Goal: Communication & Community: Answer question/provide support

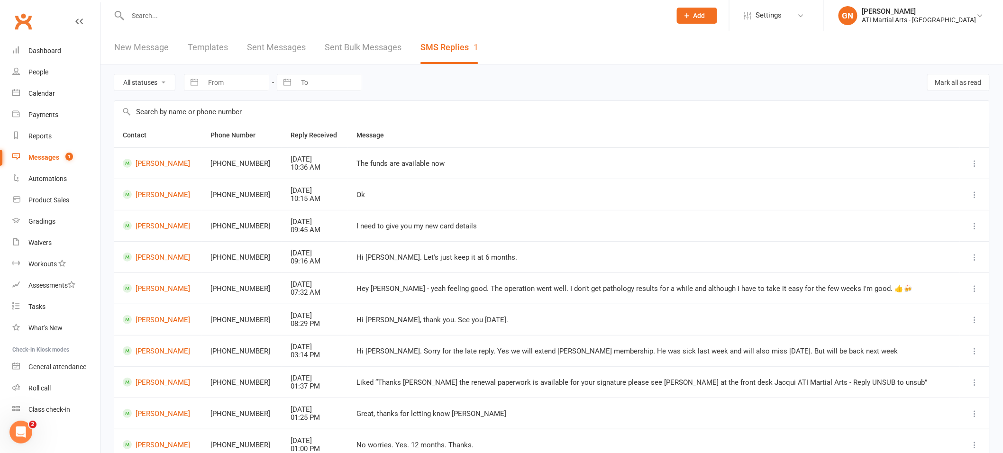
click at [150, 12] on input "text" at bounding box center [395, 15] width 540 height 13
type input "tan"
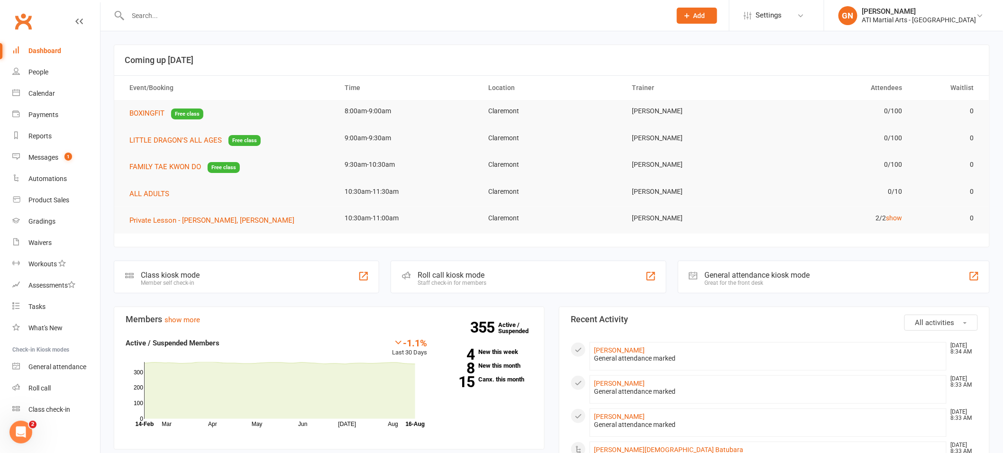
click at [152, 15] on input "text" at bounding box center [395, 15] width 540 height 13
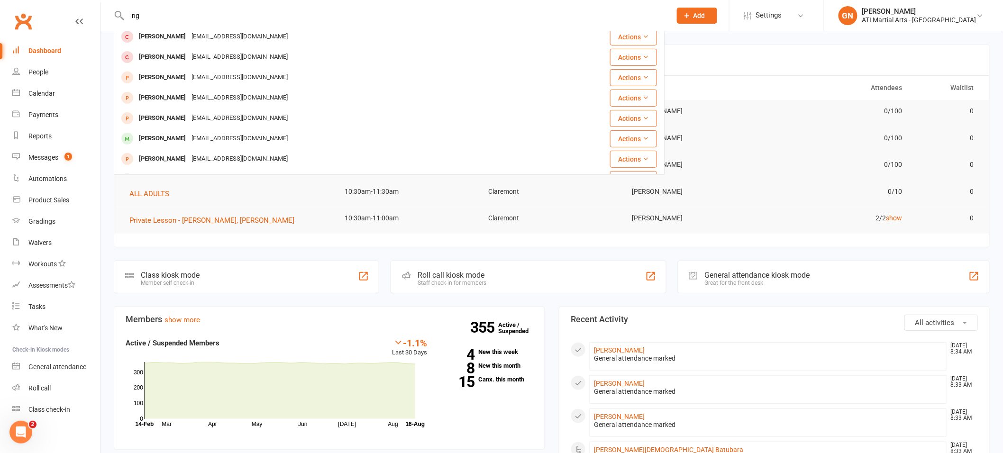
scroll to position [149, 0]
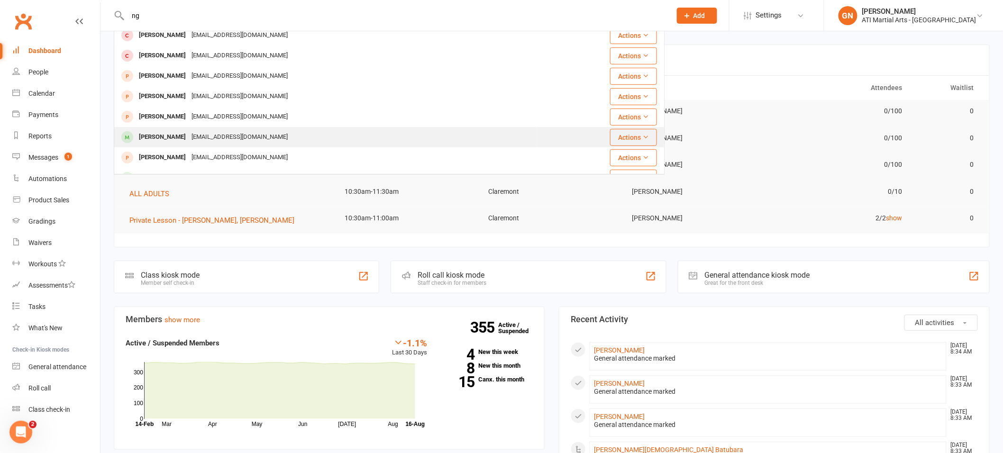
type input "ng"
click at [142, 134] on div "[PERSON_NAME]" at bounding box center [162, 137] width 53 height 14
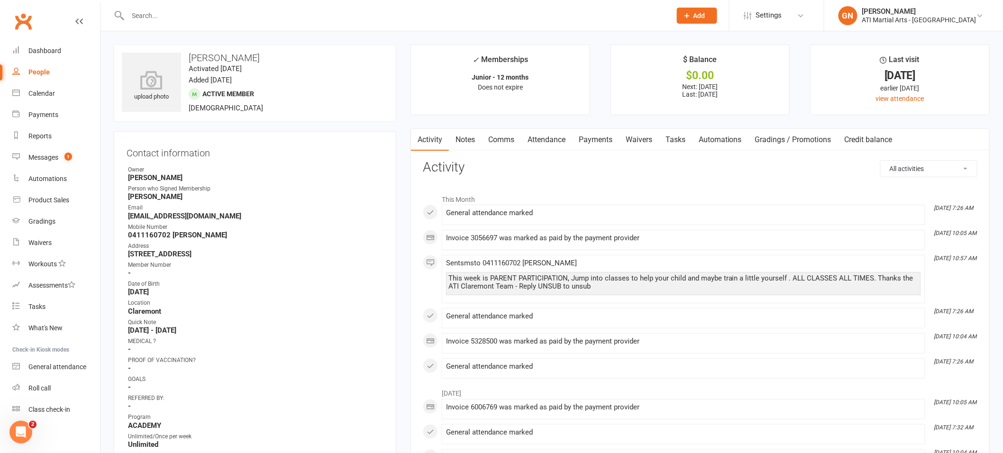
click at [178, 18] on input "text" at bounding box center [395, 15] width 540 height 13
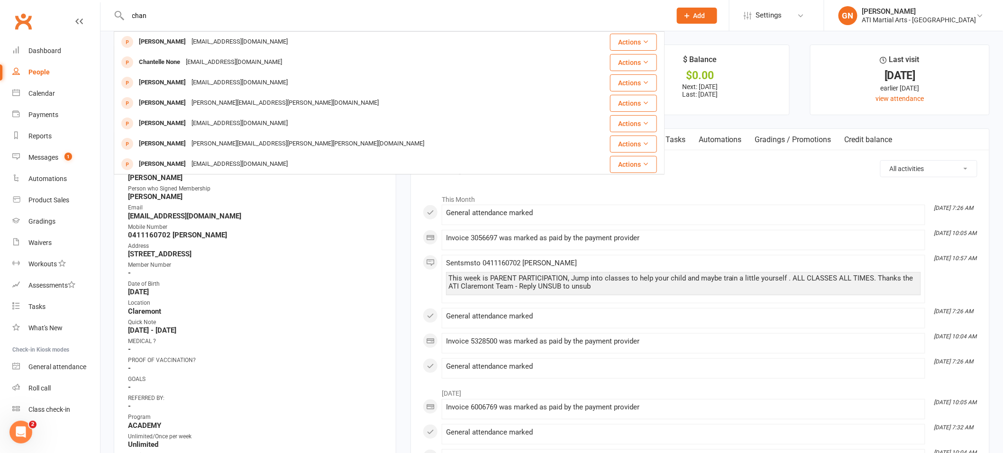
drag, startPoint x: 131, startPoint y: 19, endPoint x: 853, endPoint y: 295, distance: 772.6
click at [131, 19] on input "chan" at bounding box center [395, 15] width 540 height 13
click at [132, 14] on input "chan" at bounding box center [395, 15] width 540 height 13
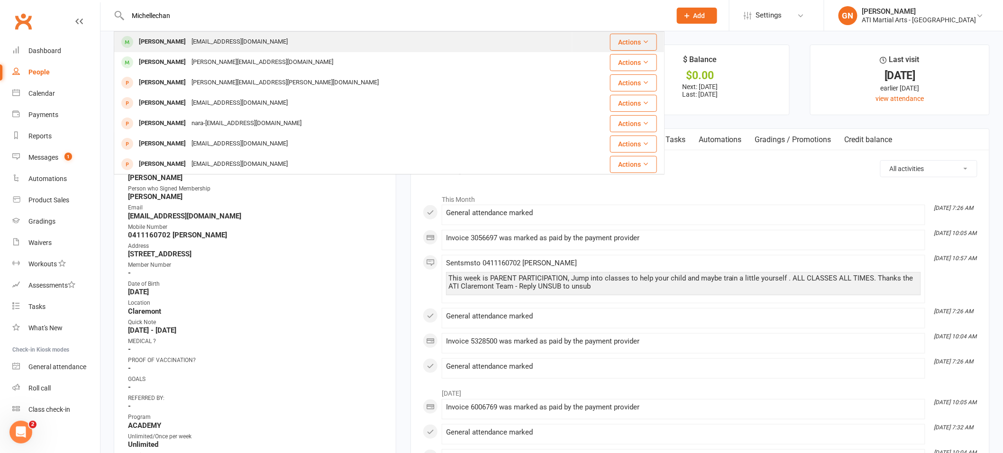
type input "Michellechan"
click at [148, 42] on div "[PERSON_NAME]" at bounding box center [162, 42] width 53 height 14
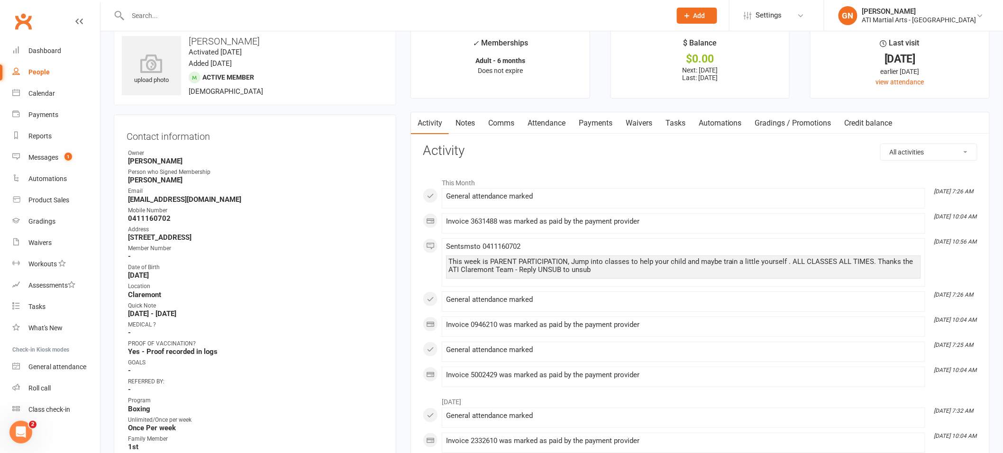
scroll to position [19, 0]
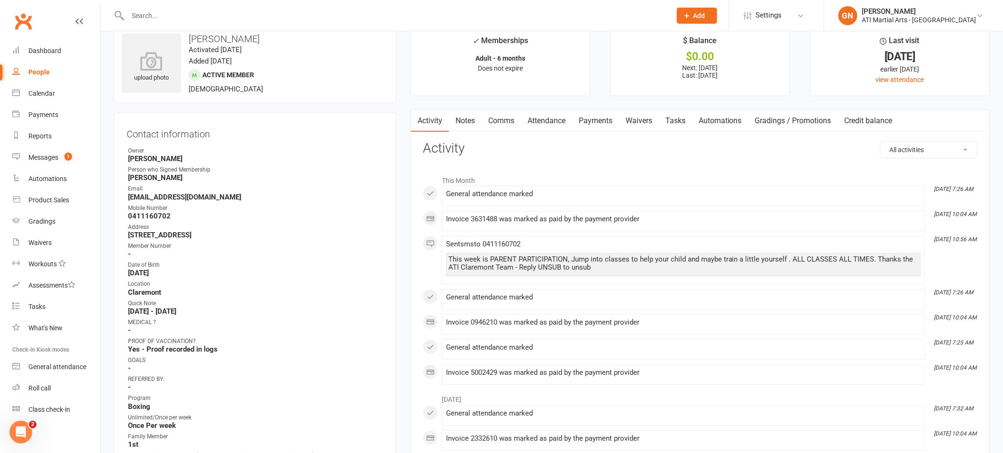
click at [166, 18] on input "text" at bounding box center [395, 15] width 540 height 13
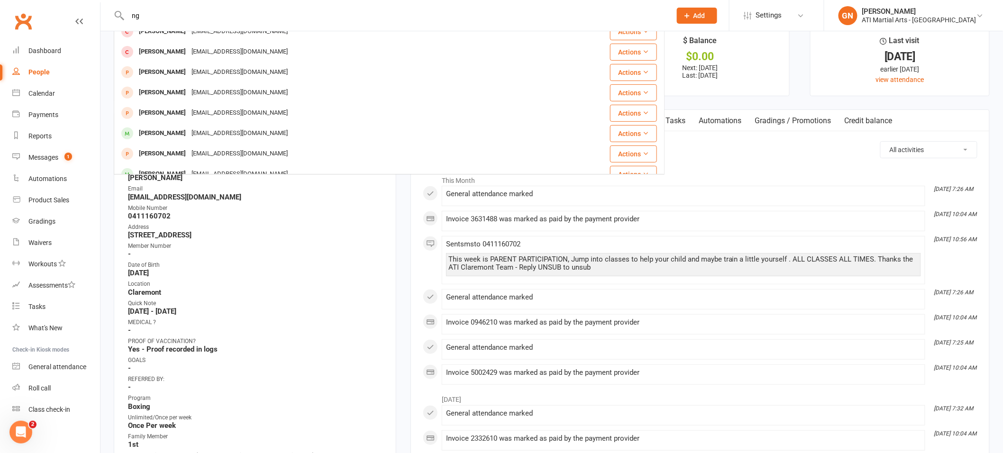
scroll to position [152, 0]
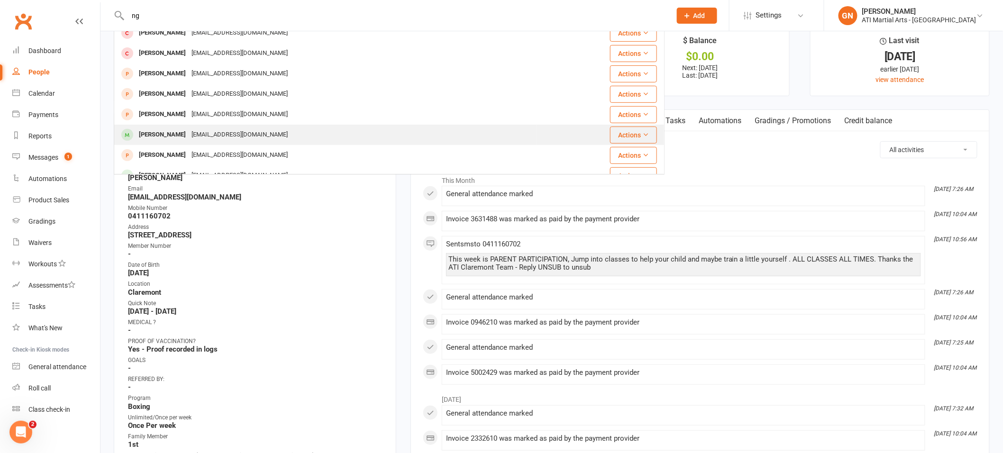
type input "ng"
click at [153, 132] on div "[PERSON_NAME]" at bounding box center [162, 135] width 53 height 14
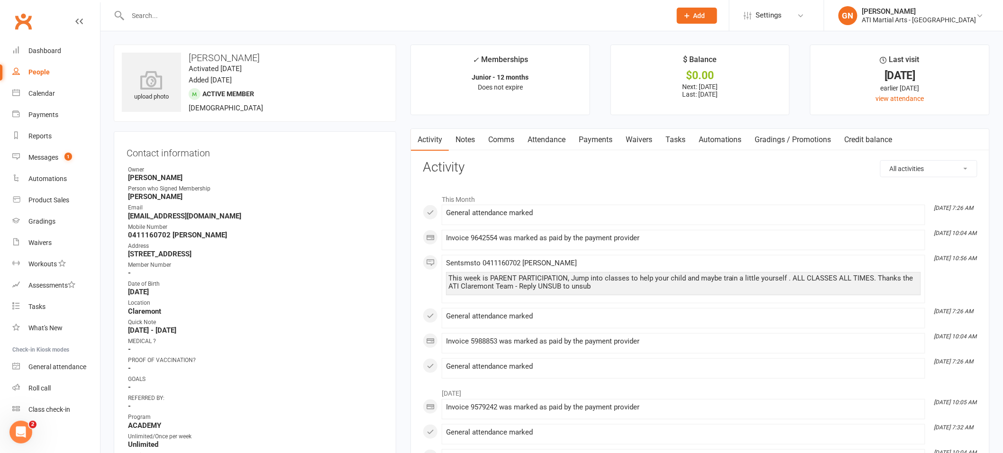
click at [142, 11] on input "text" at bounding box center [395, 15] width 540 height 13
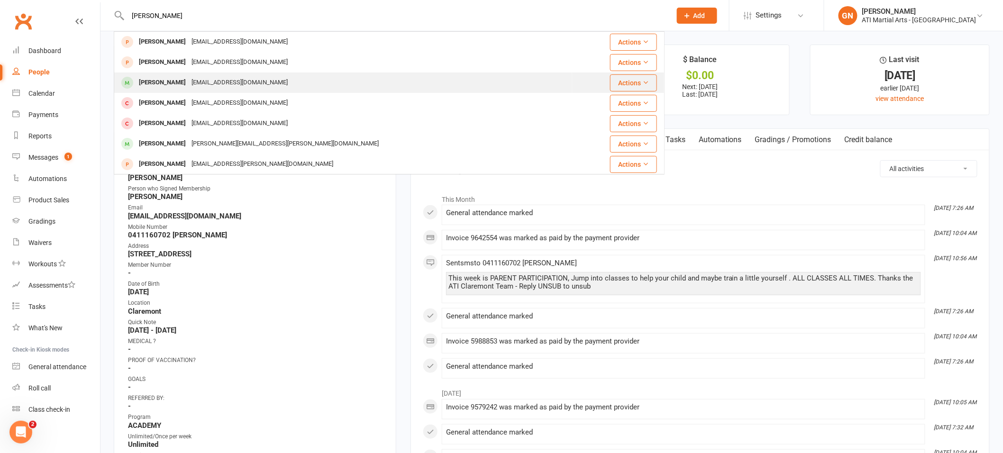
type input "toby"
click at [151, 80] on div "[PERSON_NAME]" at bounding box center [162, 83] width 53 height 14
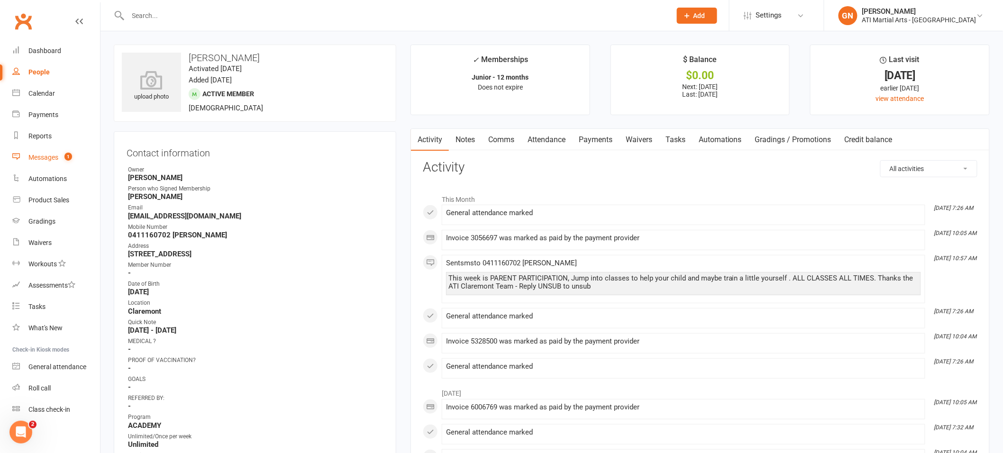
click at [29, 157] on div "Messages" at bounding box center [43, 158] width 30 height 8
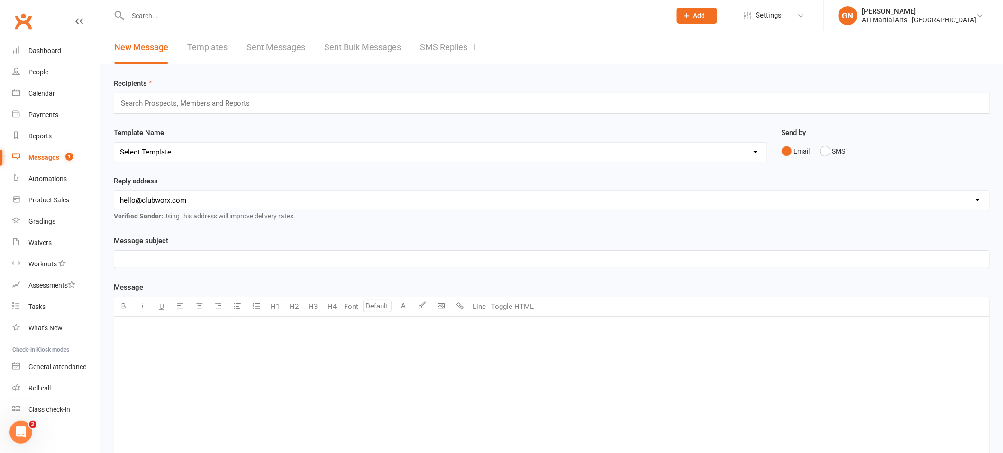
click at [453, 54] on link "SMS Replies 1" at bounding box center [448, 47] width 57 height 33
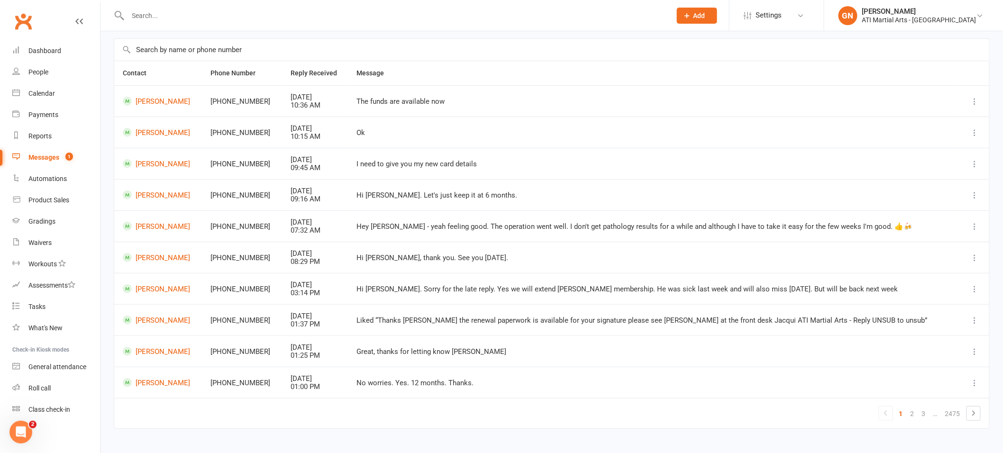
scroll to position [79, 0]
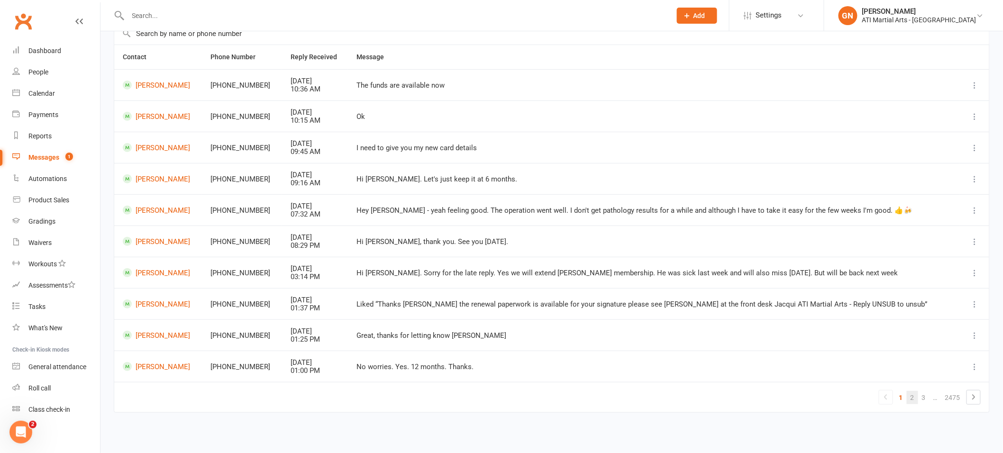
click at [916, 399] on link "2" at bounding box center [912, 397] width 11 height 13
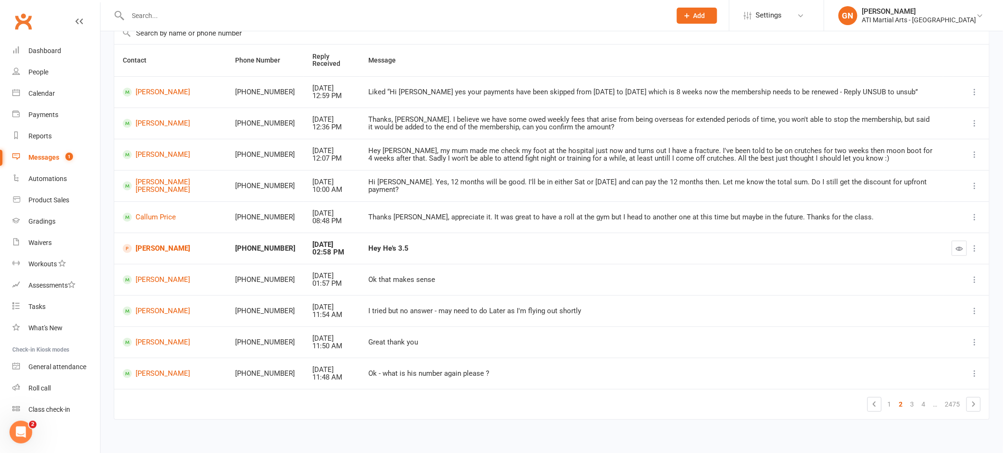
click at [163, 254] on td "[PERSON_NAME]" at bounding box center [170, 248] width 112 height 31
click at [166, 248] on link "[PERSON_NAME]" at bounding box center [170, 248] width 95 height 9
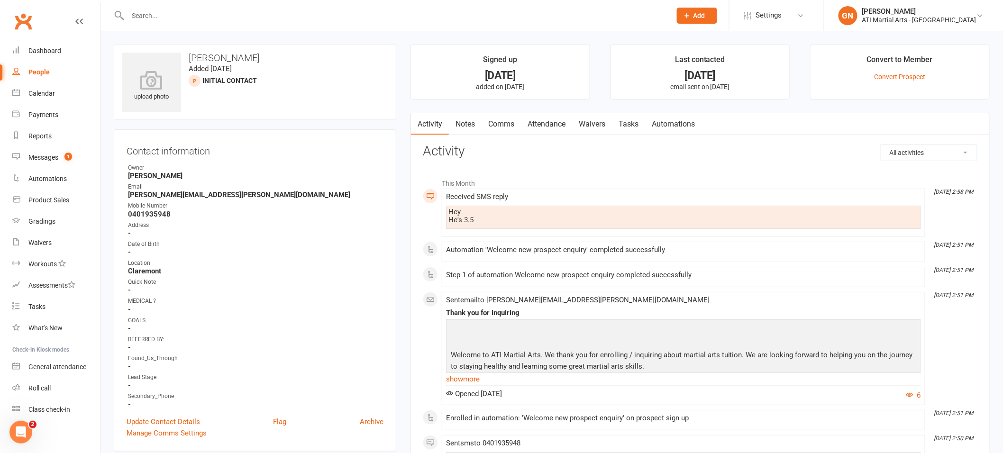
click at [501, 127] on link "Comms" at bounding box center [501, 124] width 39 height 22
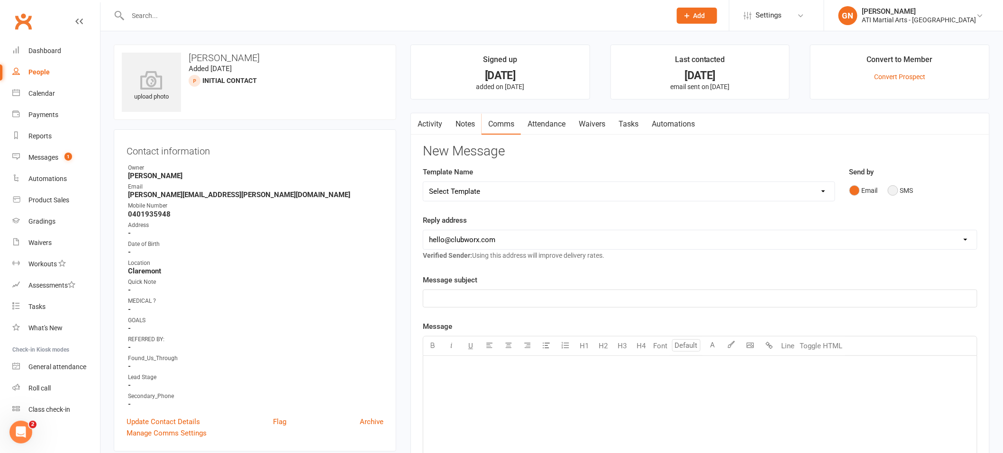
click at [901, 188] on button "SMS" at bounding box center [901, 191] width 26 height 18
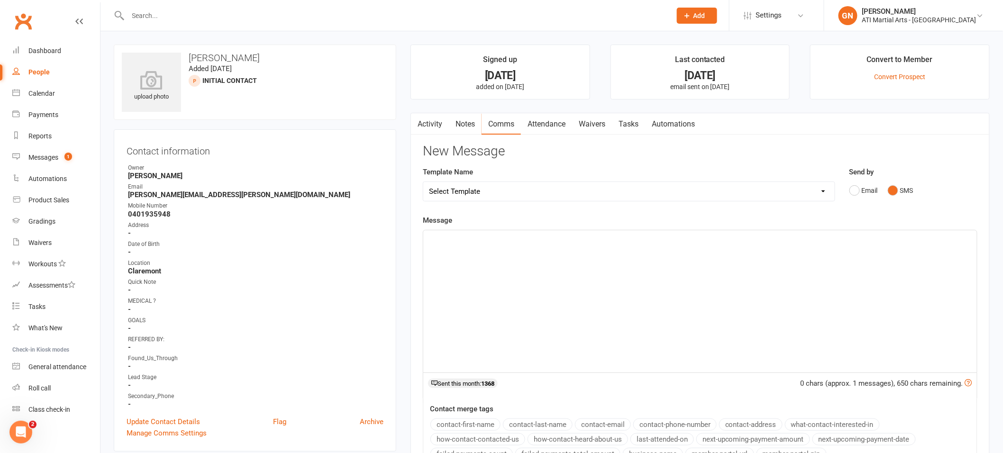
drag, startPoint x: 798, startPoint y: 315, endPoint x: 794, endPoint y: 289, distance: 26.4
click at [797, 303] on div "﻿" at bounding box center [700, 301] width 554 height 142
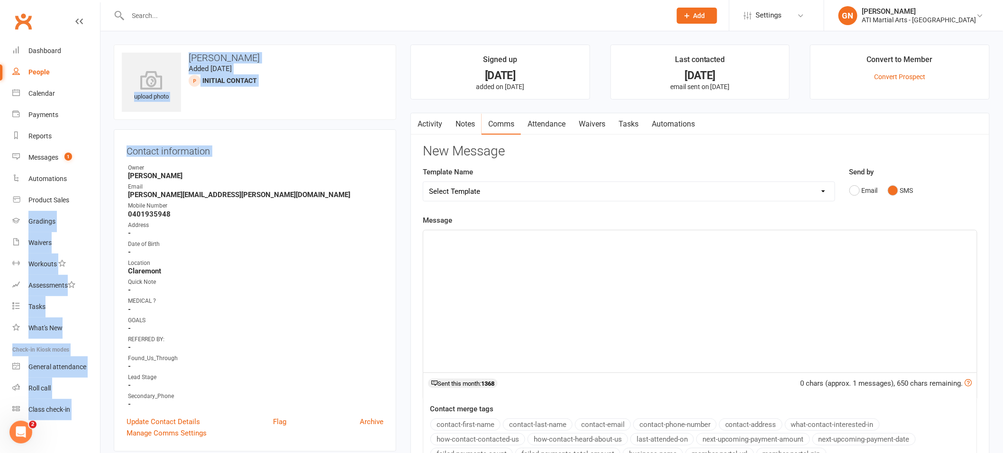
drag, startPoint x: 0, startPoint y: 226, endPoint x: 0, endPoint y: 237, distance: 11.4
click at [0, 232] on ui-view "Prospect Member Non-attending contact Class / event Appointment Grading event T…" at bounding box center [501, 461] width 1003 height 919
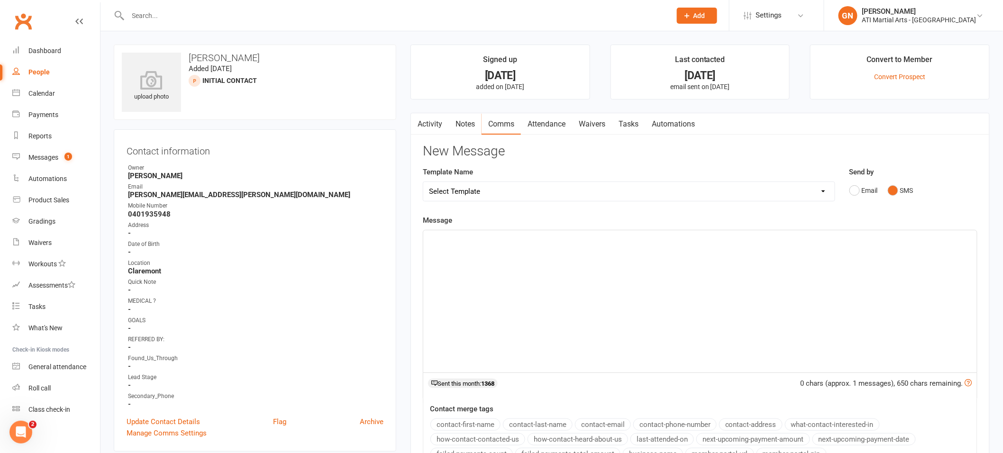
drag, startPoint x: 329, startPoint y: 245, endPoint x: 354, endPoint y: 203, distance: 49.1
click at [329, 245] on div "Date of Birth" at bounding box center [256, 244] width 256 height 9
click at [416, 117] on icon "button" at bounding box center [417, 122] width 6 height 10
click at [425, 128] on link "Activity" at bounding box center [430, 124] width 38 height 22
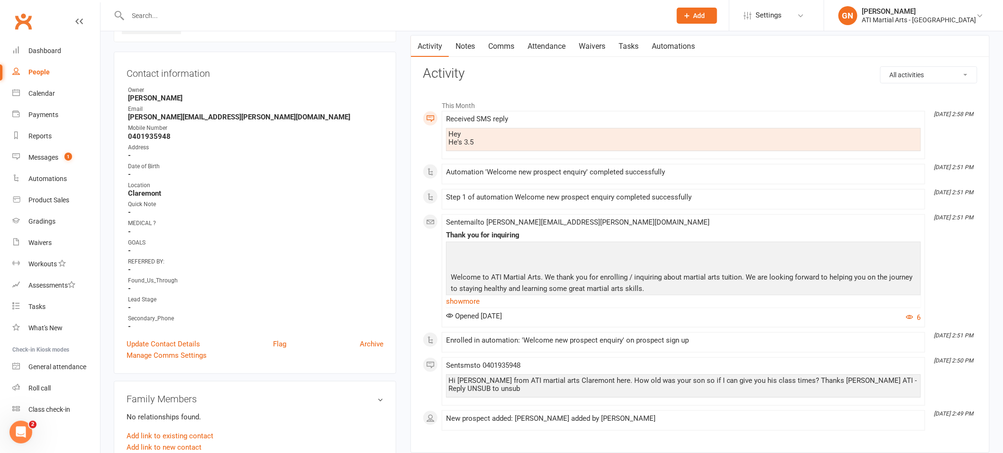
scroll to position [76, 0]
click at [503, 48] on link "Comms" at bounding box center [501, 48] width 39 height 22
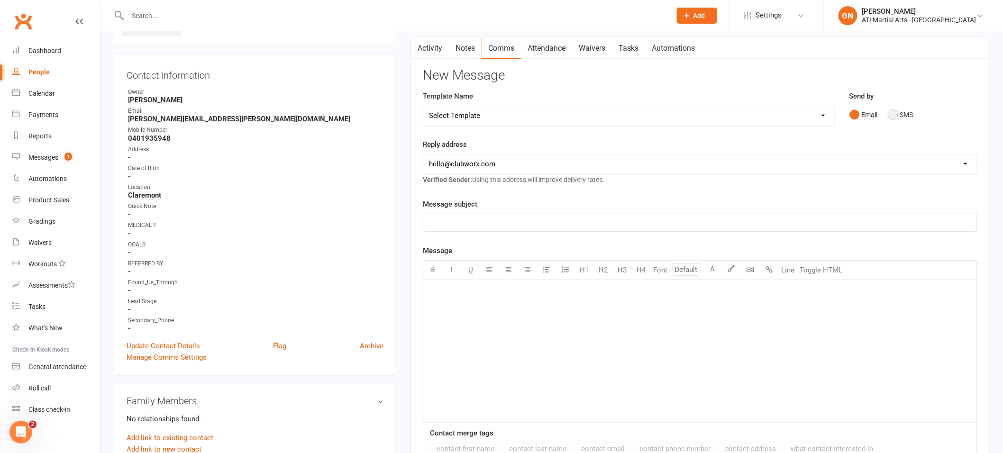
click at [901, 115] on button "SMS" at bounding box center [901, 115] width 26 height 18
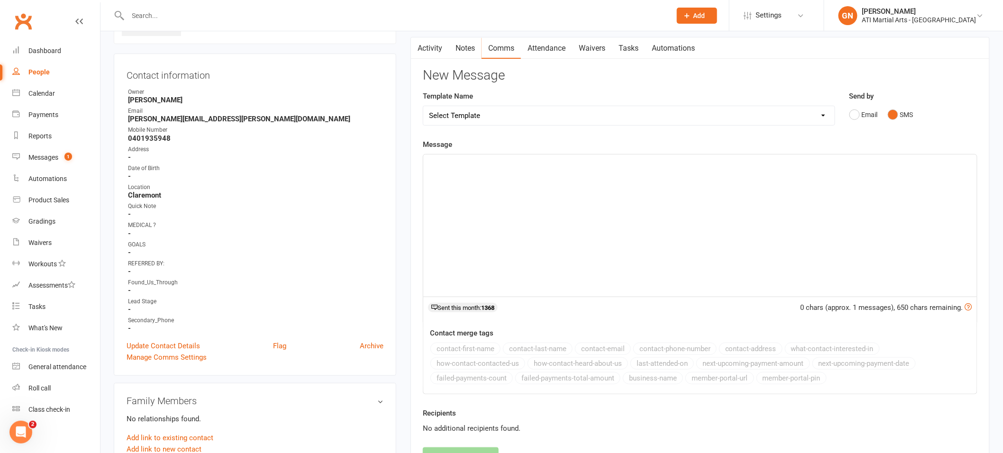
click at [899, 200] on div "﻿" at bounding box center [700, 226] width 554 height 142
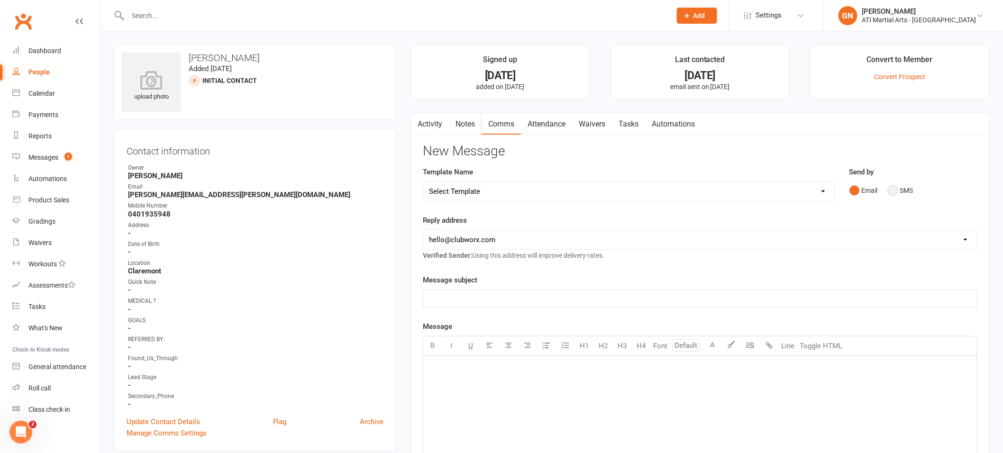
click at [897, 188] on button "SMS" at bounding box center [901, 191] width 26 height 18
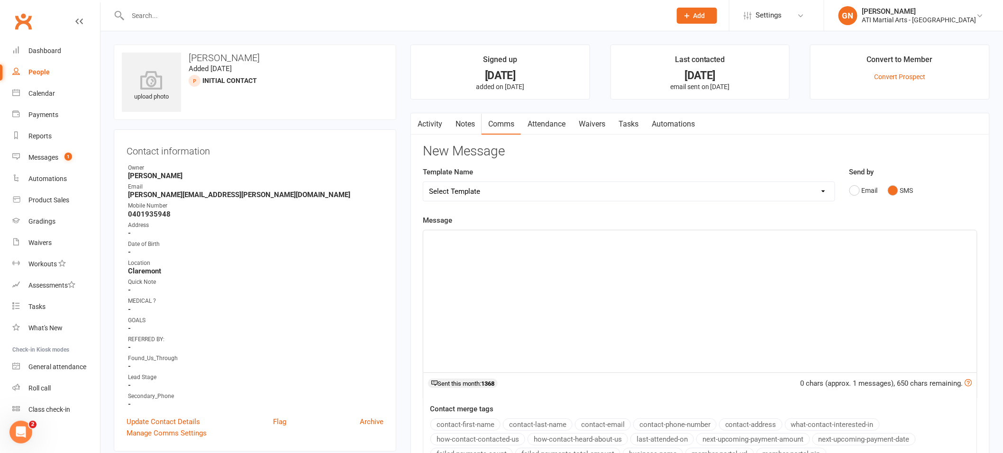
click at [887, 272] on div "﻿" at bounding box center [700, 301] width 554 height 142
click at [524, 256] on div "﻿" at bounding box center [700, 301] width 554 height 142
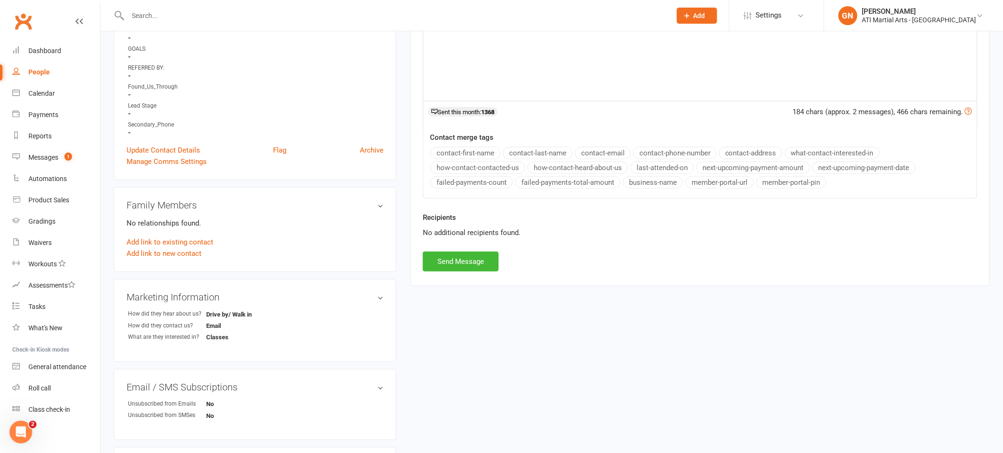
scroll to position [251, 0]
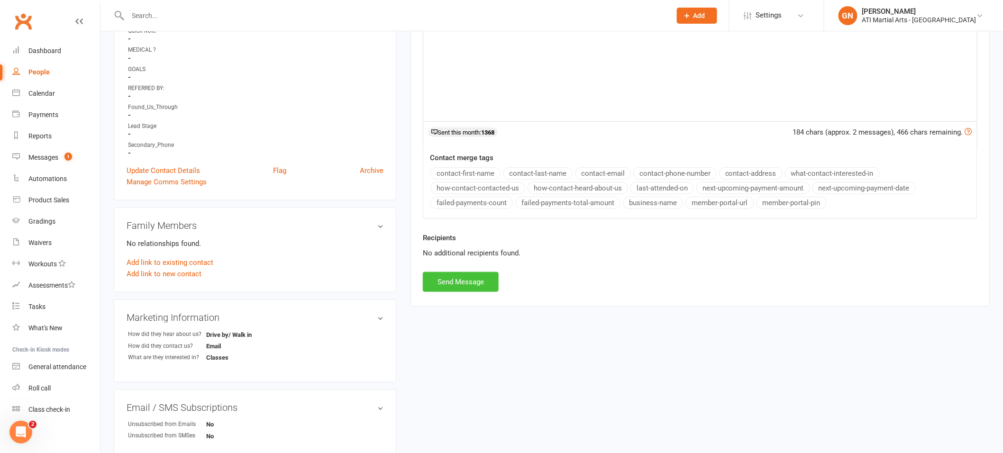
click at [457, 281] on button "Send Message" at bounding box center [461, 282] width 76 height 20
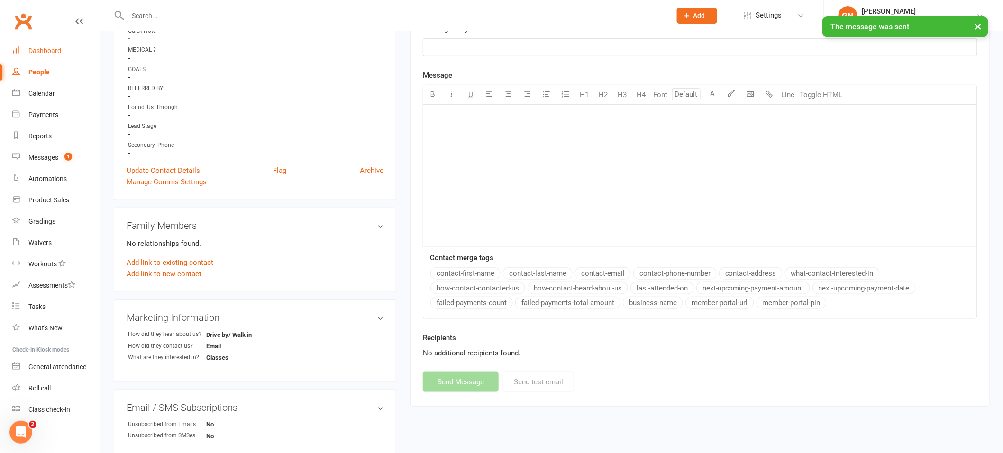
click at [64, 44] on link "Dashboard" at bounding box center [56, 50] width 88 height 21
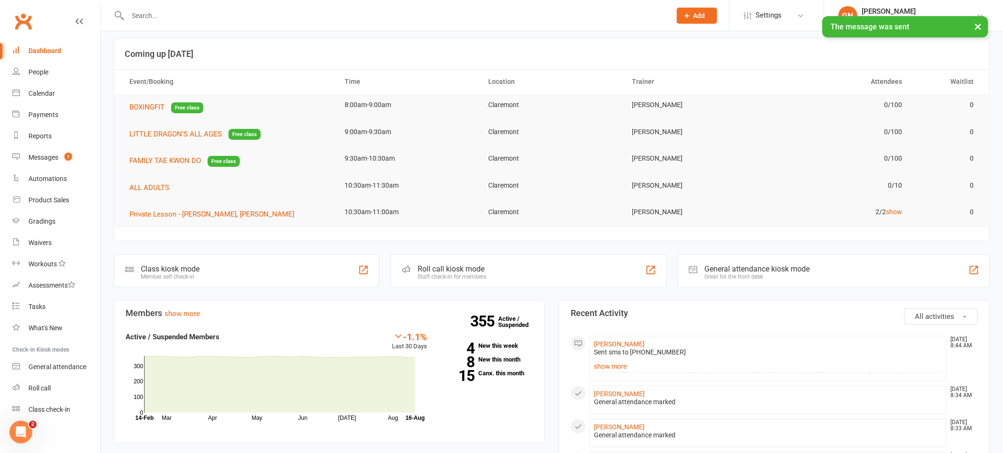
scroll to position [7, 0]
click at [57, 156] on div "Messages" at bounding box center [43, 158] width 30 height 8
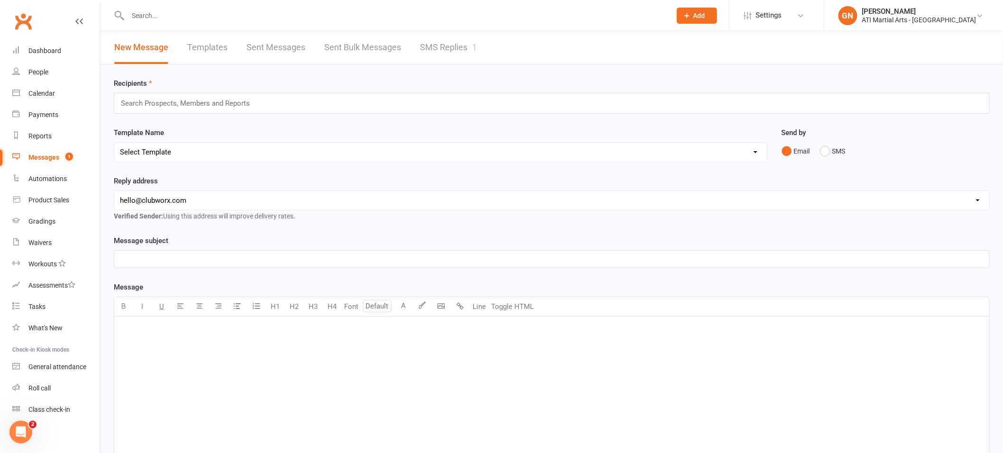
click at [461, 46] on link "SMS Replies 1" at bounding box center [448, 47] width 57 height 33
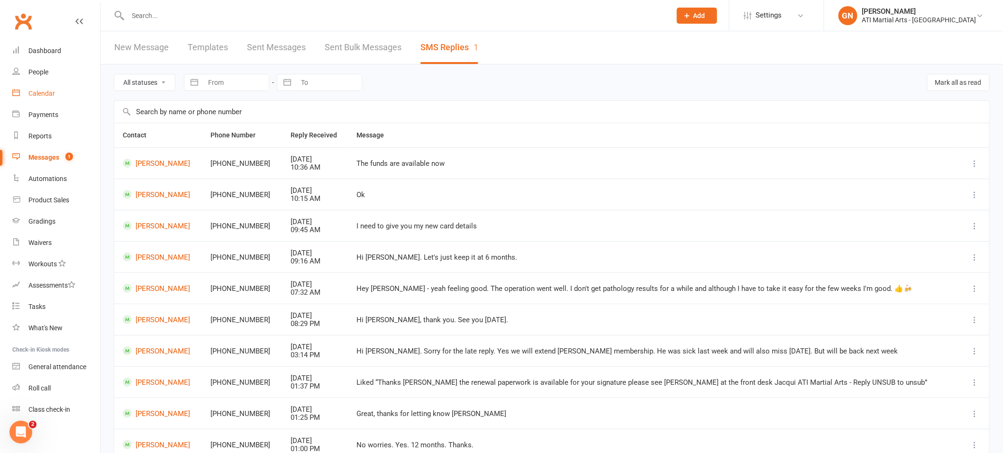
click at [47, 92] on div "Calendar" at bounding box center [41, 94] width 27 height 8
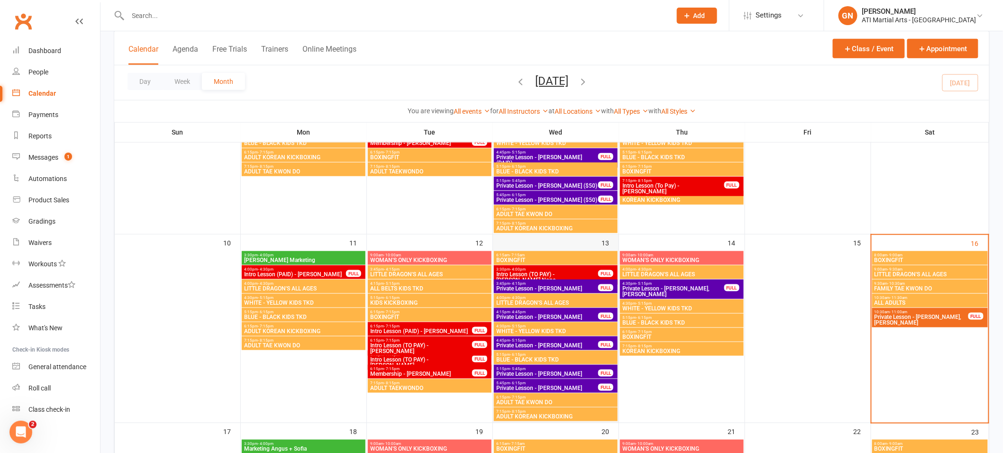
scroll to position [303, 0]
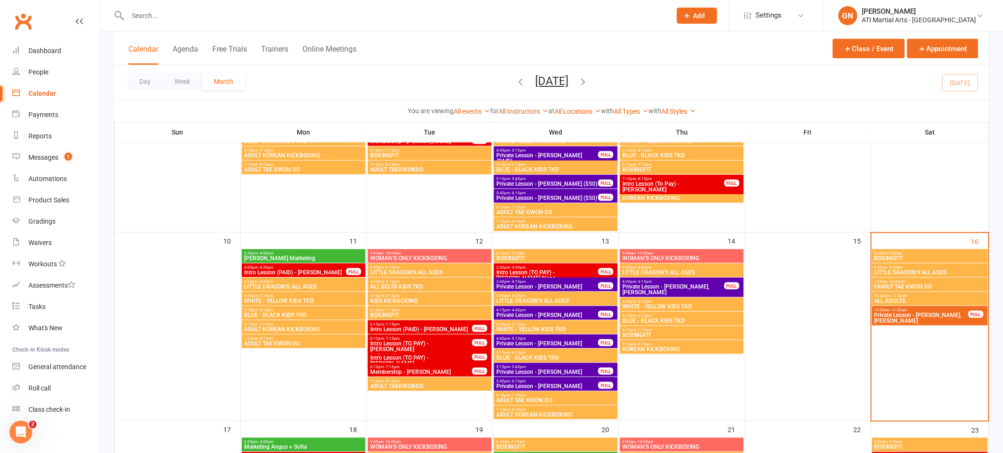
click at [932, 320] on span "Private Lesson - [PERSON_NAME], [PERSON_NAME]" at bounding box center [921, 318] width 95 height 11
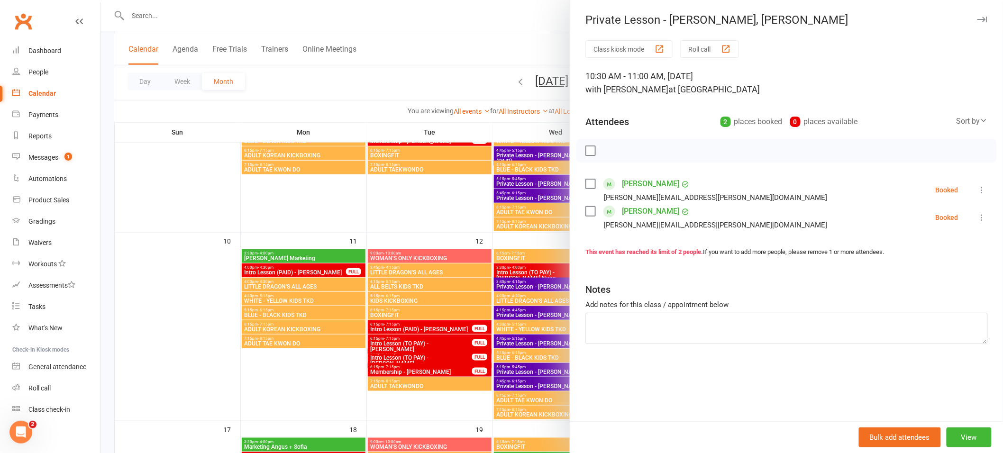
click at [652, 181] on link "[PERSON_NAME]" at bounding box center [650, 183] width 57 height 15
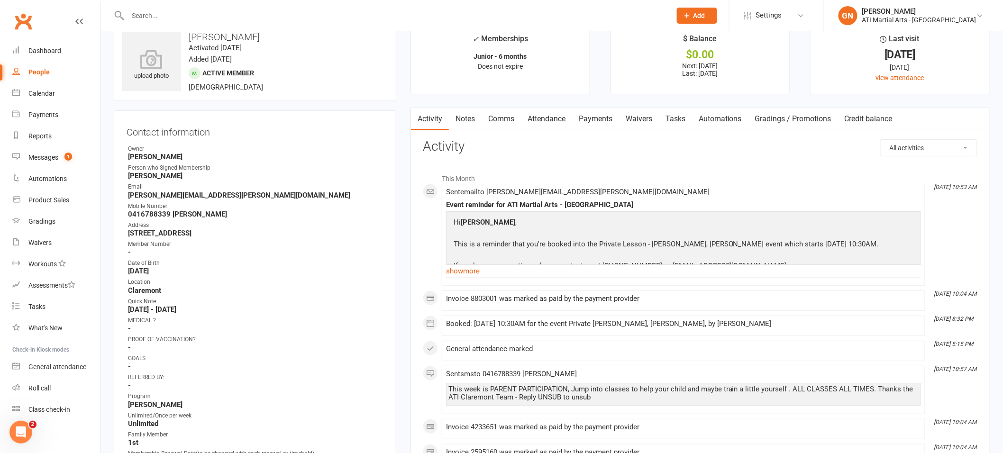
scroll to position [22, 0]
click at [78, 46] on link "Dashboard" at bounding box center [56, 50] width 88 height 21
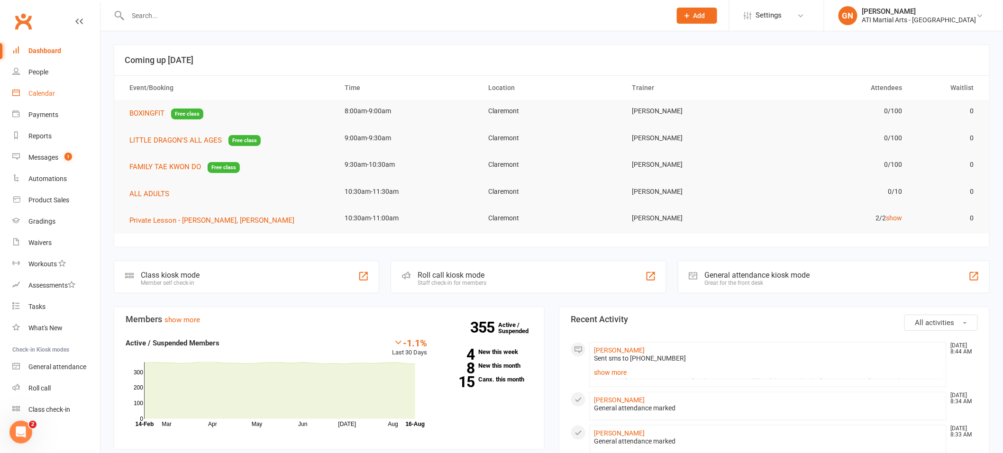
click at [39, 95] on div "Calendar" at bounding box center [41, 94] width 27 height 8
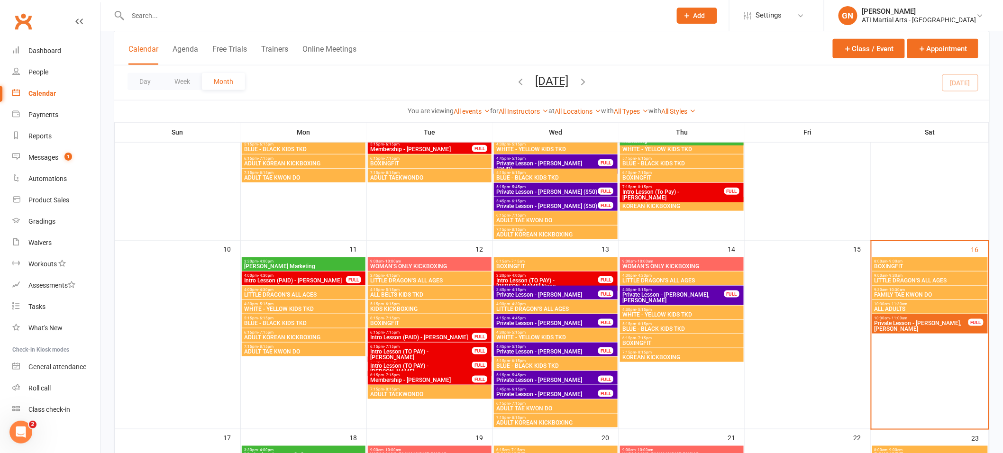
scroll to position [424, 0]
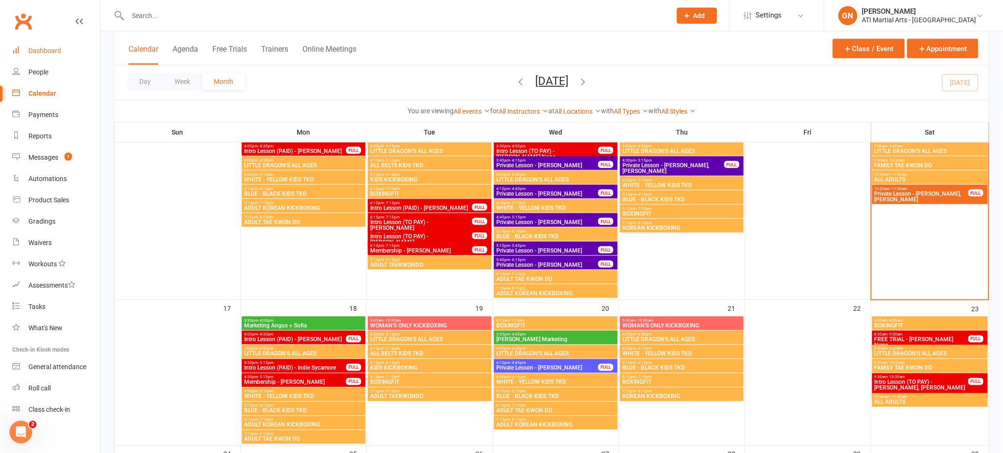
click at [26, 47] on link "Dashboard" at bounding box center [56, 50] width 88 height 21
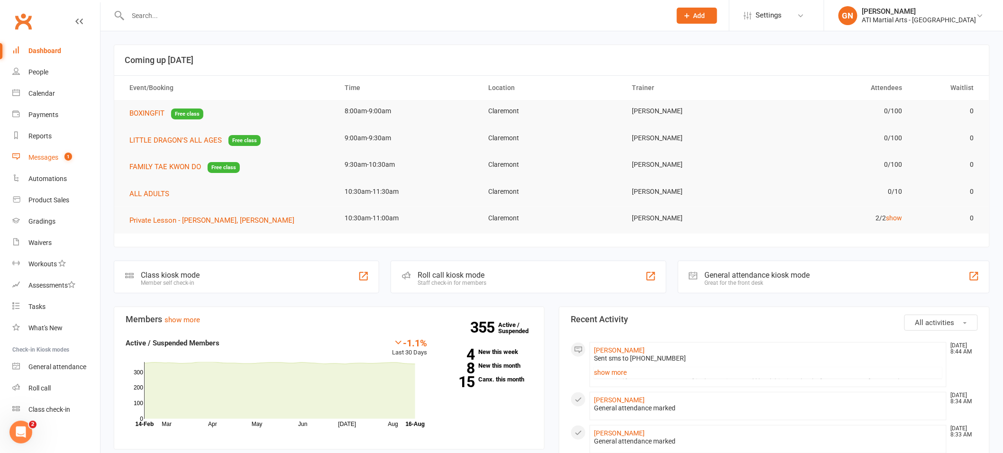
click at [49, 155] on div "Messages" at bounding box center [43, 158] width 30 height 8
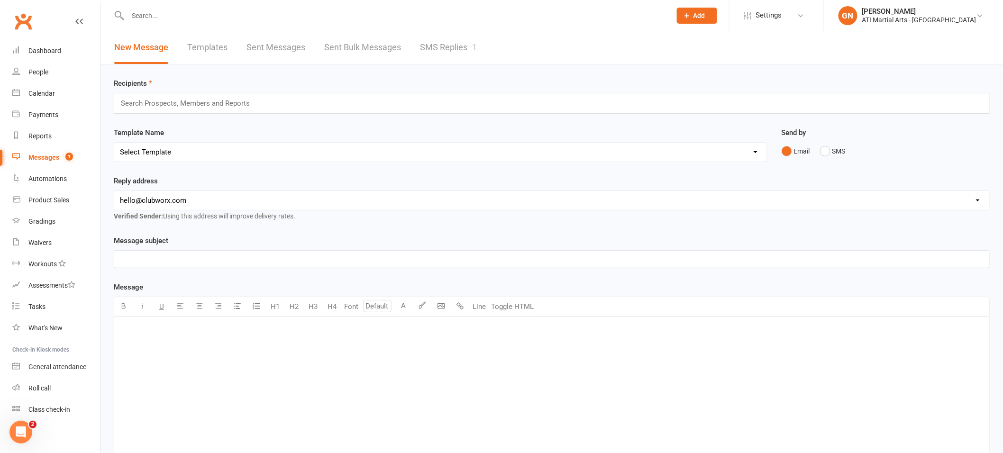
click at [447, 50] on link "SMS Replies 1" at bounding box center [448, 47] width 57 height 33
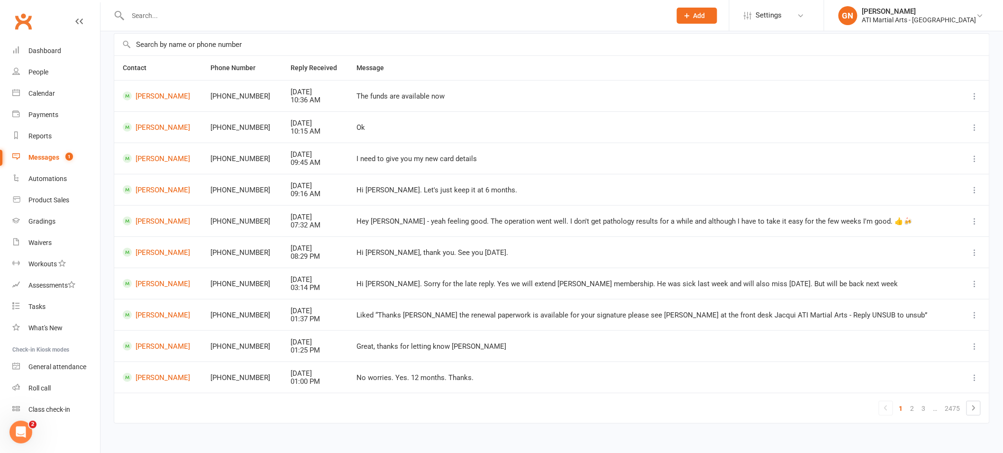
scroll to position [79, 0]
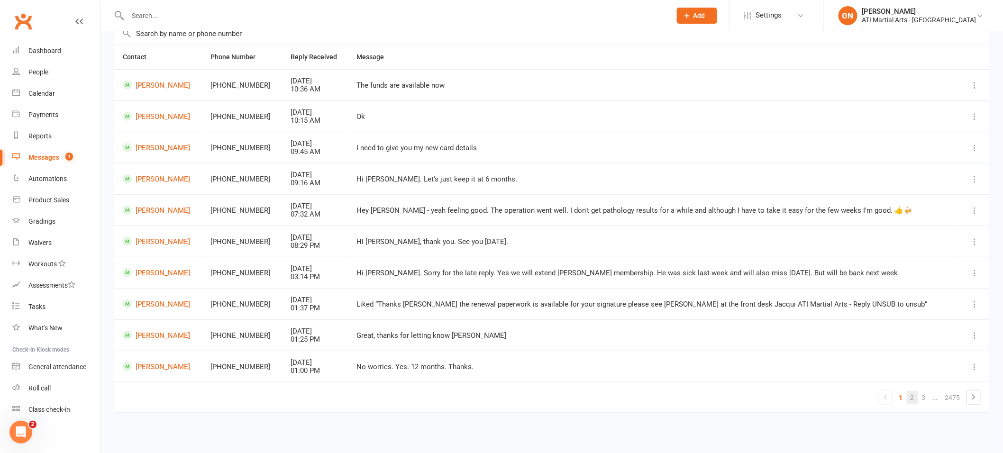
click at [910, 402] on link "2" at bounding box center [912, 397] width 11 height 13
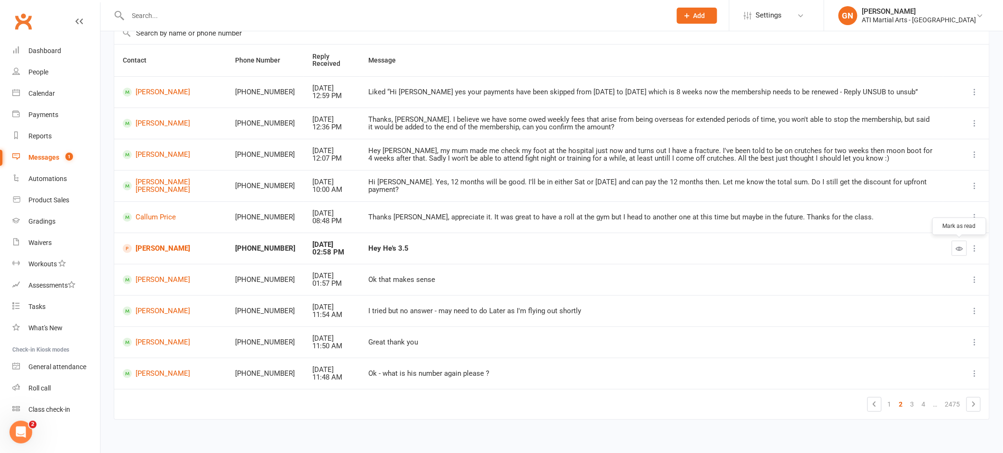
click at [955, 248] on button "button" at bounding box center [959, 248] width 15 height 15
click at [51, 48] on div "Dashboard" at bounding box center [44, 51] width 33 height 8
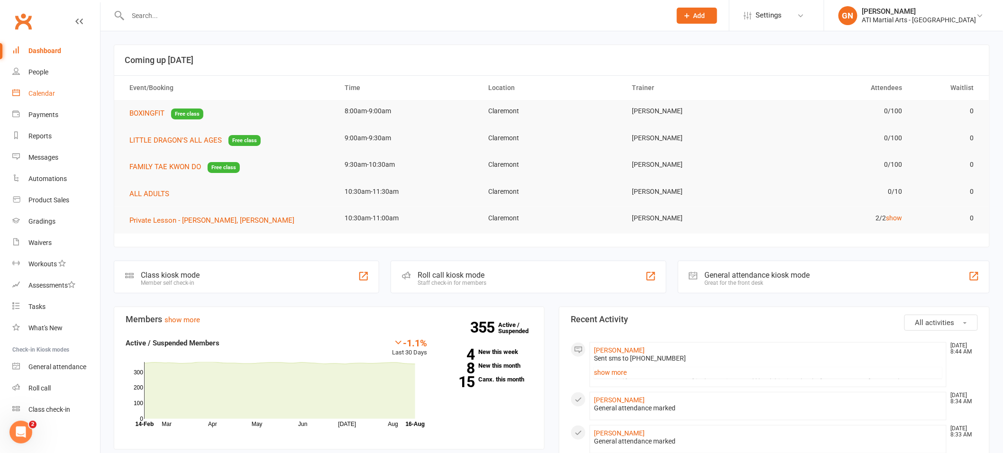
click at [60, 93] on link "Calendar" at bounding box center [56, 93] width 88 height 21
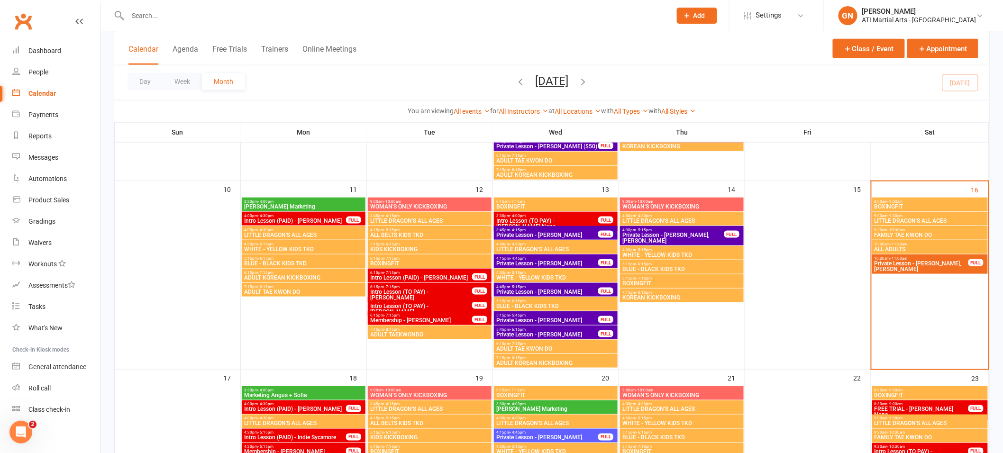
scroll to position [353, 0]
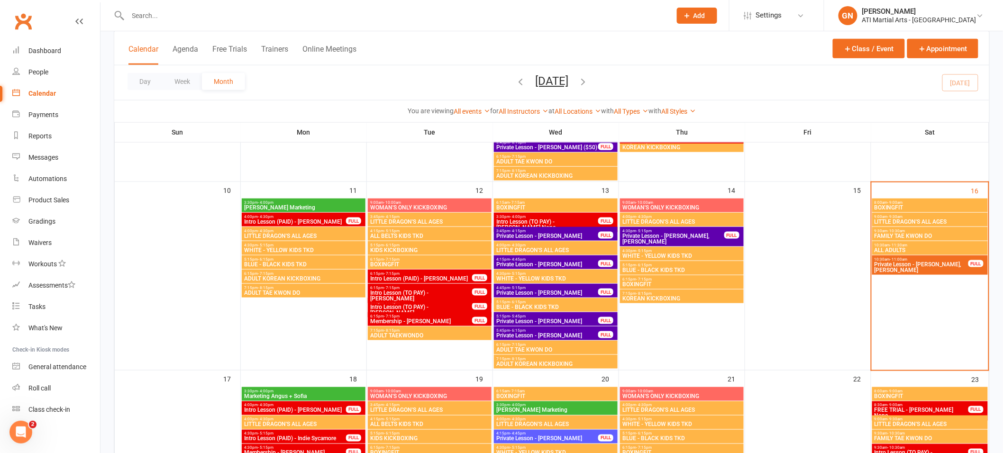
click at [894, 266] on span "Private Lesson - [PERSON_NAME], [PERSON_NAME]" at bounding box center [921, 267] width 95 height 11
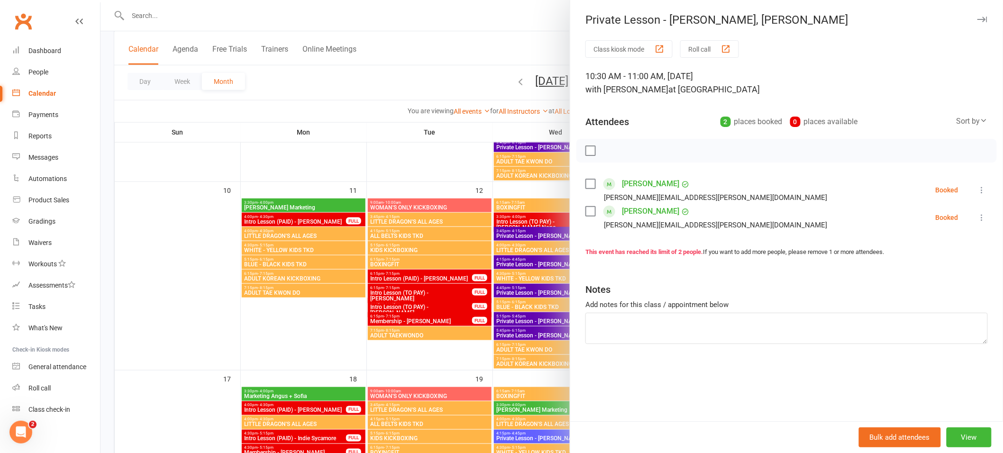
click at [909, 269] on div "Class kiosk mode Roll call 10:30 AM - 11:00 AM, [DATE] with [PERSON_NAME] at [G…" at bounding box center [786, 230] width 433 height 381
click at [972, 440] on button "View" at bounding box center [969, 438] width 45 height 20
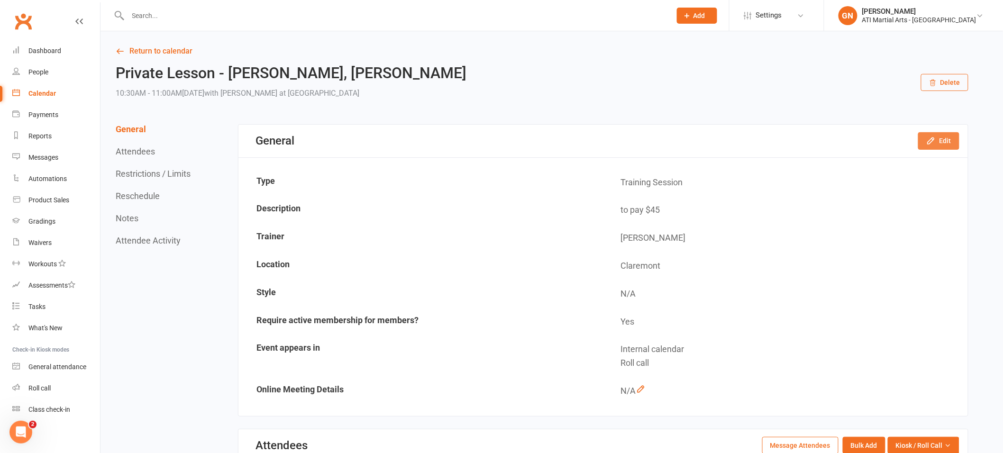
click at [949, 141] on button "Edit" at bounding box center [939, 140] width 41 height 17
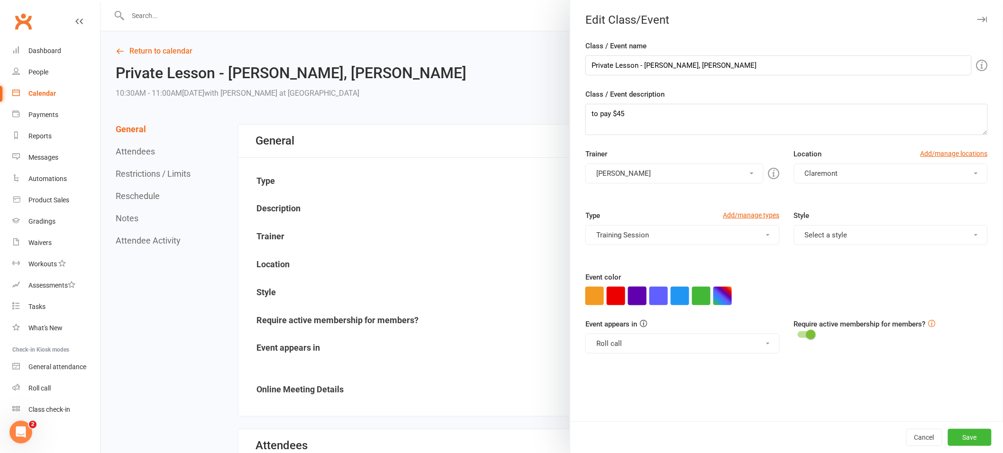
click at [632, 299] on button "button" at bounding box center [637, 296] width 18 height 18
click at [957, 437] on button "Save" at bounding box center [970, 437] width 44 height 17
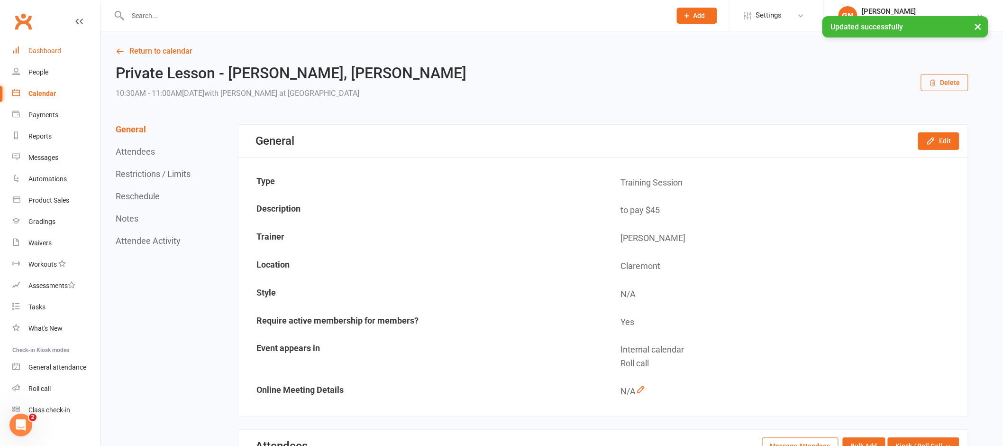
click at [56, 54] on div "Dashboard" at bounding box center [44, 51] width 33 height 8
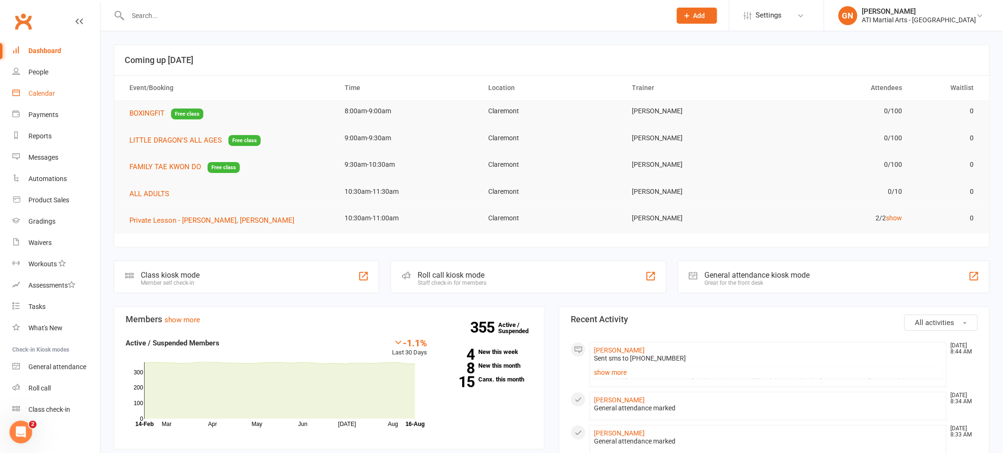
click at [50, 100] on link "Calendar" at bounding box center [56, 93] width 88 height 21
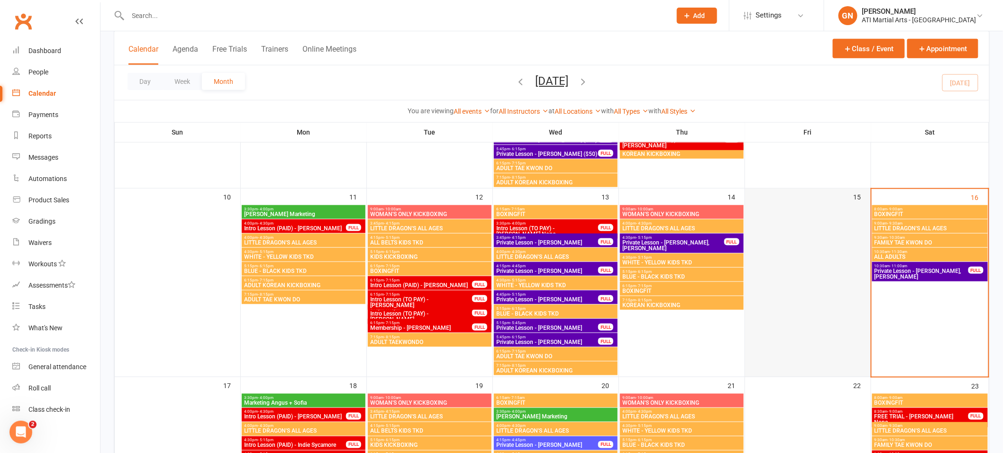
scroll to position [346, 0]
click at [567, 229] on span "Intro Lesson (TO PAY) - [PERSON_NAME] None" at bounding box center [547, 231] width 103 height 11
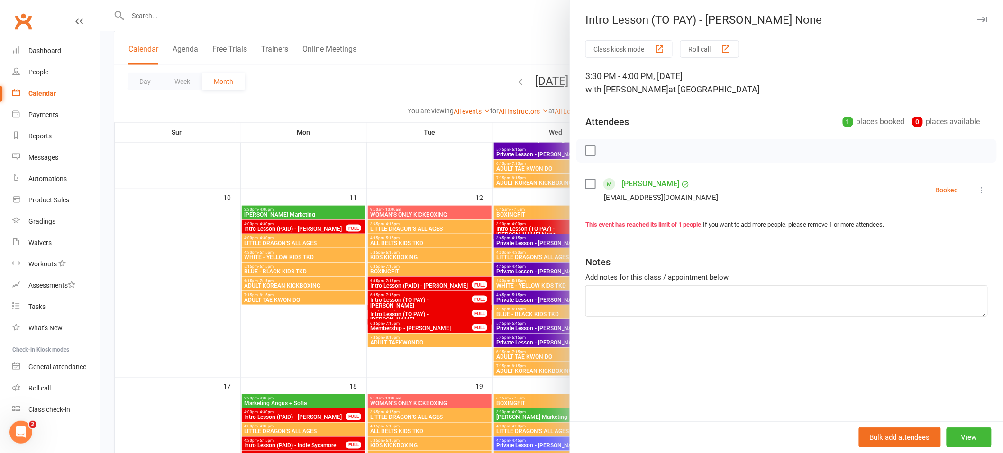
click at [523, 295] on div at bounding box center [552, 226] width 903 height 453
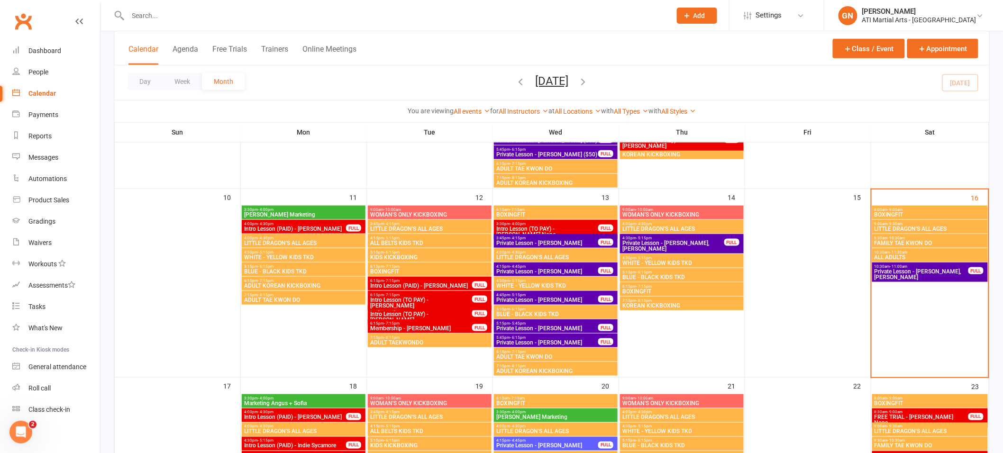
click at [562, 230] on span "Intro Lesson (TO PAY) - [PERSON_NAME] None" at bounding box center [547, 231] width 103 height 11
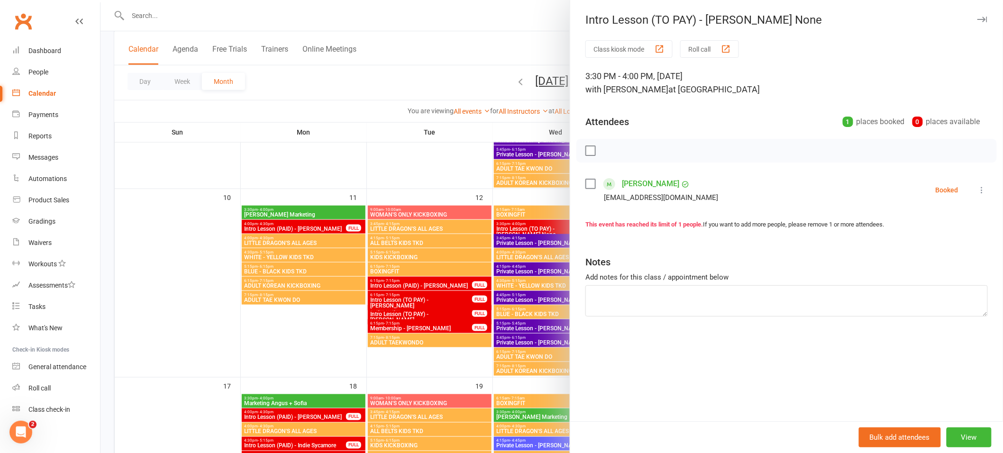
click at [516, 286] on div at bounding box center [552, 226] width 903 height 453
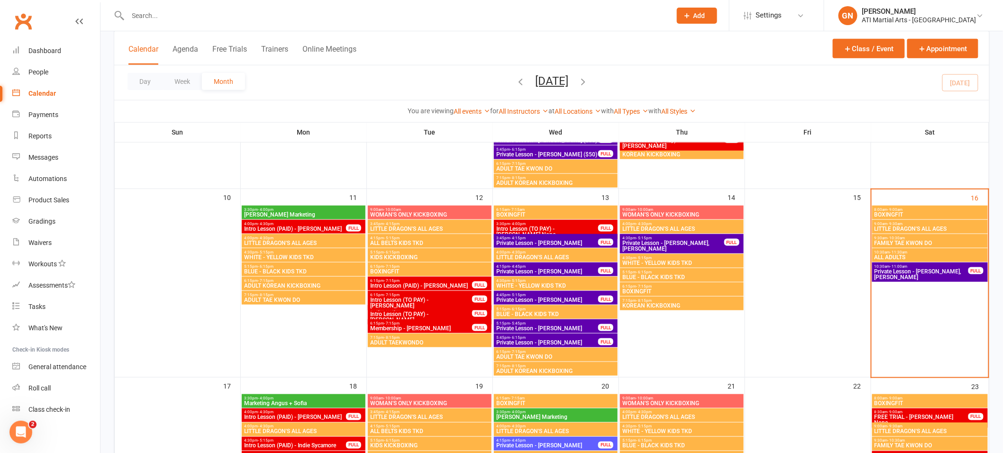
click at [529, 229] on span "Intro Lesson (TO PAY) - [PERSON_NAME] None" at bounding box center [547, 231] width 103 height 11
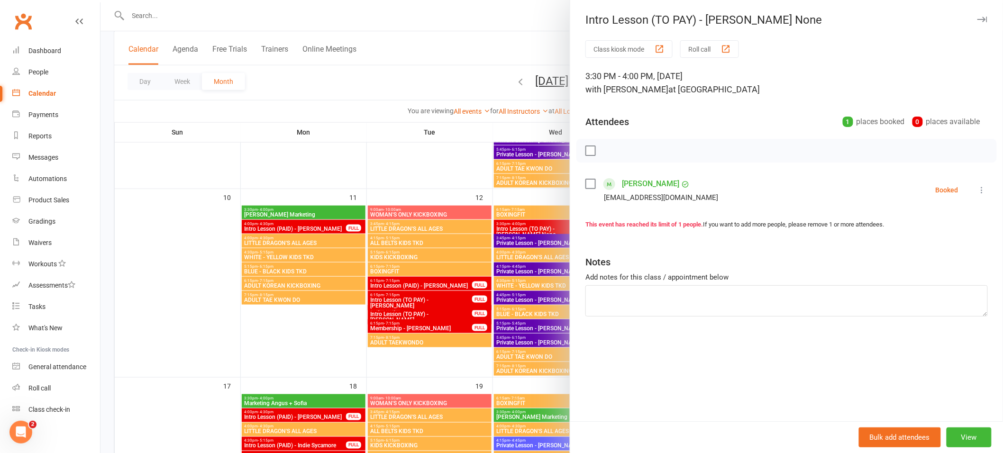
click at [434, 281] on div at bounding box center [552, 226] width 903 height 453
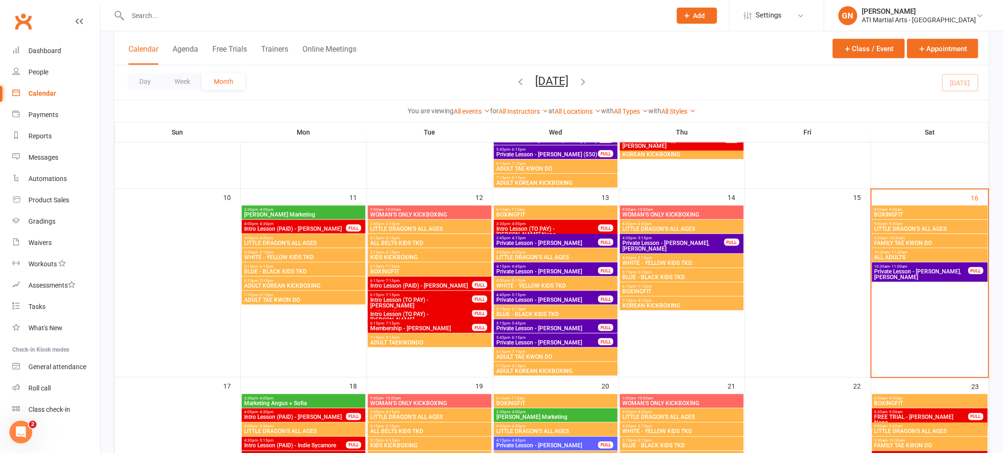
click at [449, 300] on span "Intro Lesson (TO PAY) - [PERSON_NAME]" at bounding box center [421, 302] width 103 height 11
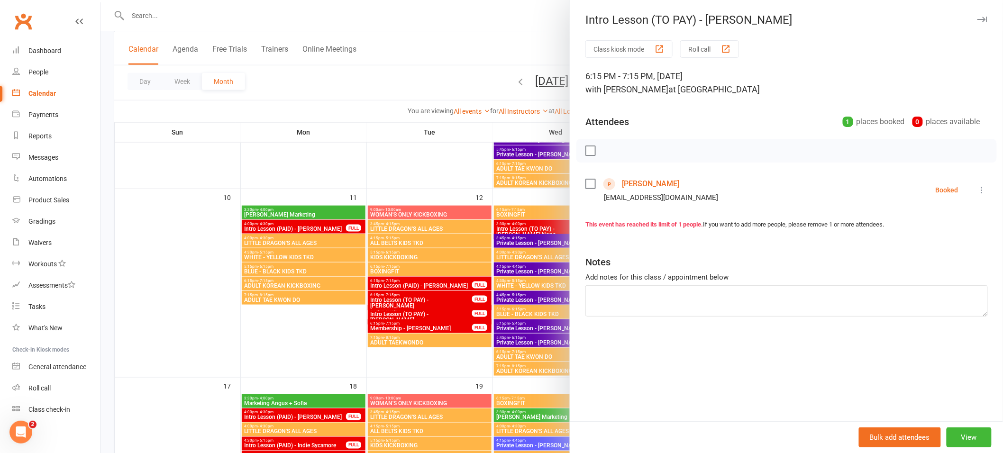
click at [441, 322] on div at bounding box center [552, 226] width 903 height 453
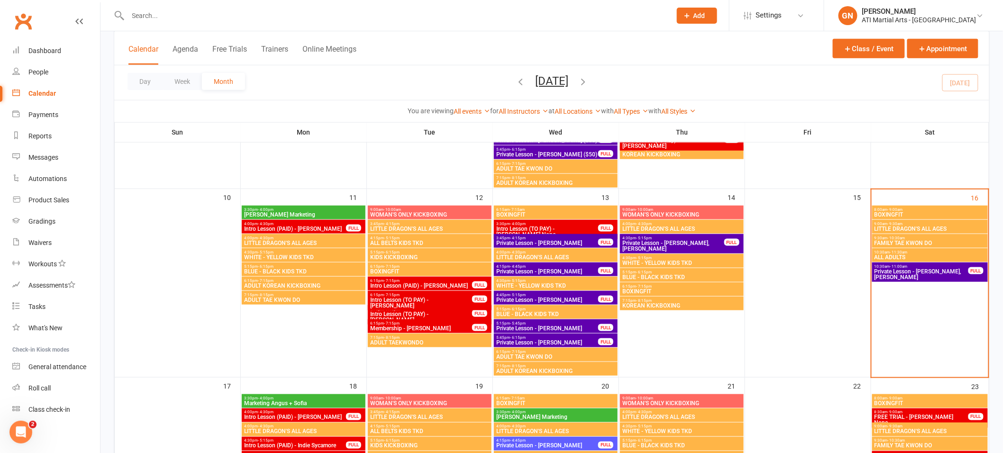
click at [437, 328] on span "Membership - [PERSON_NAME]" at bounding box center [421, 329] width 103 height 6
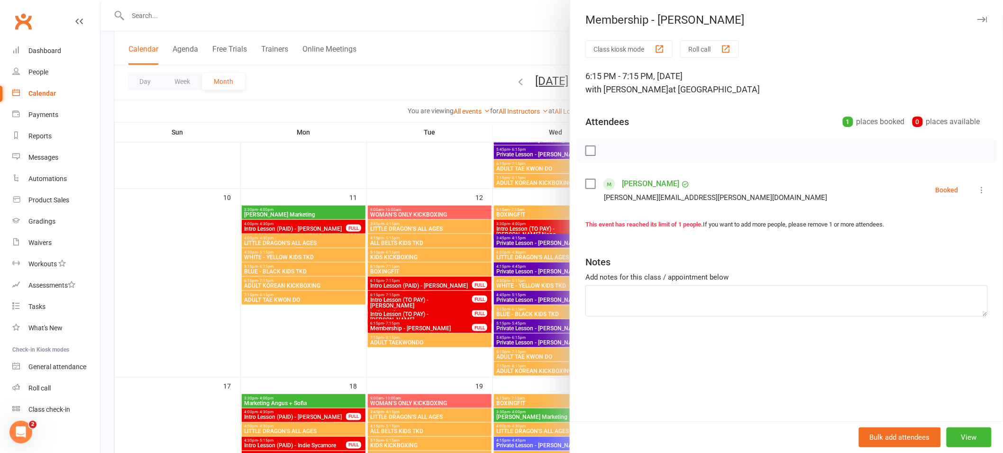
click at [442, 313] on div at bounding box center [552, 226] width 903 height 453
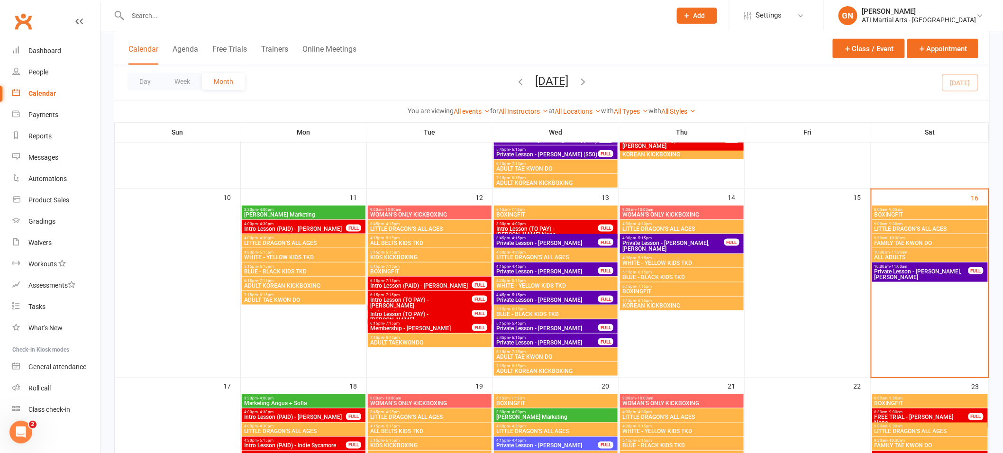
click at [437, 316] on span "Intro Lesson (TO PAY) - [PERSON_NAME]" at bounding box center [421, 317] width 103 height 11
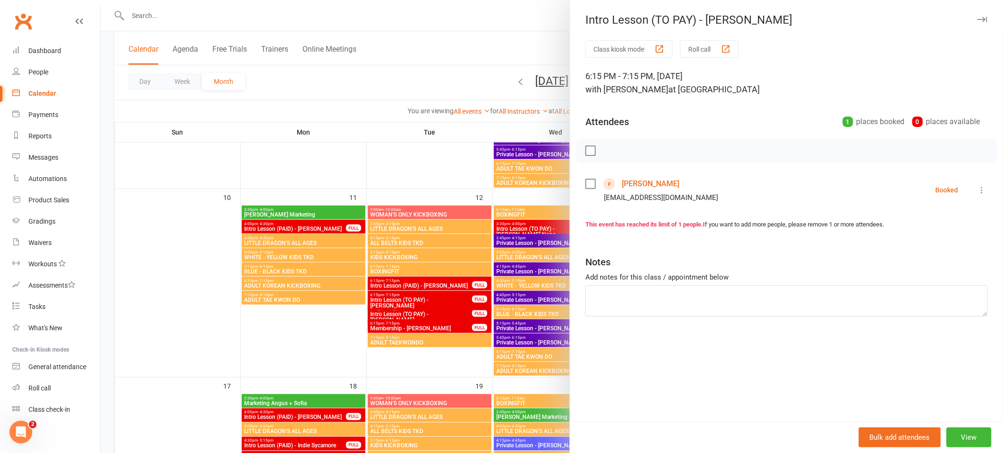
click at [437, 316] on div at bounding box center [552, 226] width 903 height 453
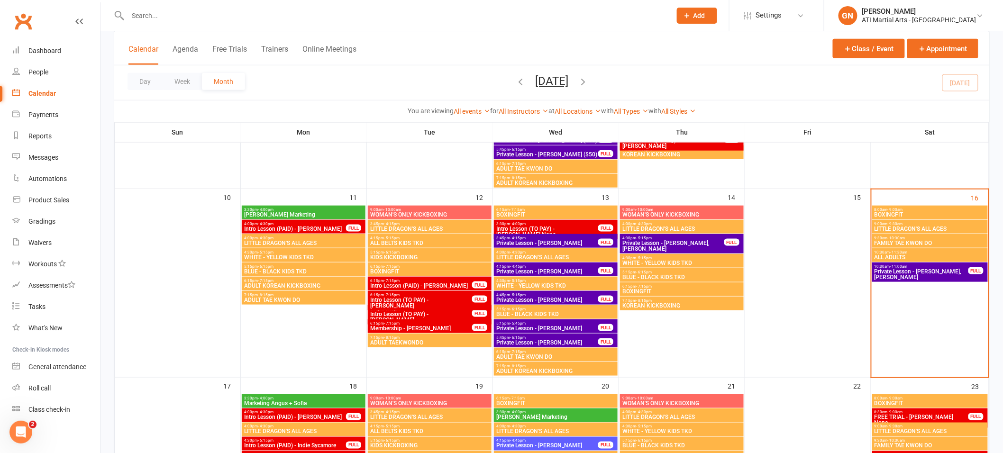
click at [440, 286] on span "Intro Lesson (PAID) - [PERSON_NAME]" at bounding box center [421, 286] width 103 height 6
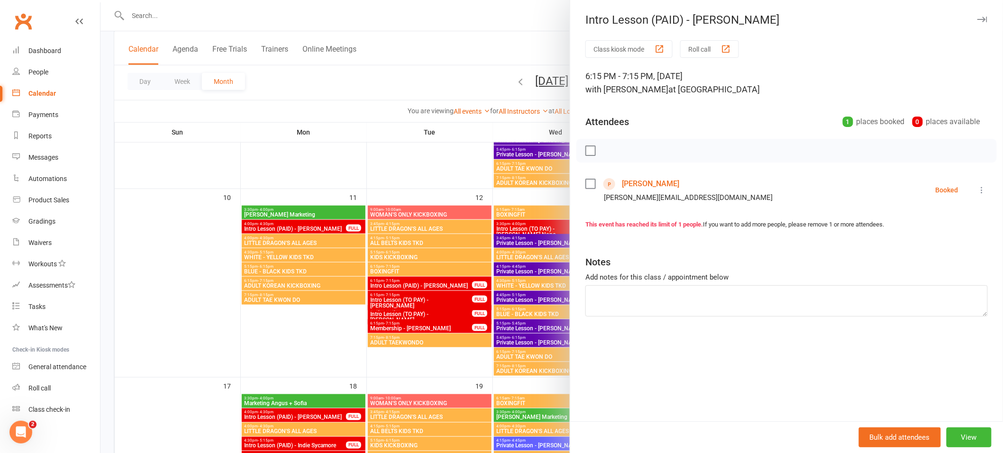
click at [429, 304] on div at bounding box center [552, 226] width 903 height 453
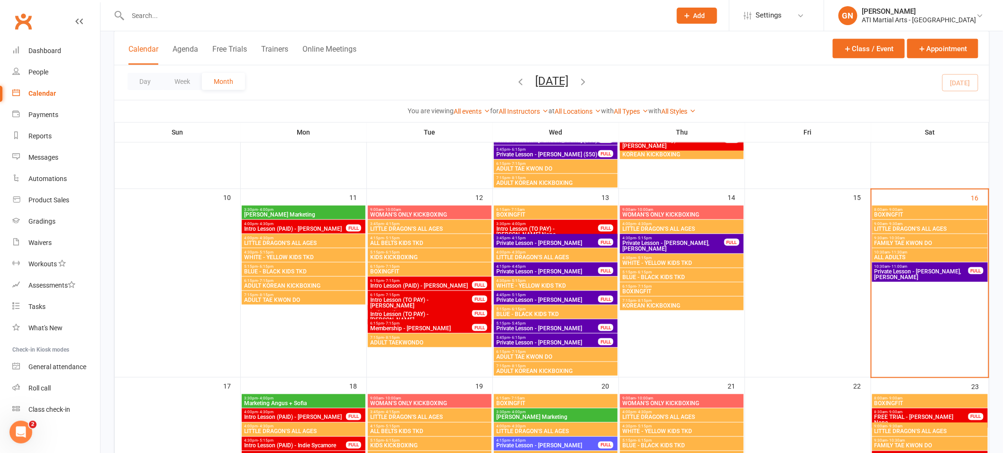
click at [275, 223] on span "4:00pm - 4:30pm" at bounding box center [295, 224] width 103 height 4
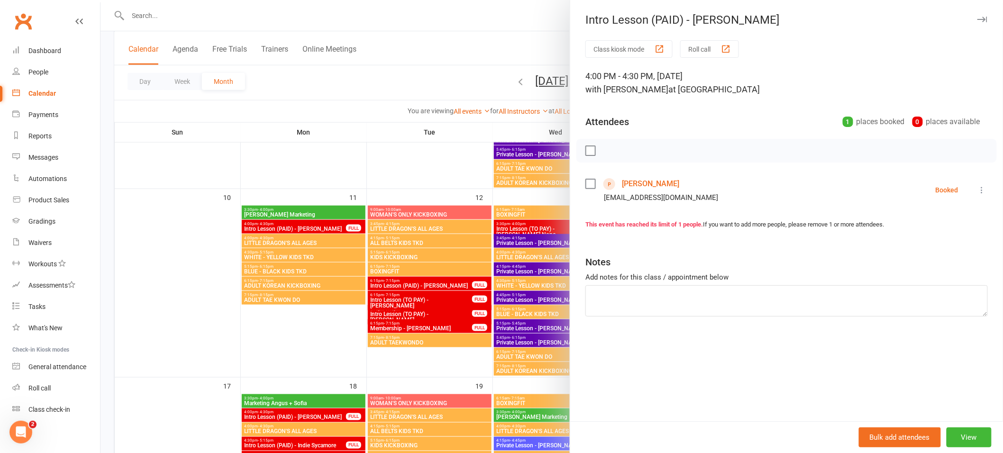
click at [673, 183] on link "[PERSON_NAME]" at bounding box center [650, 183] width 57 height 15
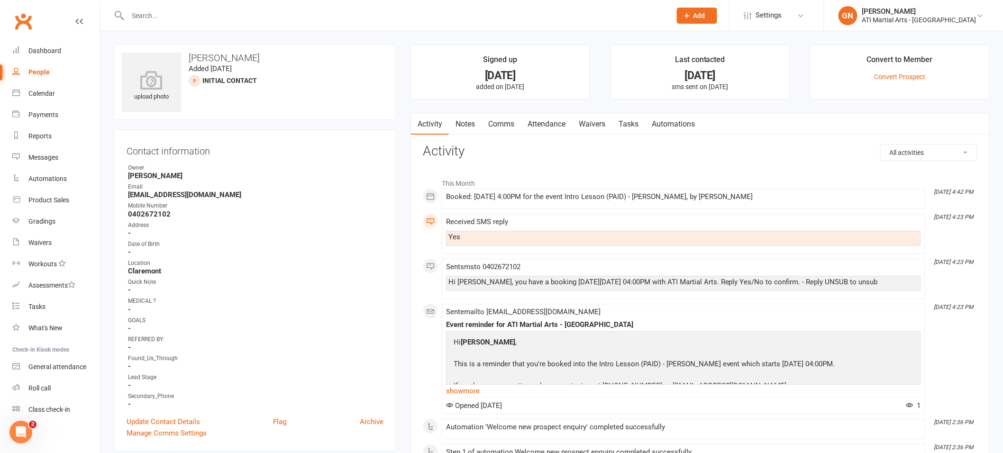
scroll to position [2, 0]
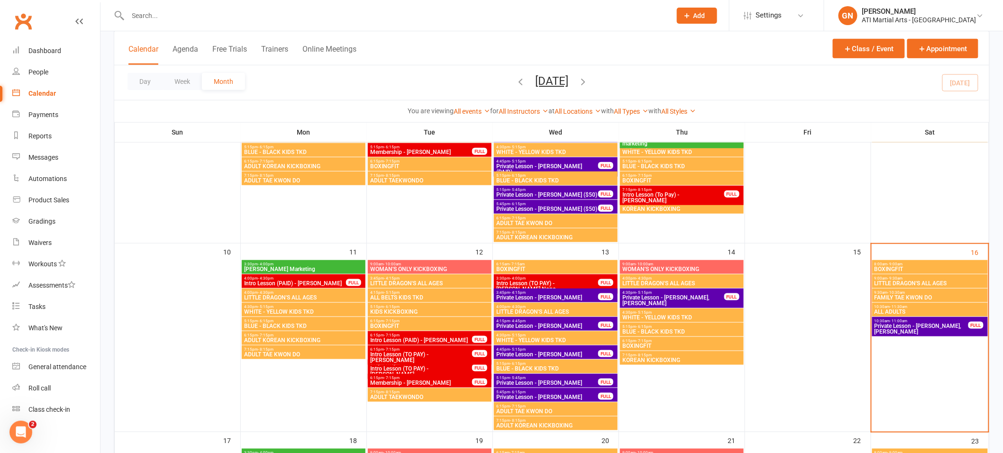
scroll to position [293, 0]
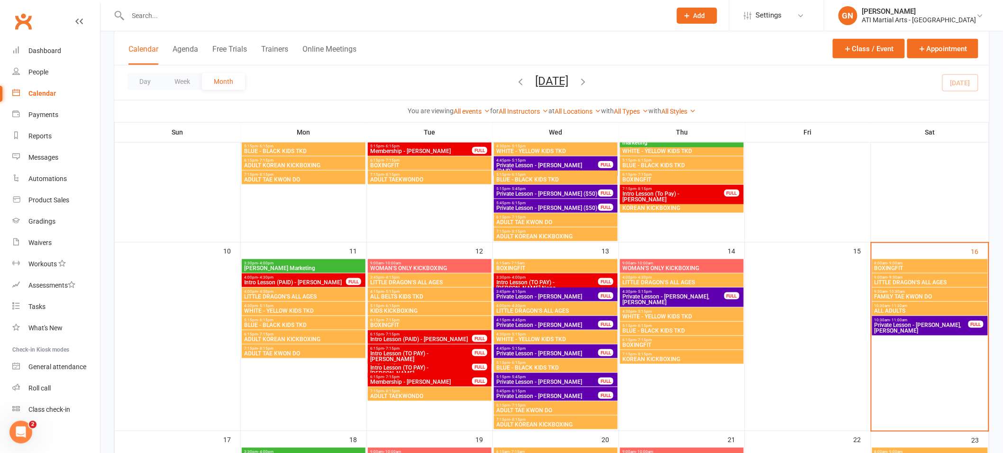
click at [532, 280] on span "Intro Lesson (TO PAY) - [PERSON_NAME] None" at bounding box center [547, 285] width 103 height 11
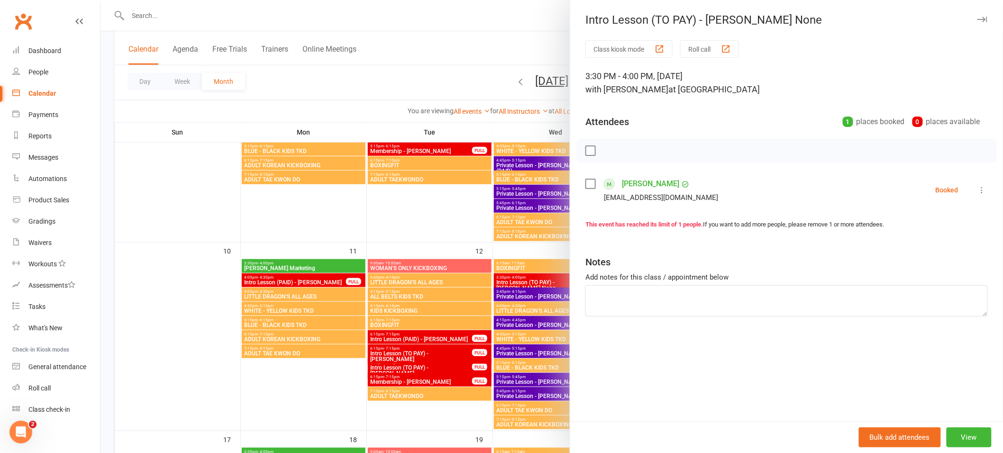
click at [515, 297] on div at bounding box center [552, 226] width 903 height 453
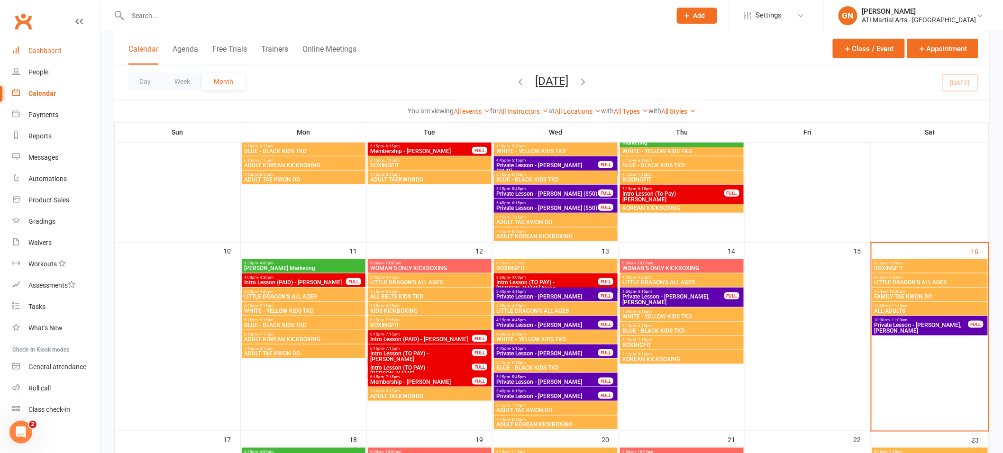
click at [21, 52] on link "Dashboard" at bounding box center [56, 50] width 88 height 21
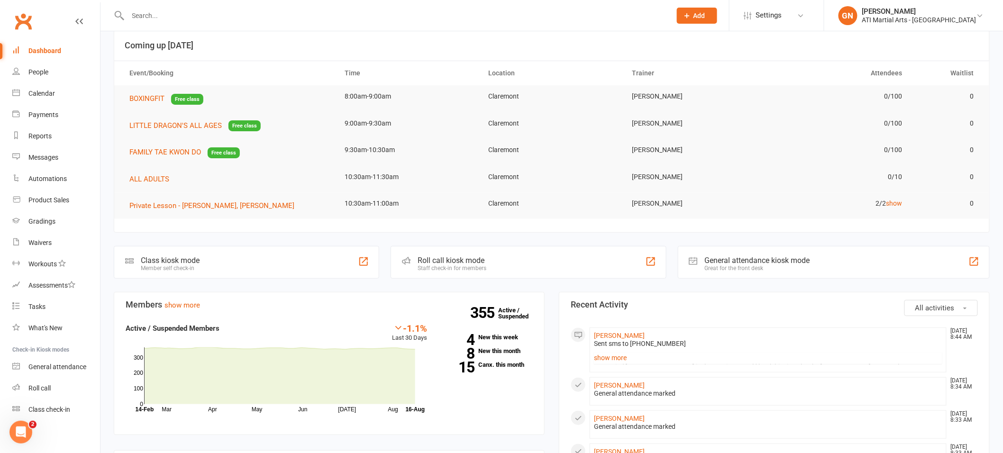
scroll to position [17, 0]
click at [49, 127] on link "Reports" at bounding box center [56, 136] width 88 height 21
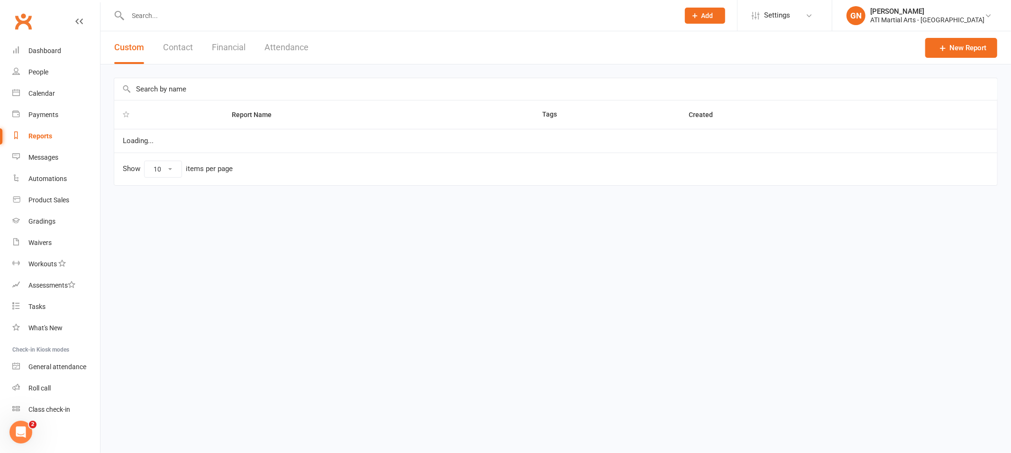
select select "50"
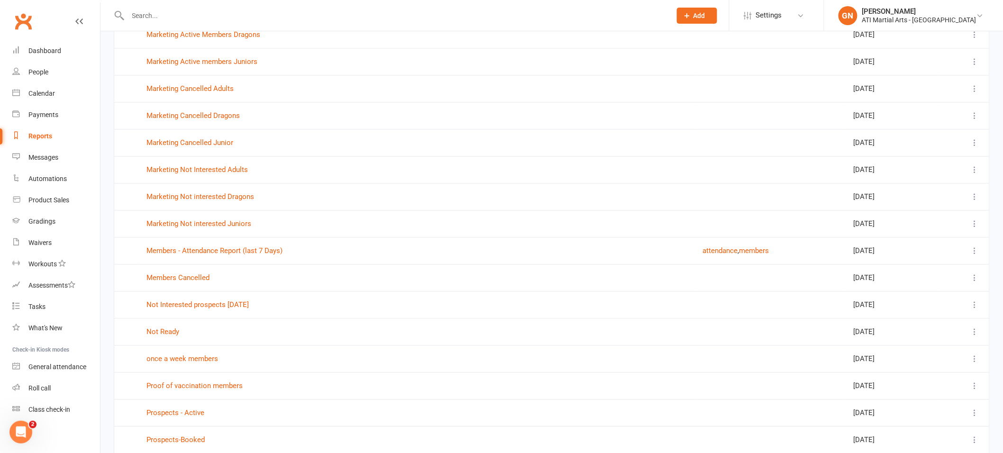
scroll to position [1048, 0]
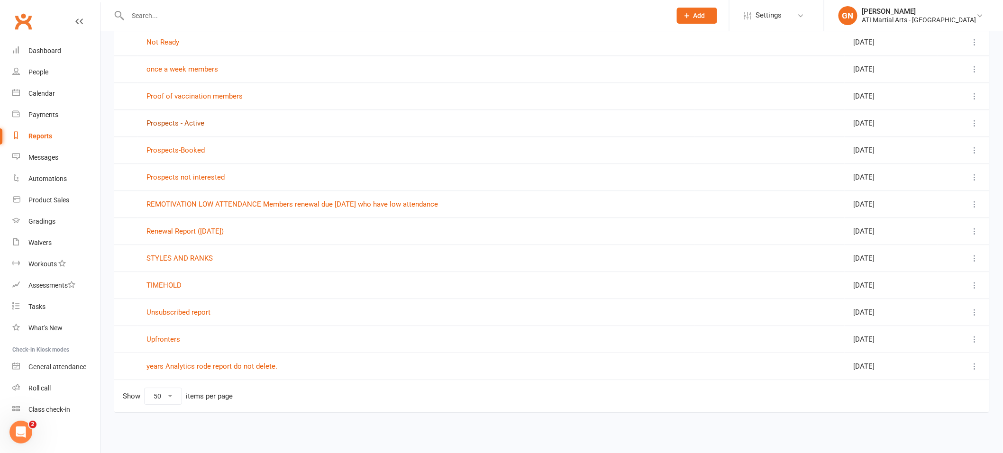
click at [192, 122] on link "Prospects - Active" at bounding box center [176, 123] width 58 height 9
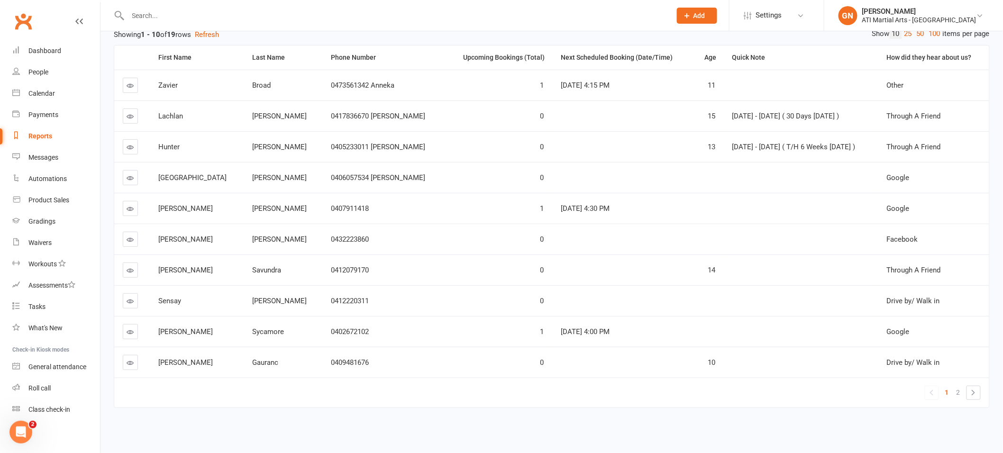
scroll to position [121, 0]
click at [958, 386] on span "2" at bounding box center [959, 392] width 4 height 13
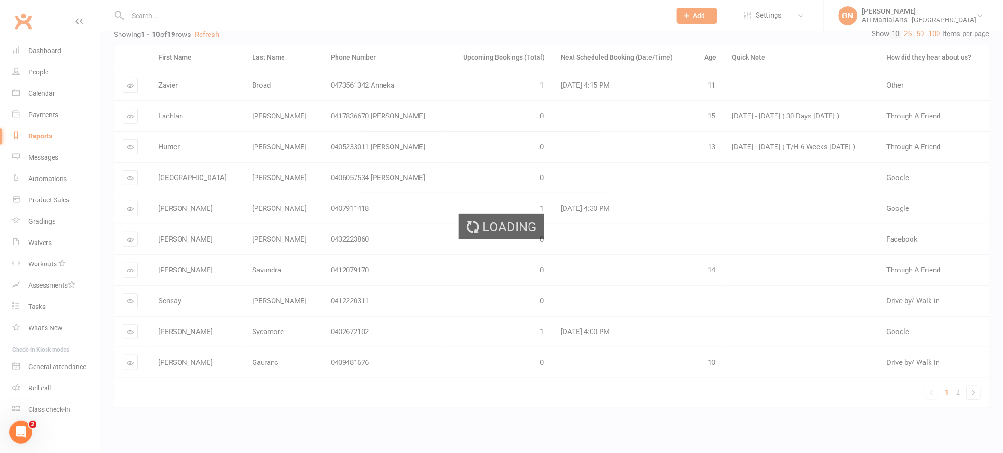
scroll to position [90, 0]
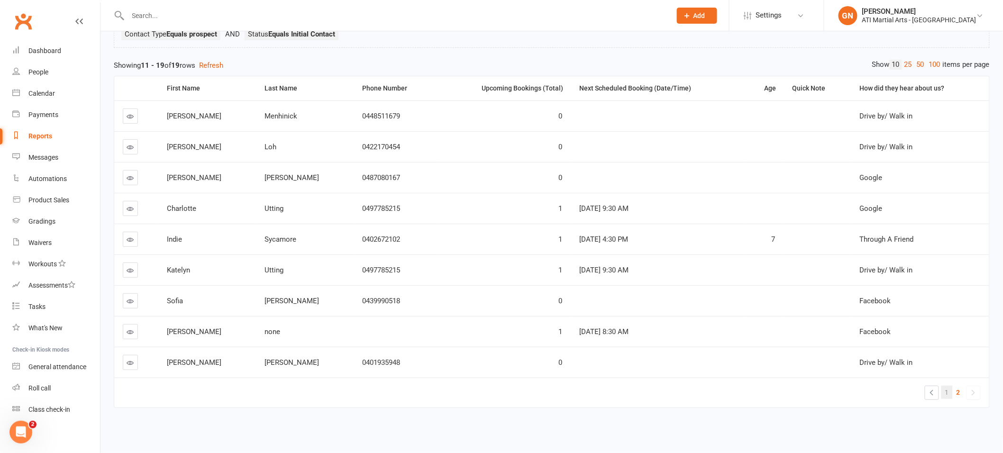
click at [945, 386] on link "1" at bounding box center [947, 392] width 11 height 13
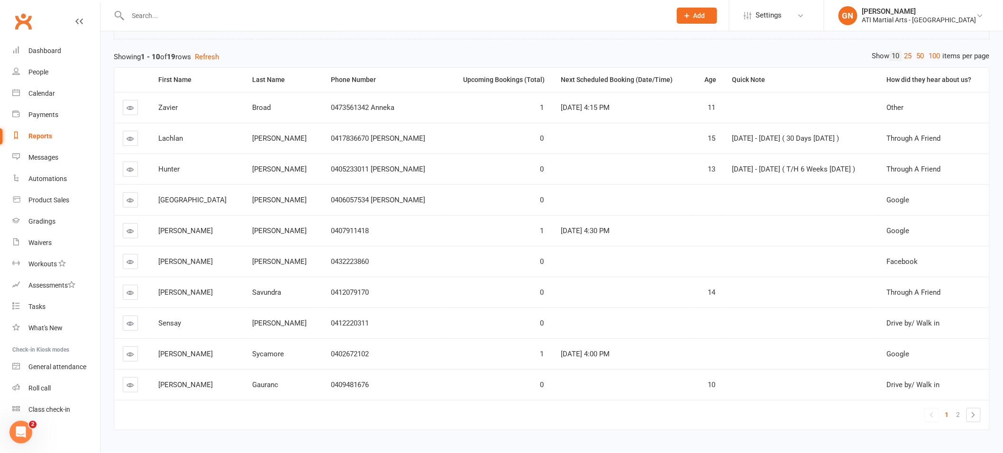
click at [127, 136] on icon at bounding box center [130, 138] width 7 height 7
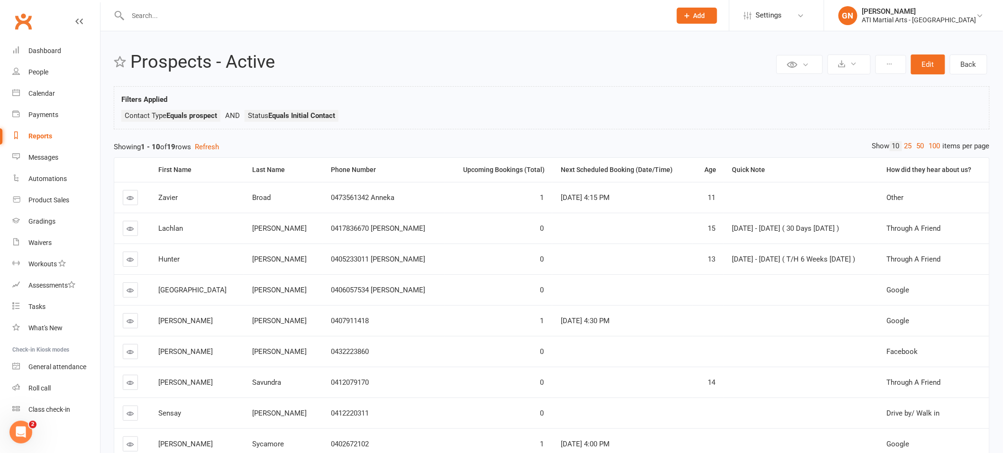
click at [129, 255] on link at bounding box center [130, 259] width 15 height 15
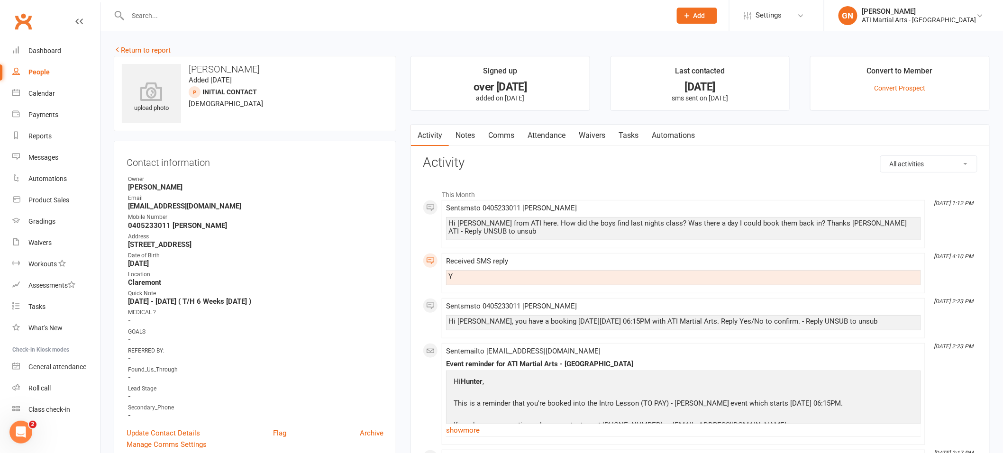
click at [555, 136] on link "Attendance" at bounding box center [546, 136] width 51 height 22
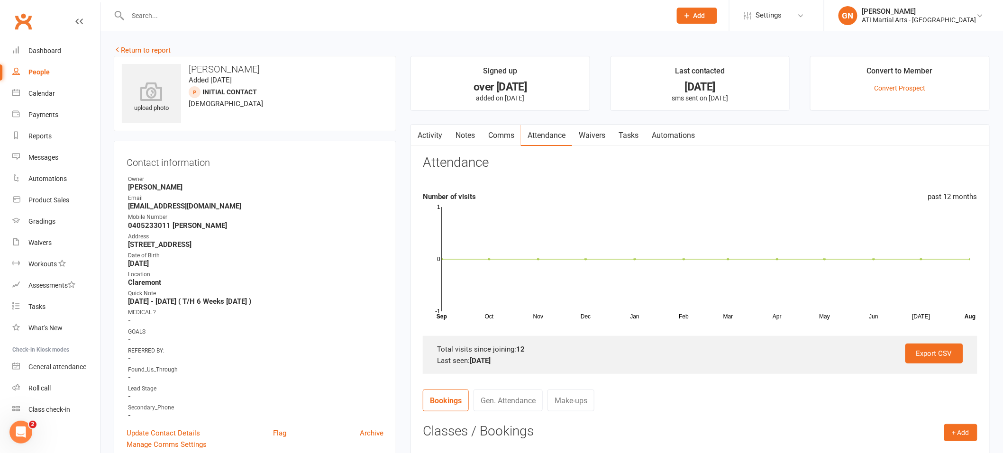
click at [498, 139] on link "Comms" at bounding box center [501, 136] width 39 height 22
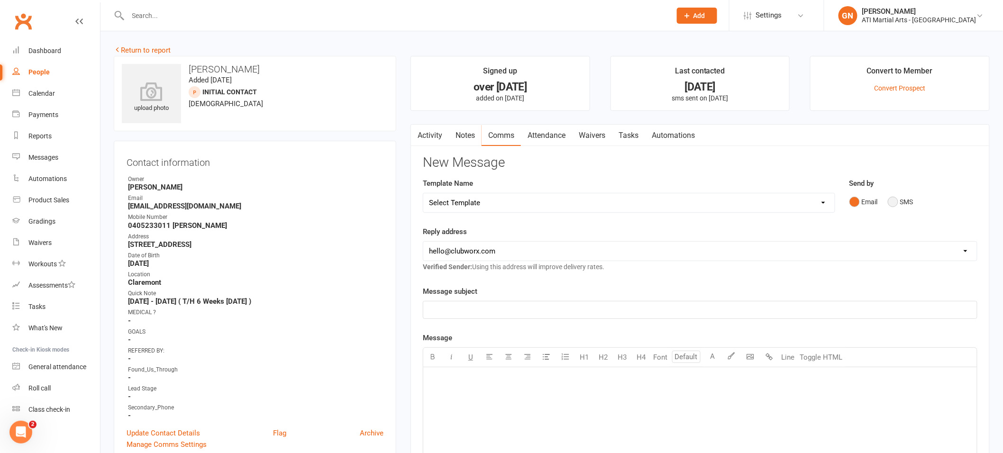
click at [899, 197] on button "SMS" at bounding box center [901, 202] width 26 height 18
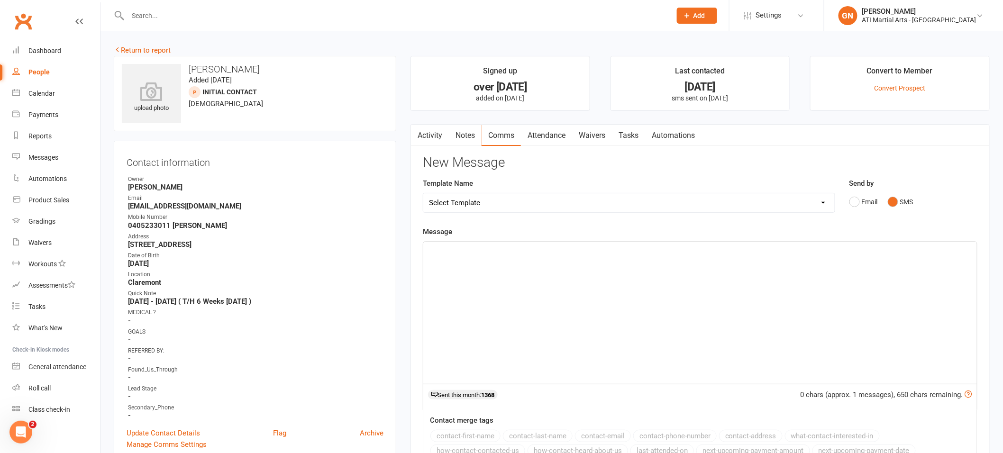
drag, startPoint x: 903, startPoint y: 270, endPoint x: 912, endPoint y: 266, distance: 9.8
click at [903, 270] on div "﻿" at bounding box center [700, 313] width 554 height 142
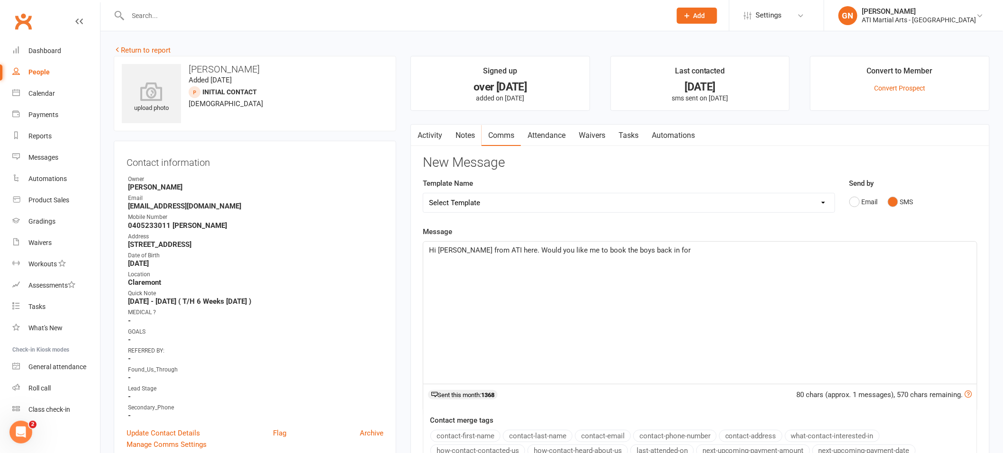
click at [256, 10] on input "text" at bounding box center [395, 15] width 540 height 13
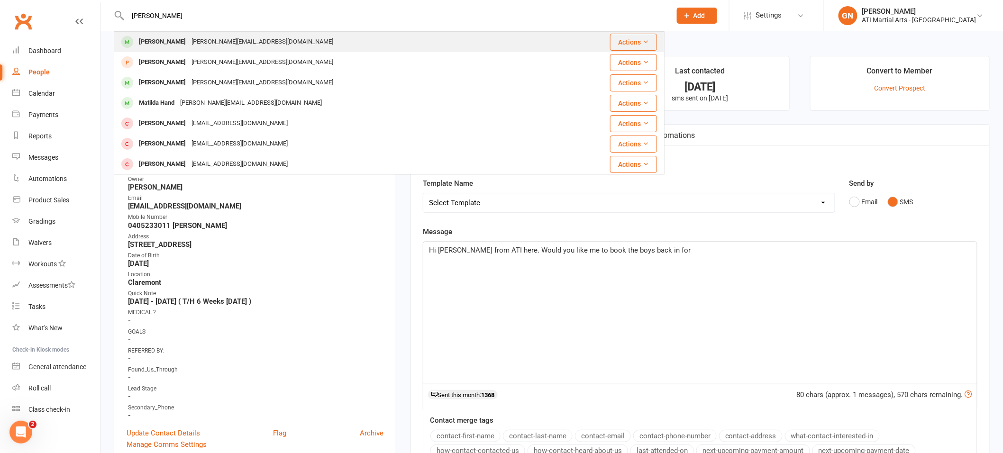
type input "[PERSON_NAME]"
click at [164, 41] on div "[PERSON_NAME]" at bounding box center [162, 42] width 53 height 14
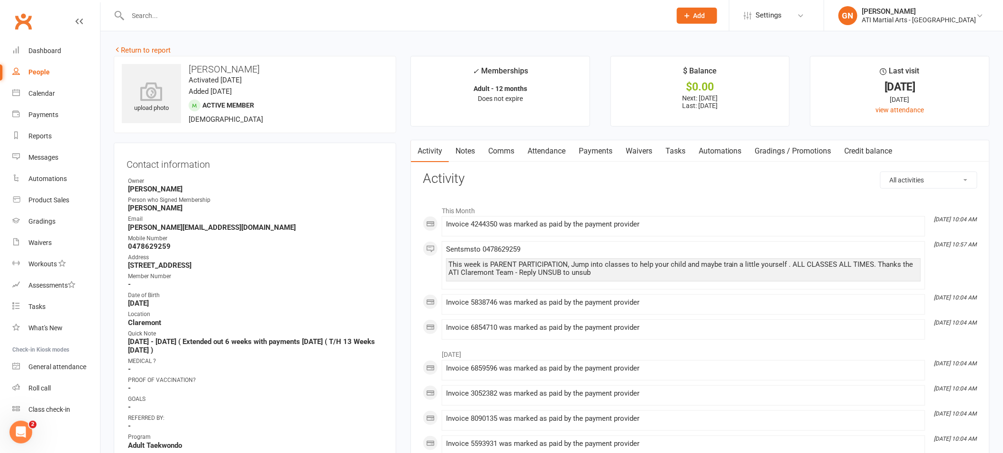
click at [587, 146] on link "Payments" at bounding box center [595, 151] width 47 height 22
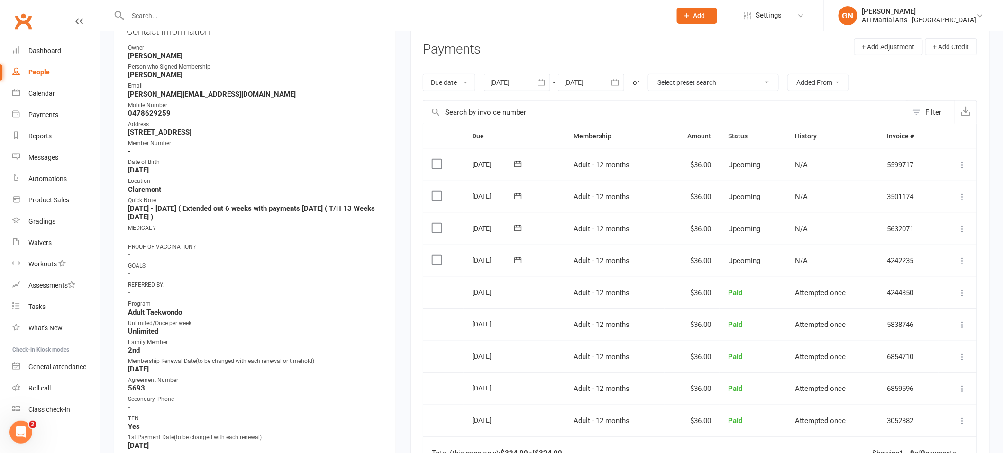
scroll to position [126, 0]
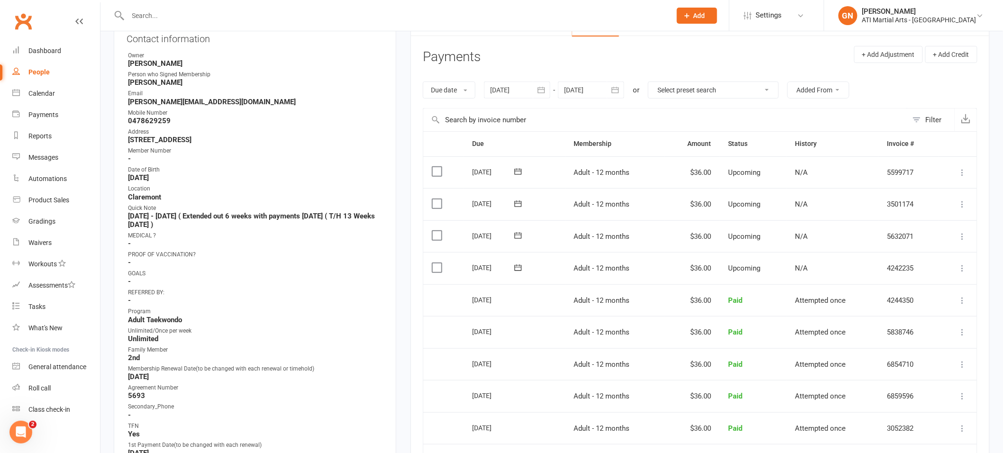
click at [573, 93] on div at bounding box center [591, 90] width 66 height 17
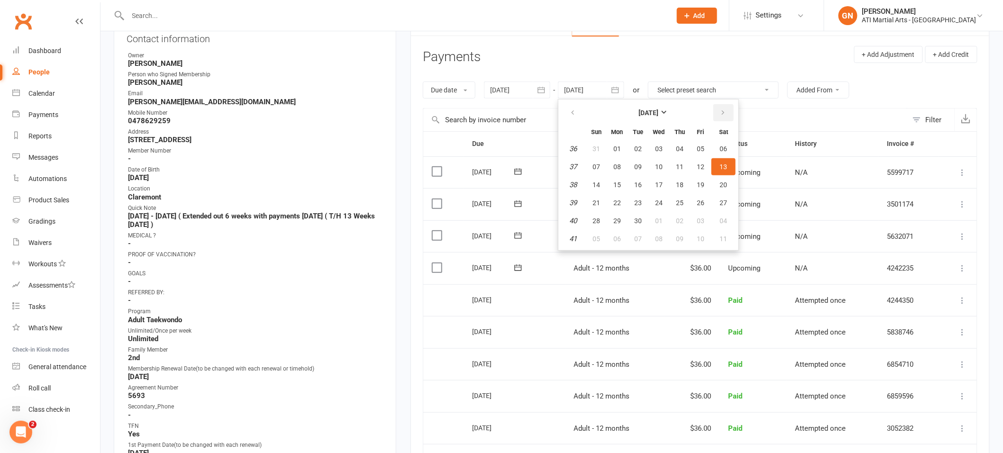
click at [720, 114] on icon "button" at bounding box center [723, 113] width 7 height 8
click at [684, 181] on button "15" at bounding box center [680, 184] width 20 height 17
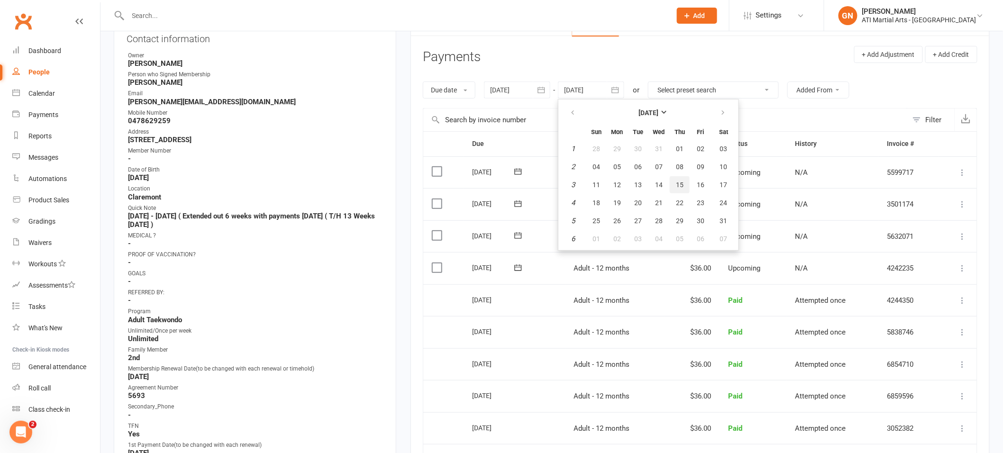
type input "[DATE]"
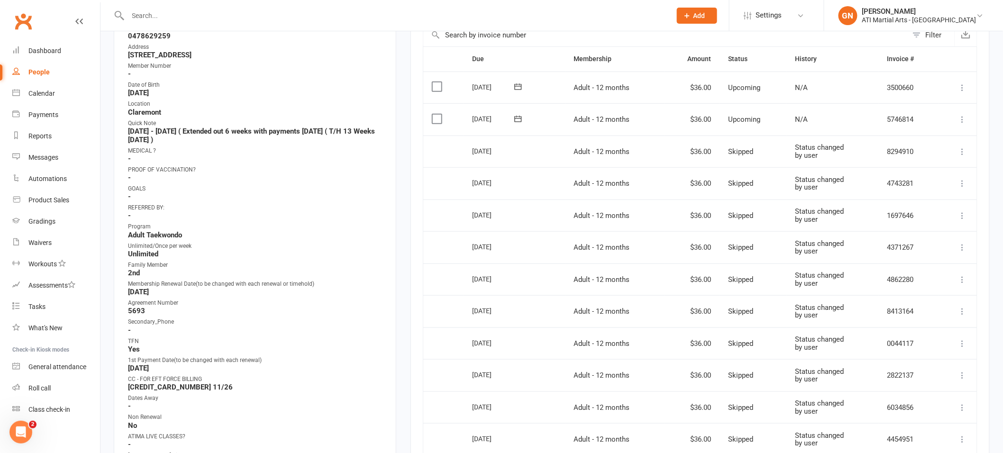
scroll to position [197, 0]
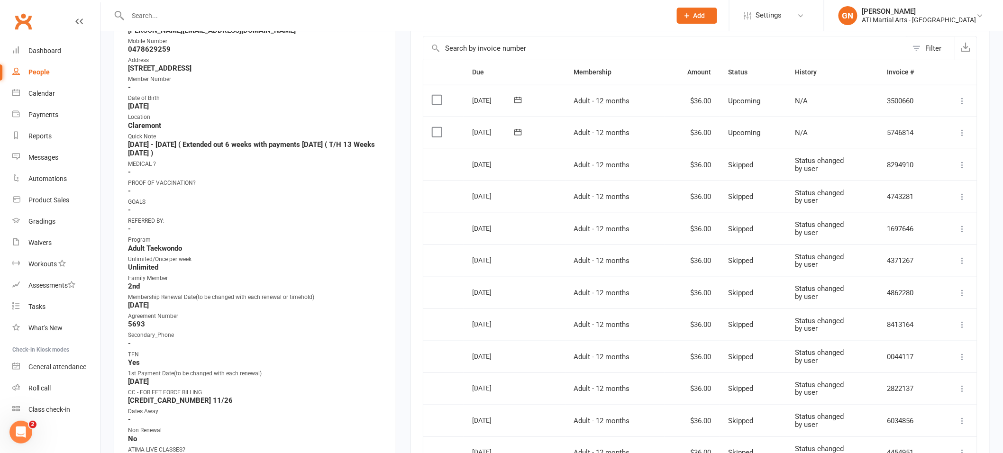
drag, startPoint x: 130, startPoint y: 21, endPoint x: 146, endPoint y: 2, distance: 25.3
click at [130, 21] on input "text" at bounding box center [395, 15] width 540 height 13
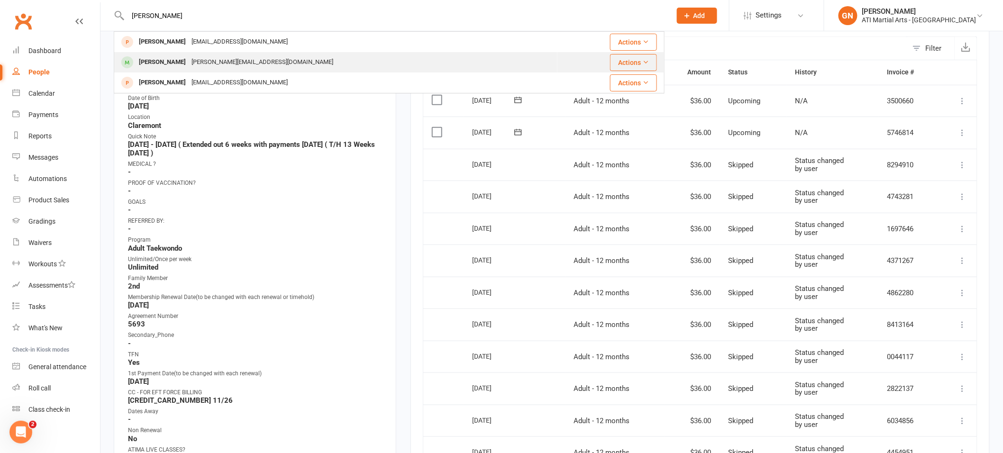
type input "[PERSON_NAME]"
click at [371, 53] on tbody "[PERSON_NAME] [EMAIL_ADDRESS][DOMAIN_NAME] Actions [PERSON_NAME] Hand [PERSON_N…" at bounding box center [389, 62] width 550 height 61
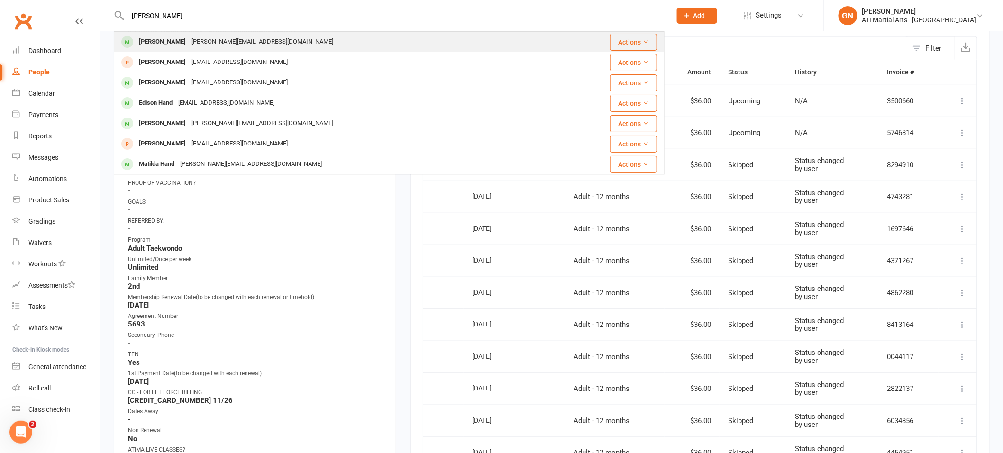
click at [368, 38] on div "[PERSON_NAME] [PERSON_NAME][EMAIL_ADDRESS][DOMAIN_NAME]" at bounding box center [343, 41] width 457 height 19
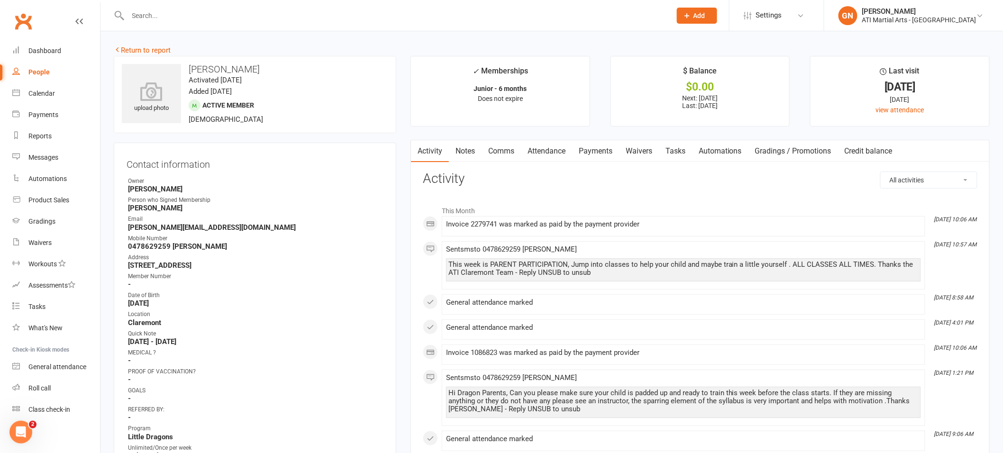
click at [170, 18] on input "text" at bounding box center [395, 15] width 540 height 13
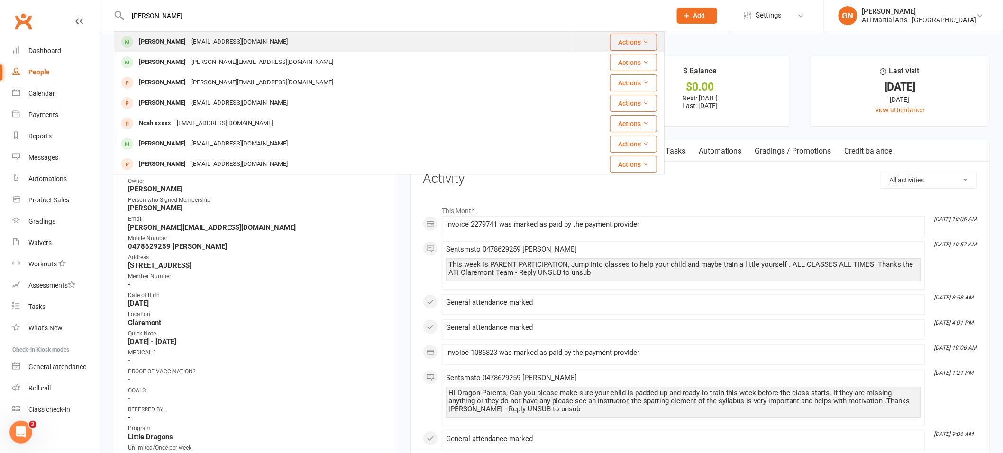
type input "[PERSON_NAME]"
click at [292, 37] on div "[PERSON_NAME] [EMAIL_ADDRESS][DOMAIN_NAME]" at bounding box center [343, 41] width 457 height 19
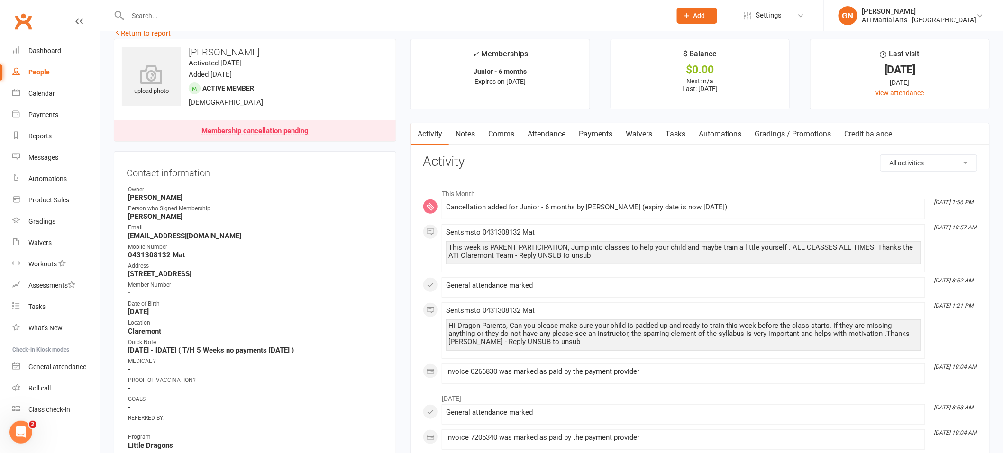
scroll to position [18, 0]
drag, startPoint x: 568, startPoint y: 141, endPoint x: 572, endPoint y: 153, distance: 12.8
click at [568, 141] on link "Attendance" at bounding box center [546, 134] width 51 height 22
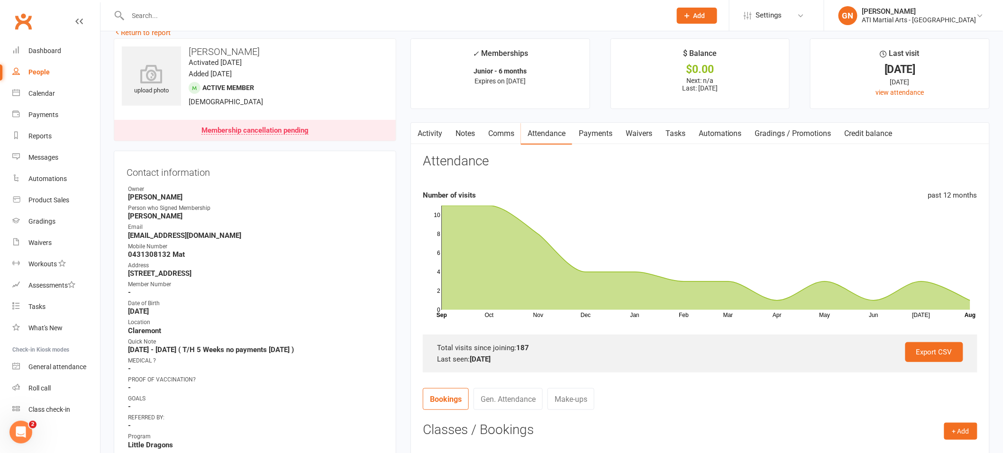
click at [430, 130] on link "Activity" at bounding box center [430, 134] width 38 height 22
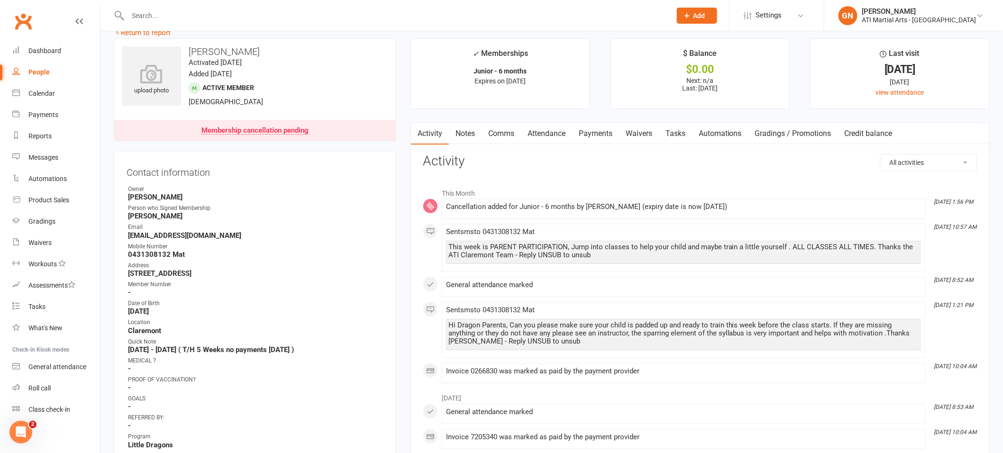
click at [554, 139] on link "Attendance" at bounding box center [546, 134] width 51 height 22
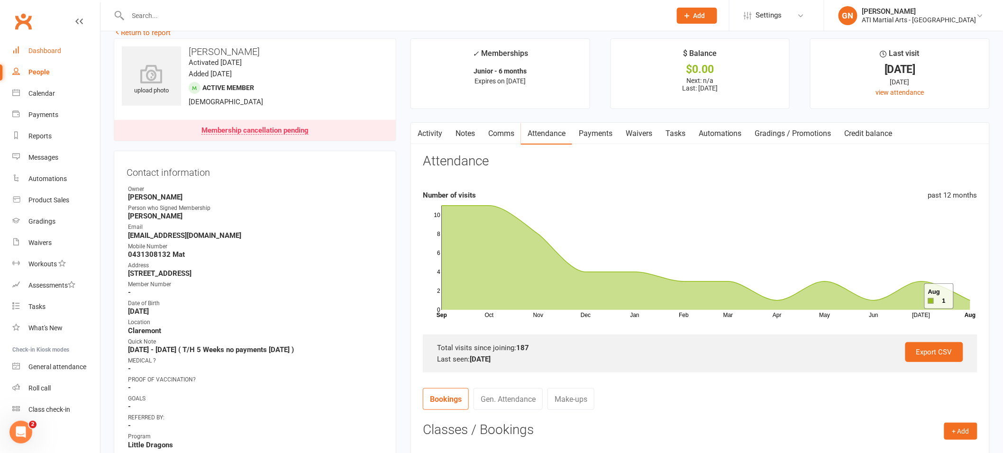
click at [29, 47] on div "Dashboard" at bounding box center [44, 51] width 33 height 8
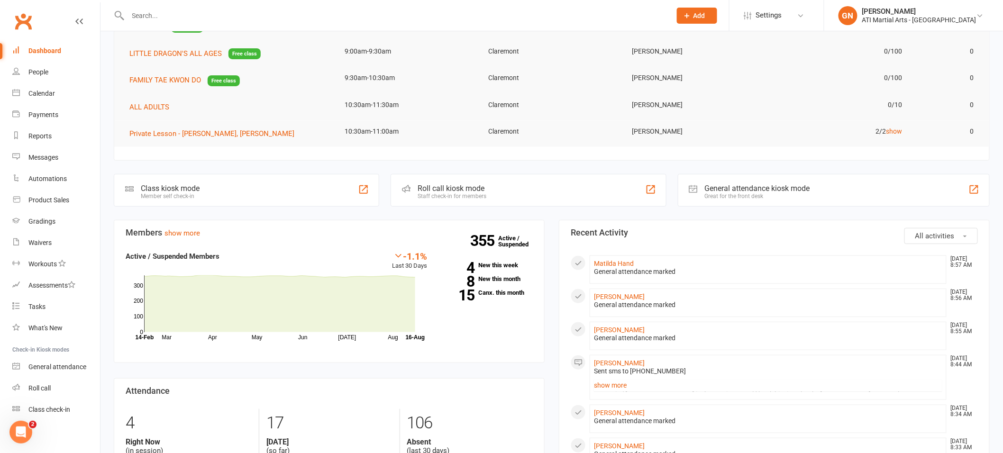
scroll to position [89, 0]
click at [289, 19] on input "text" at bounding box center [395, 15] width 540 height 13
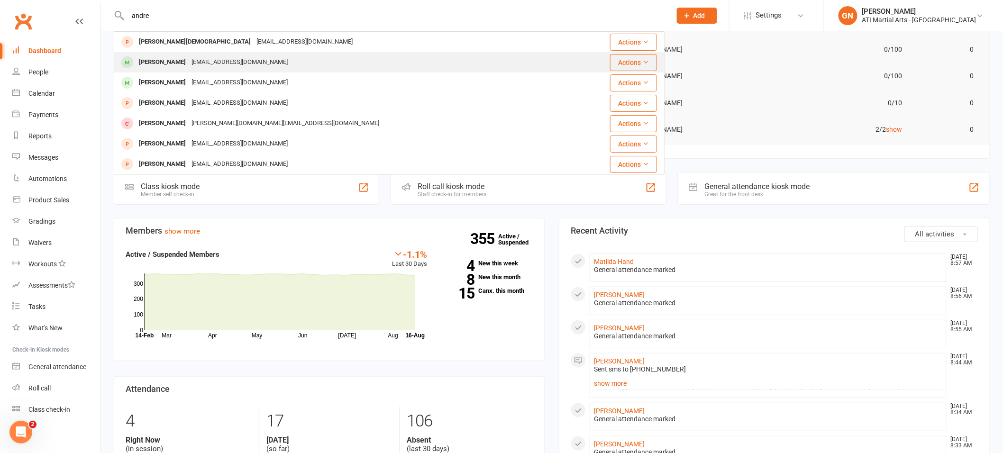
type input "andre"
click at [529, 55] on div "[PERSON_NAME] [EMAIL_ADDRESS][DOMAIN_NAME]" at bounding box center [343, 62] width 457 height 19
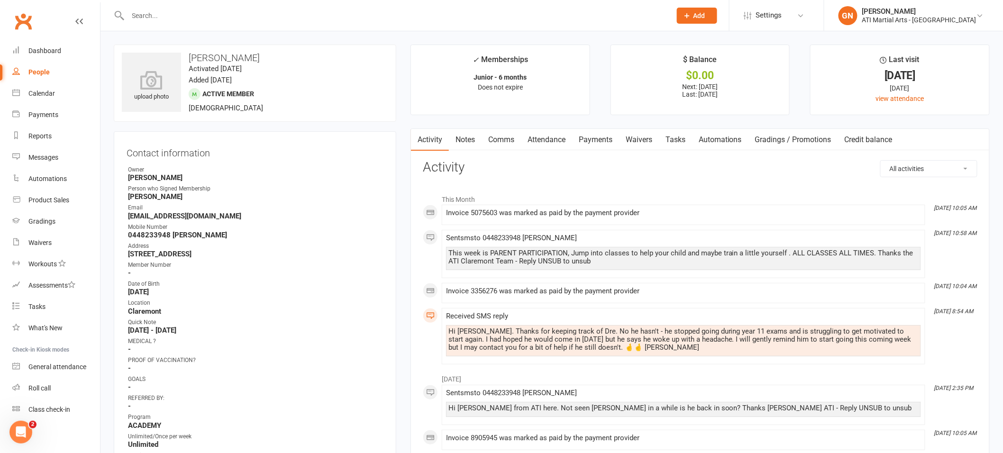
click at [497, 137] on link "Comms" at bounding box center [501, 140] width 39 height 22
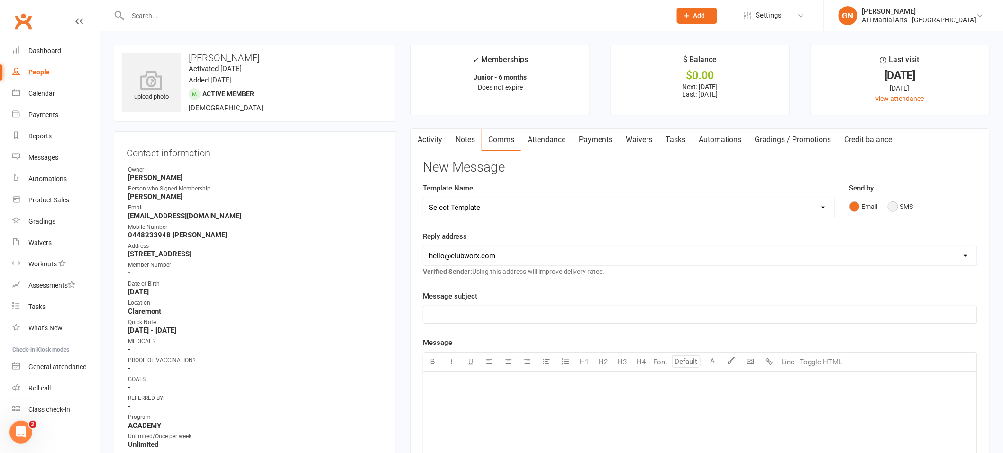
click at [896, 204] on button "SMS" at bounding box center [901, 207] width 26 height 18
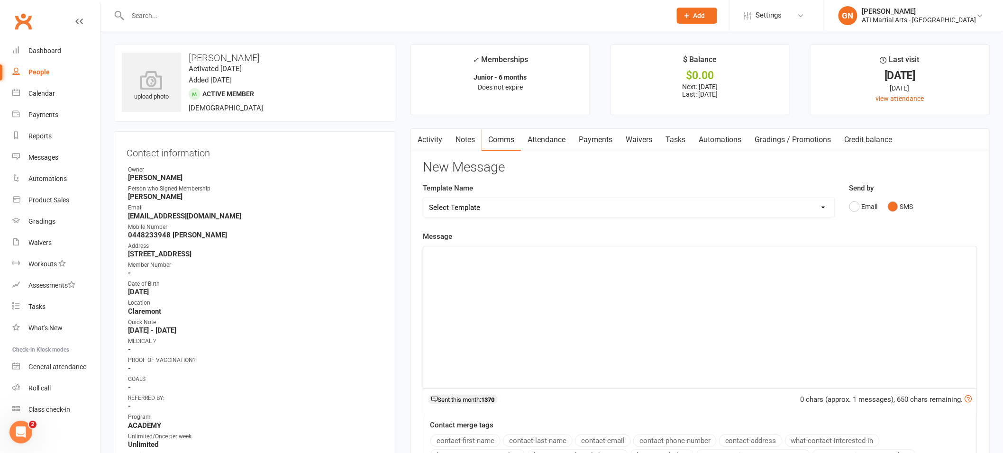
click at [864, 345] on div "﻿" at bounding box center [700, 318] width 554 height 142
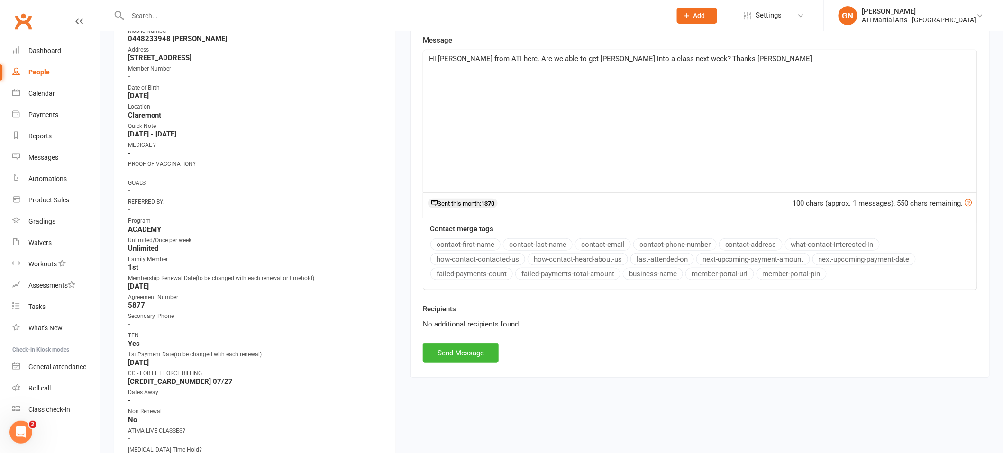
scroll to position [258, 0]
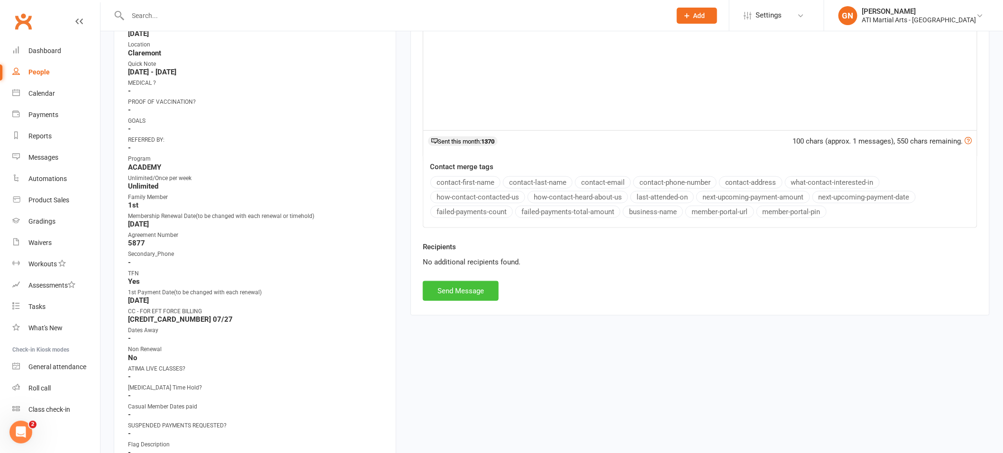
click at [480, 285] on button "Send Message" at bounding box center [461, 291] width 76 height 20
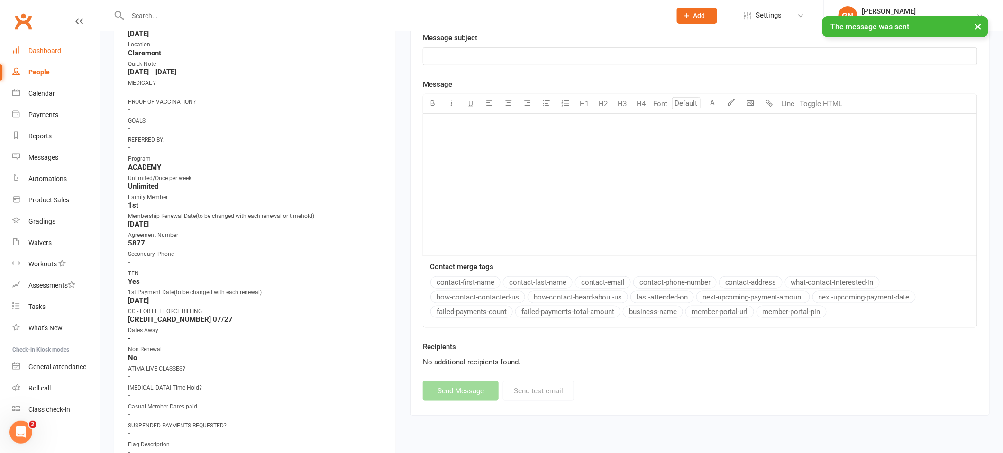
click at [41, 44] on link "Dashboard" at bounding box center [56, 50] width 88 height 21
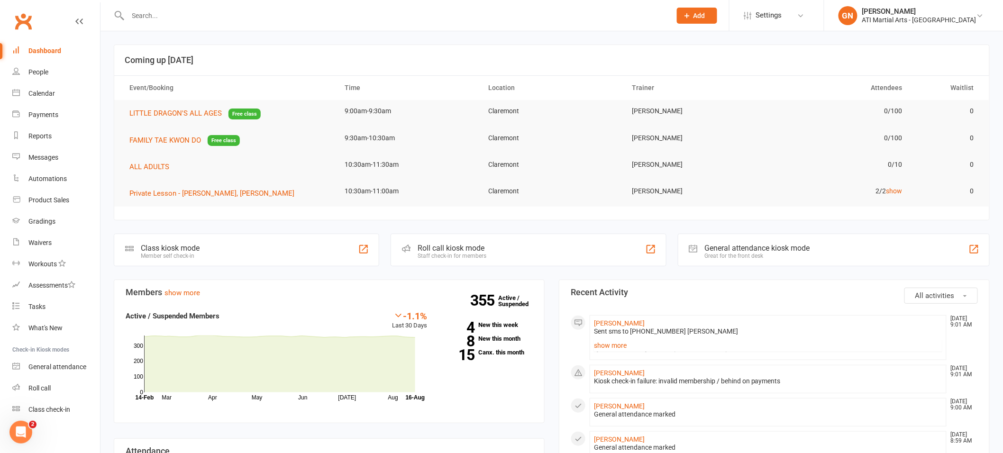
click at [310, 21] on input "text" at bounding box center [395, 15] width 540 height 13
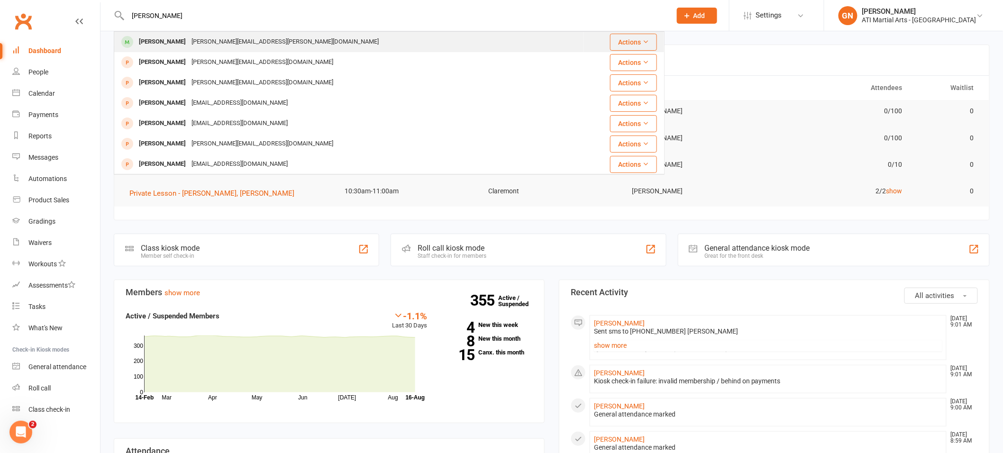
type input "[PERSON_NAME]"
click at [200, 37] on div "[PERSON_NAME][EMAIL_ADDRESS][PERSON_NAME][DOMAIN_NAME]" at bounding box center [285, 42] width 193 height 14
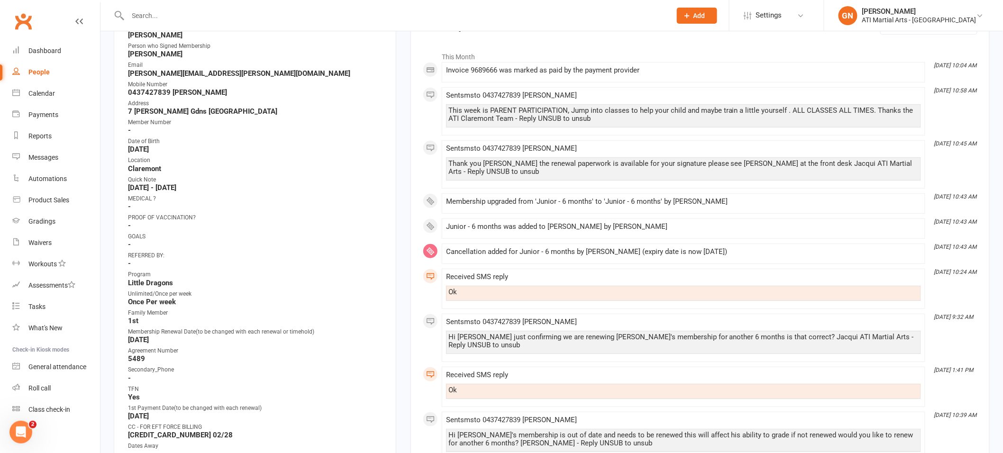
scroll to position [133, 0]
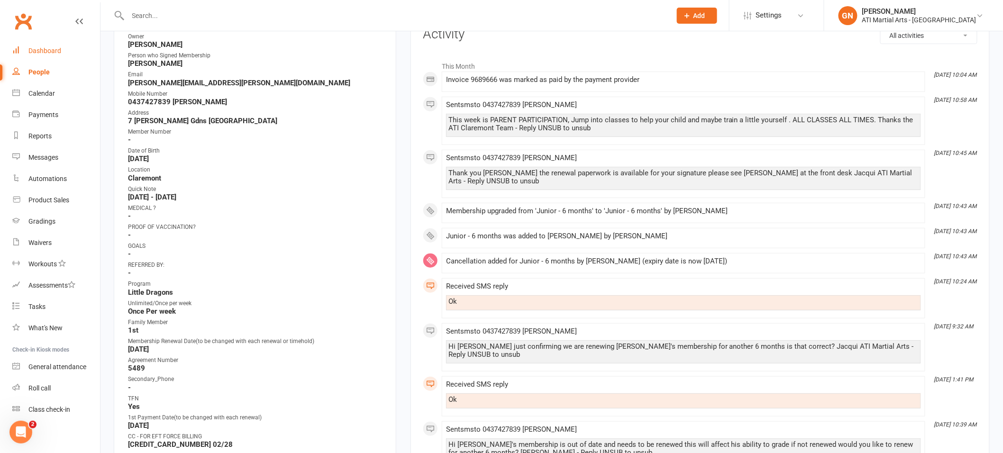
click at [59, 47] on div "Dashboard" at bounding box center [44, 51] width 33 height 8
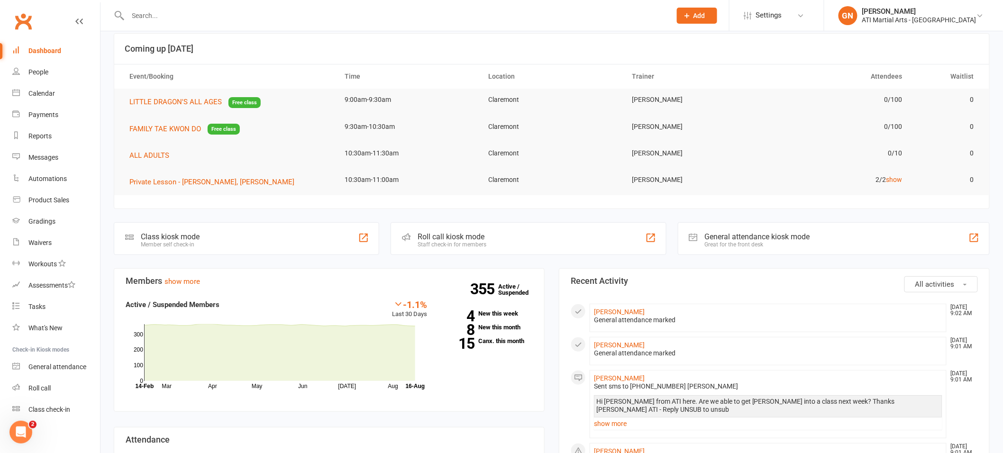
scroll to position [12, 0]
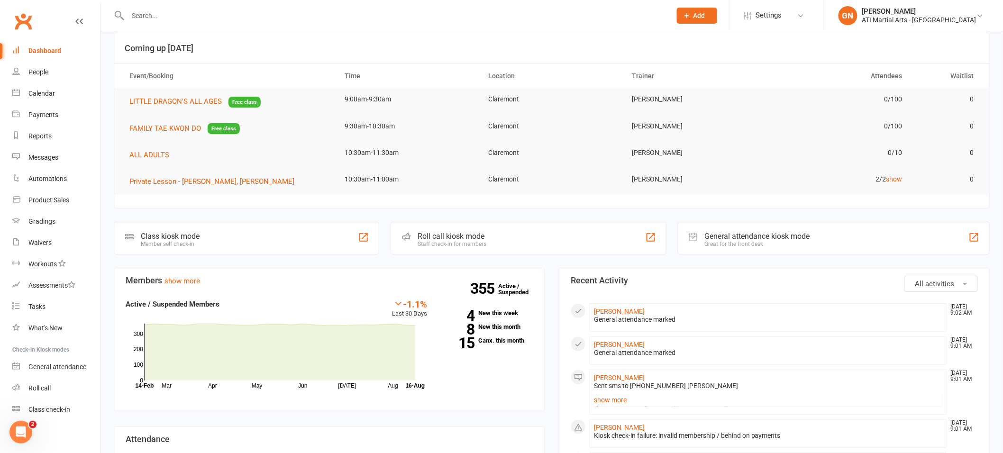
click at [166, 5] on div at bounding box center [389, 15] width 551 height 31
click at [164, 12] on input "text" at bounding box center [395, 15] width 540 height 13
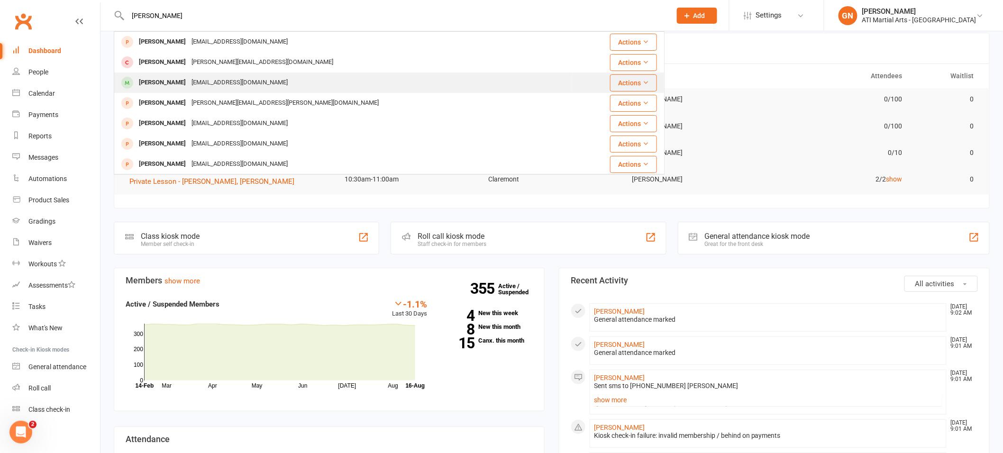
type input "[PERSON_NAME]"
click at [156, 84] on div "[PERSON_NAME]" at bounding box center [162, 83] width 53 height 14
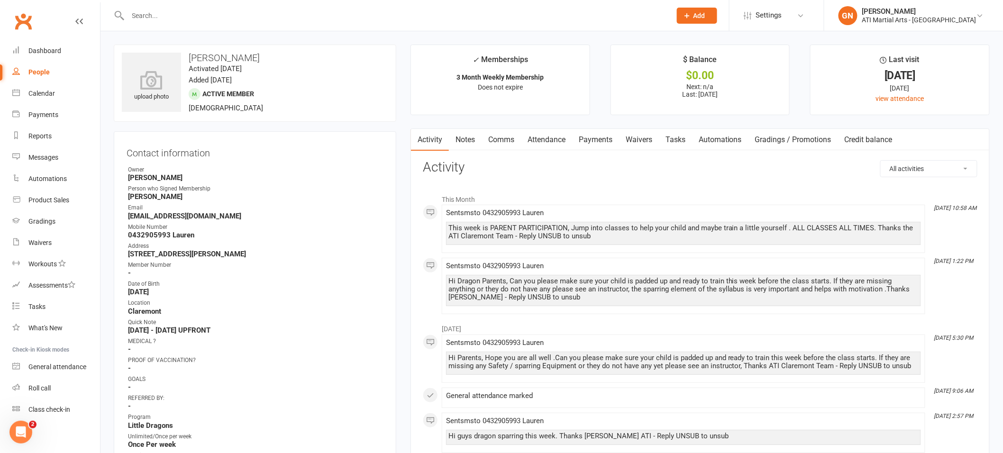
click at [614, 139] on link "Payments" at bounding box center [595, 140] width 47 height 22
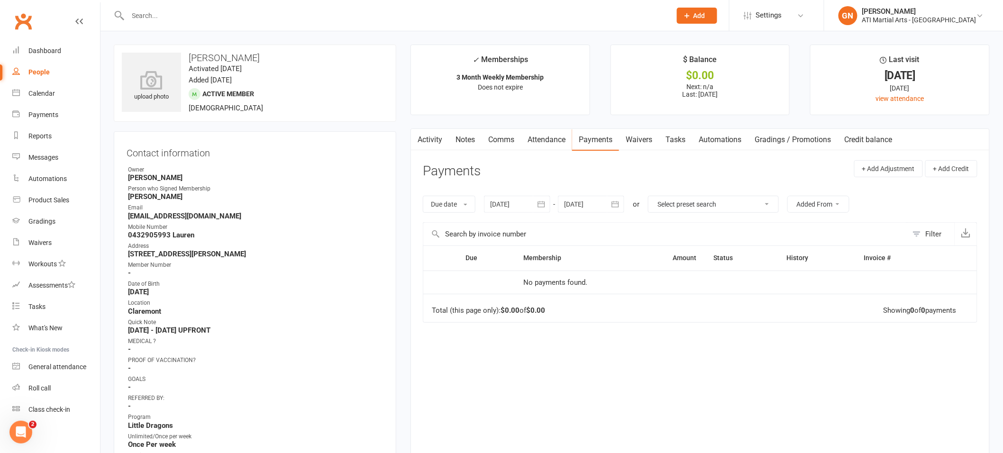
click at [565, 140] on link "Attendance" at bounding box center [546, 140] width 51 height 22
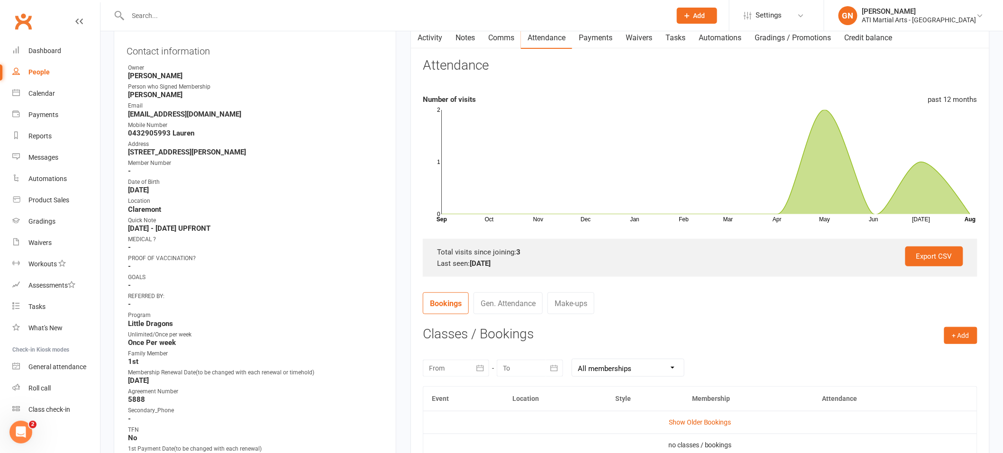
scroll to position [150, 0]
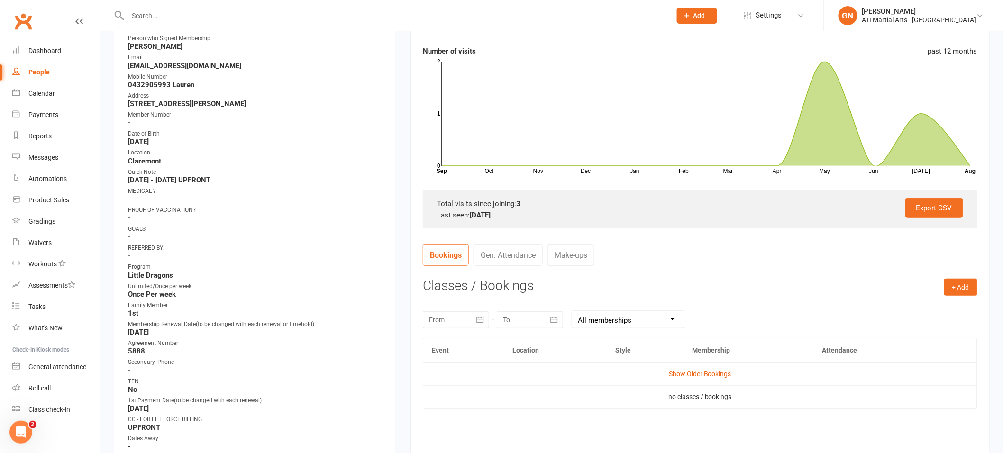
click at [499, 249] on link "Gen. Attendance" at bounding box center [508, 255] width 69 height 22
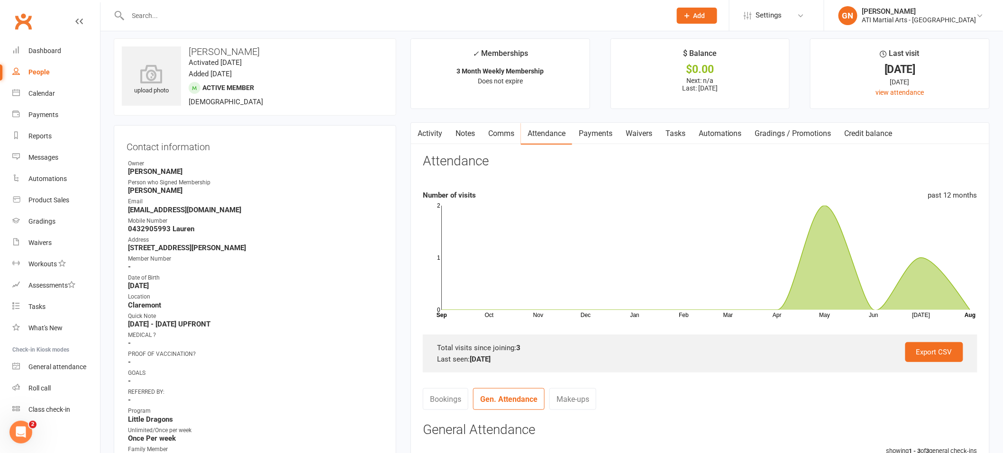
scroll to position [0, 0]
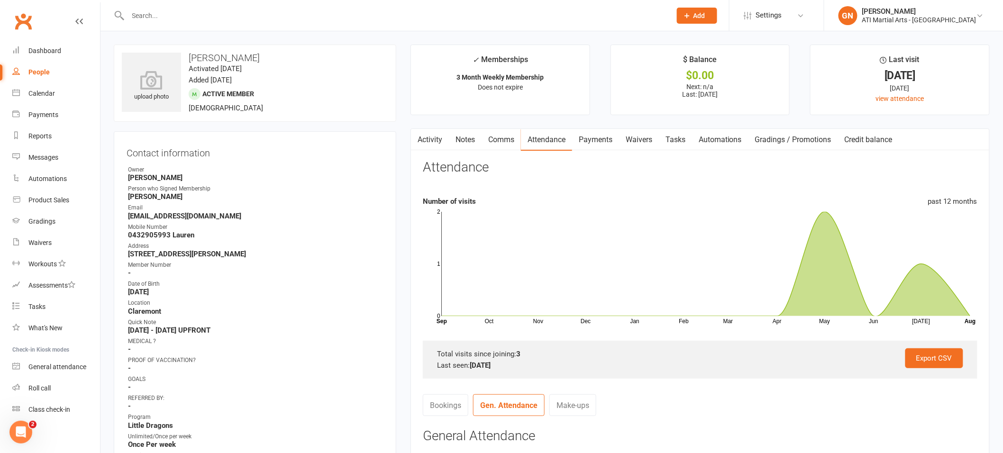
click at [439, 142] on link "Activity" at bounding box center [430, 140] width 38 height 22
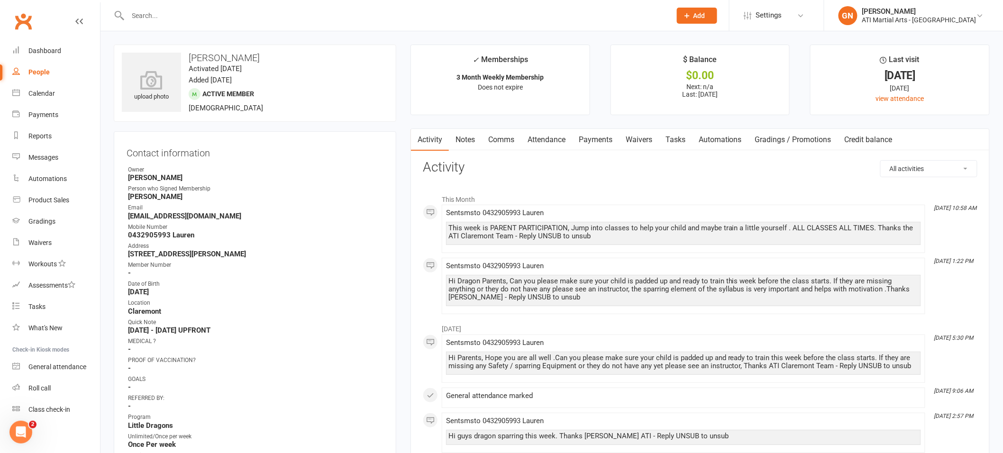
click at [507, 139] on link "Comms" at bounding box center [501, 140] width 39 height 22
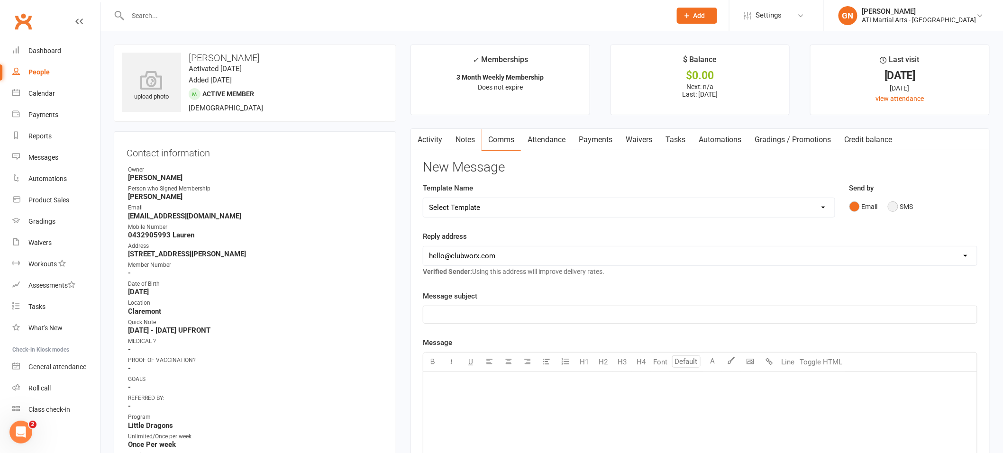
click at [907, 213] on button "SMS" at bounding box center [901, 207] width 26 height 18
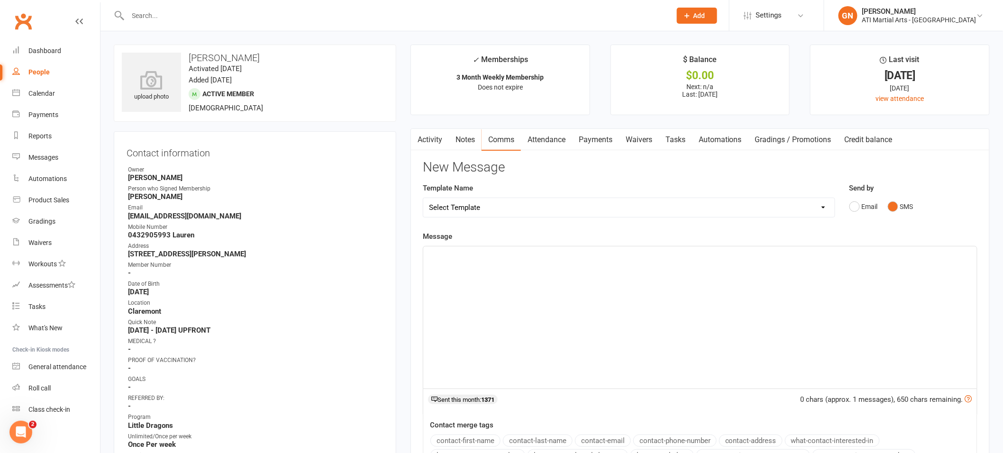
click at [823, 338] on div "﻿" at bounding box center [700, 318] width 554 height 142
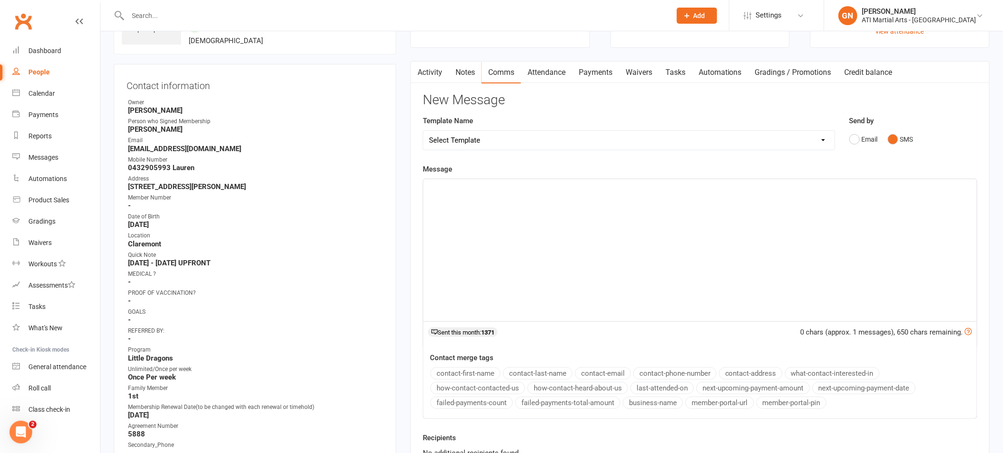
click at [166, 7] on div at bounding box center [389, 15] width 551 height 31
click at [148, 37] on div "upload photo" at bounding box center [151, 14] width 59 height 59
click at [140, 15] on input "text" at bounding box center [395, 15] width 540 height 13
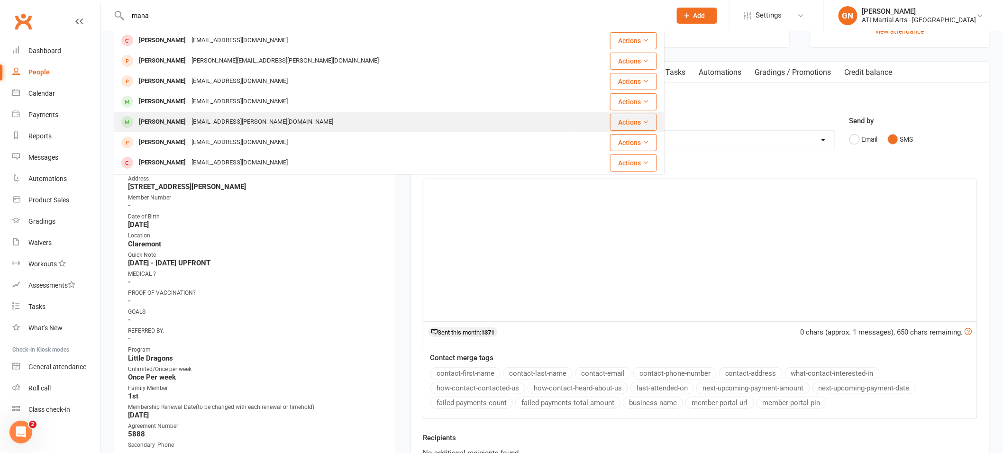
scroll to position [60, 0]
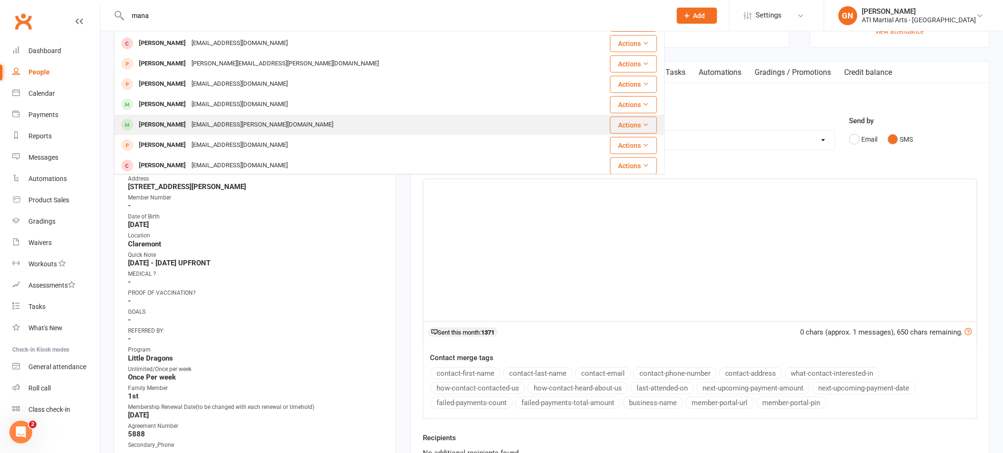
type input "mana"
click at [171, 116] on div "[PERSON_NAME] [EMAIL_ADDRESS][PERSON_NAME][DOMAIN_NAME]" at bounding box center [343, 124] width 457 height 19
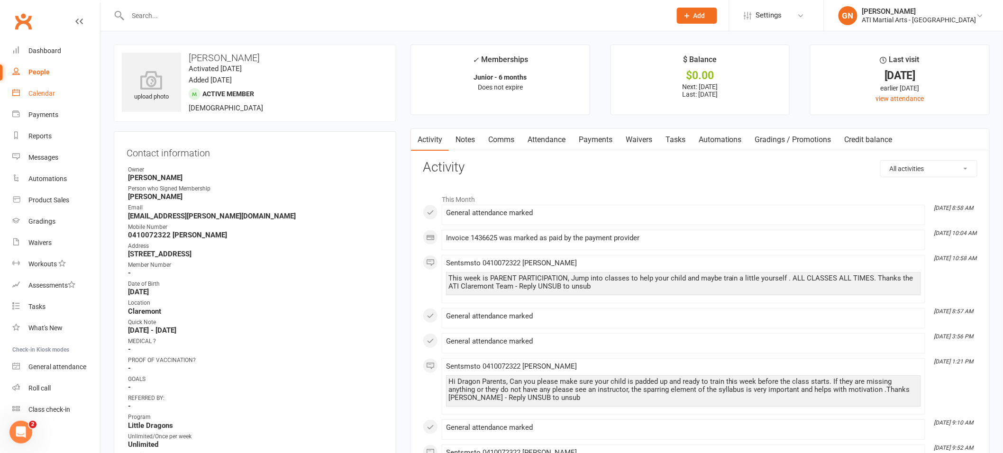
click at [43, 83] on link "Calendar" at bounding box center [56, 93] width 88 height 21
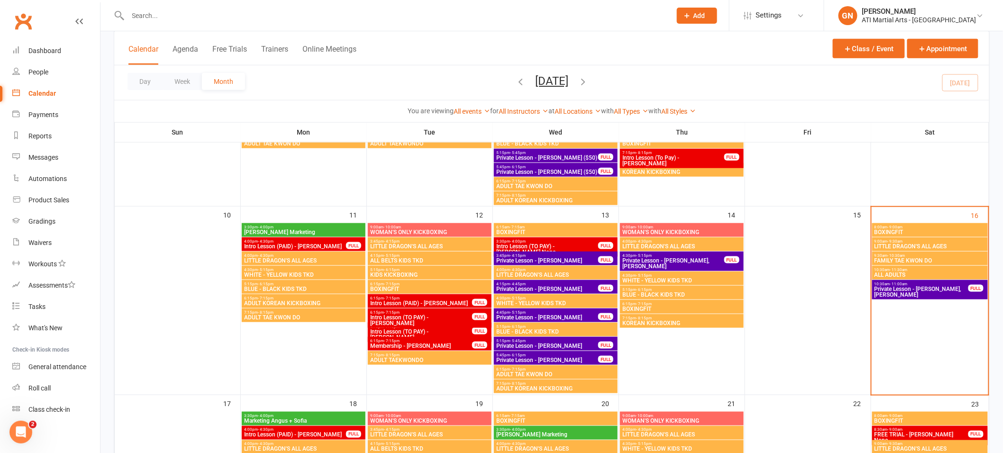
scroll to position [329, 0]
click at [216, 9] on input "text" at bounding box center [395, 15] width 540 height 13
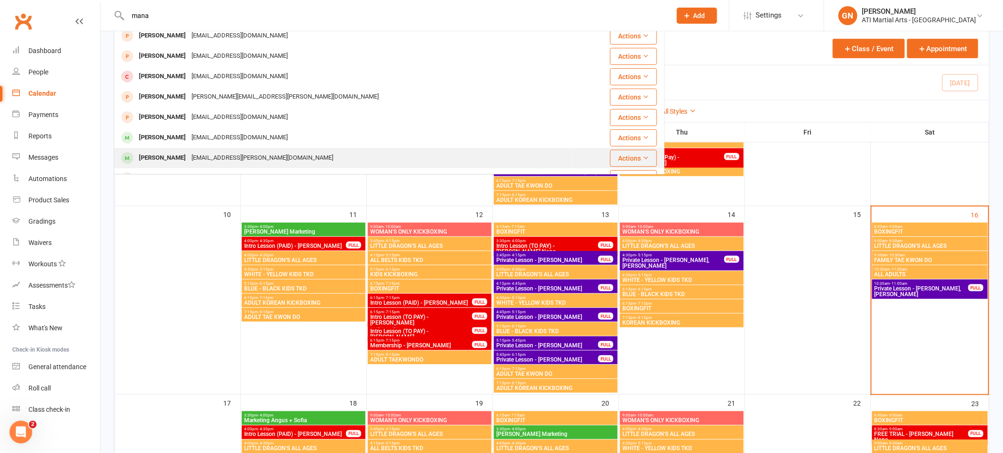
scroll to position [28, 0]
type input "mana"
click at [259, 156] on div "[EMAIL_ADDRESS][PERSON_NAME][DOMAIN_NAME]" at bounding box center [262, 157] width 147 height 14
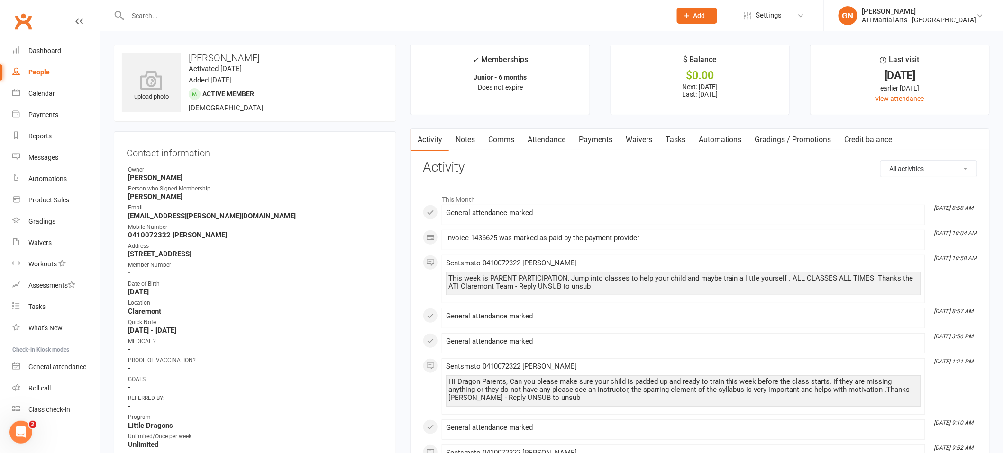
click at [549, 143] on link "Attendance" at bounding box center [546, 140] width 51 height 22
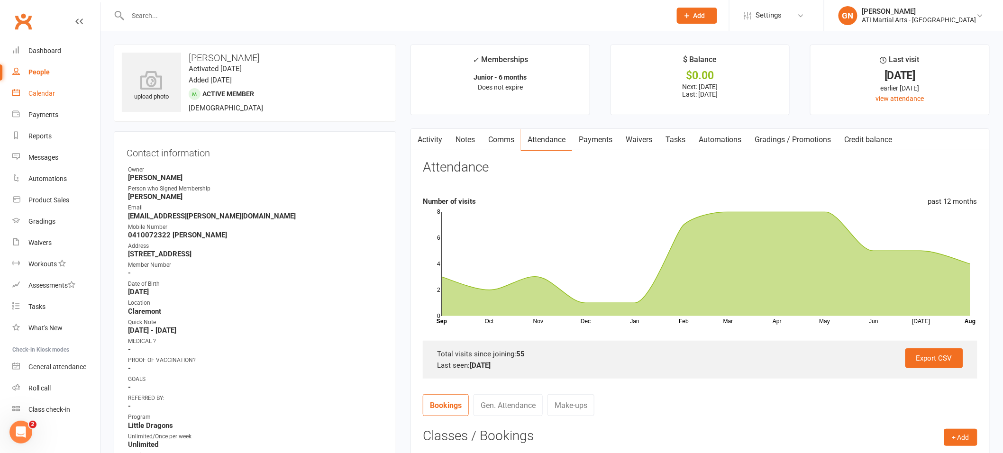
click at [66, 94] on link "Calendar" at bounding box center [56, 93] width 88 height 21
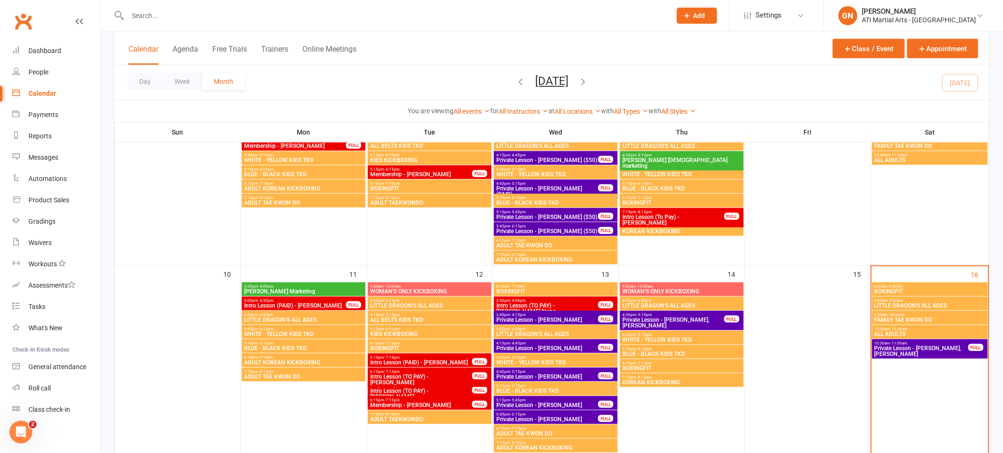
scroll to position [276, 0]
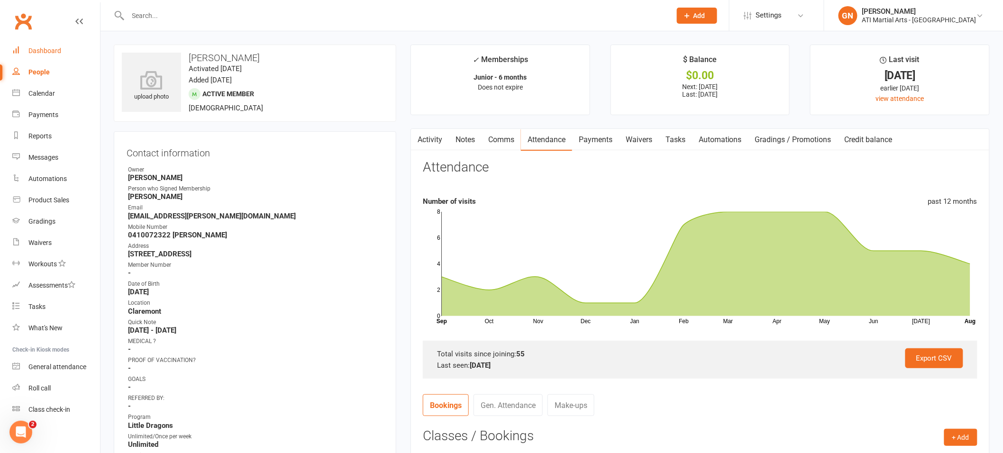
click at [59, 53] on div "Dashboard" at bounding box center [44, 51] width 33 height 8
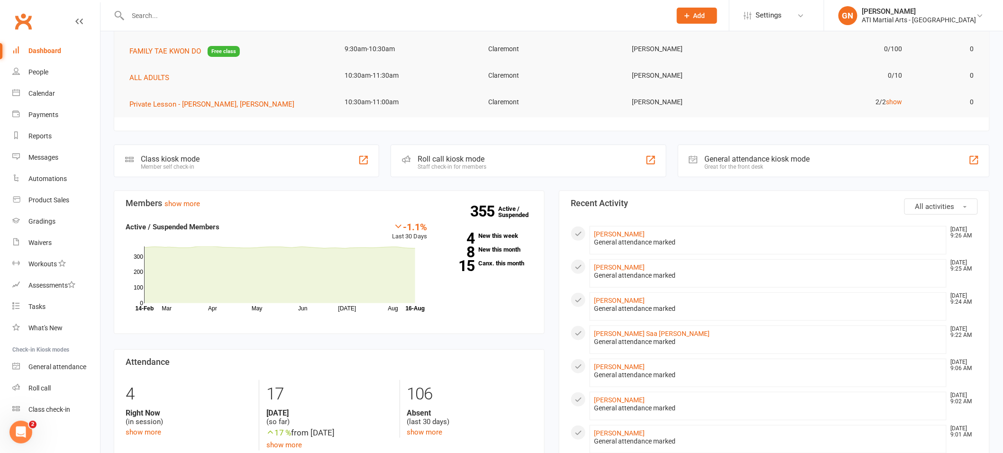
scroll to position [265, 0]
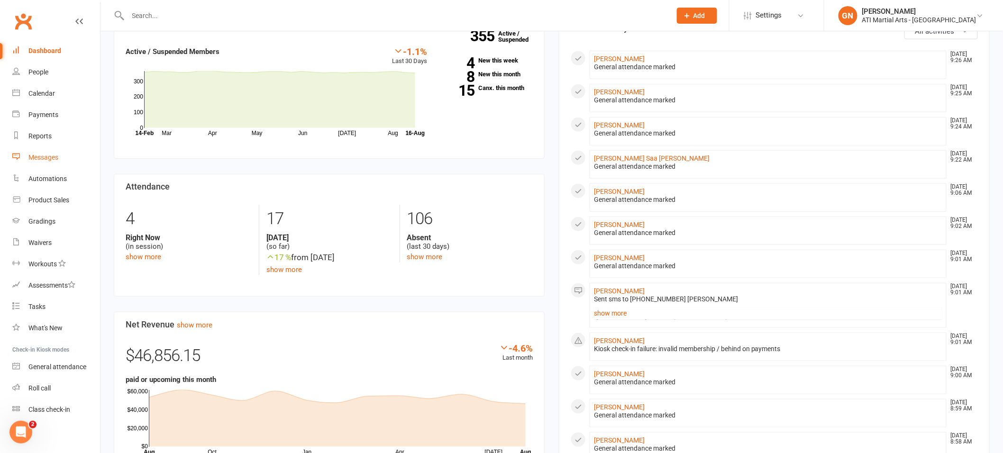
click at [48, 156] on div "Messages" at bounding box center [43, 158] width 30 height 8
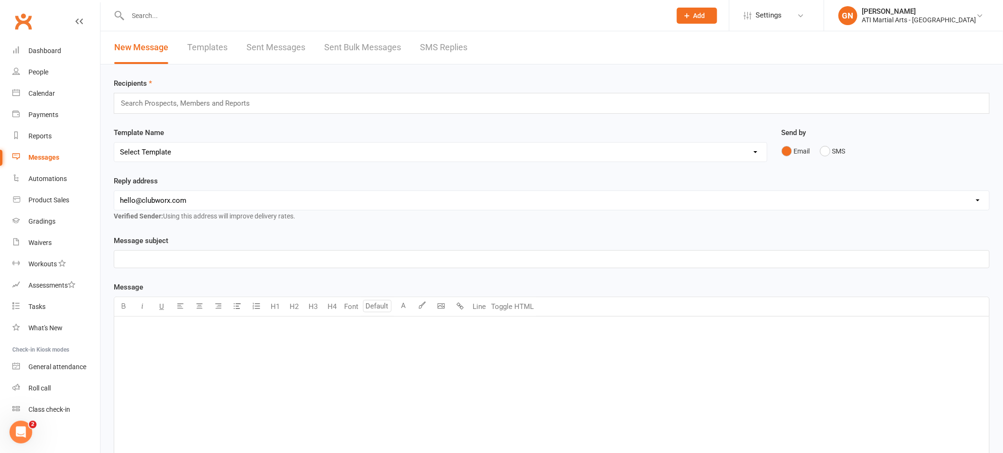
click at [440, 54] on link "SMS Replies" at bounding box center [443, 47] width 47 height 33
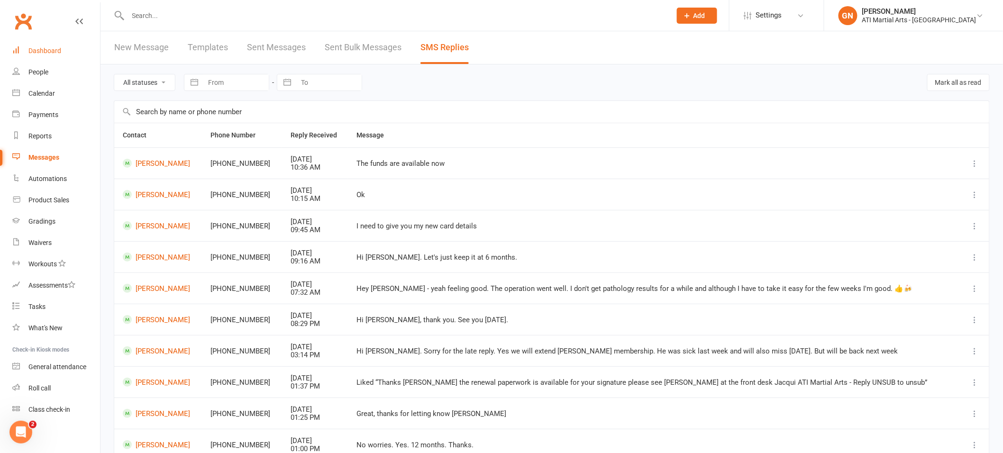
click at [35, 57] on link "Dashboard" at bounding box center [56, 50] width 88 height 21
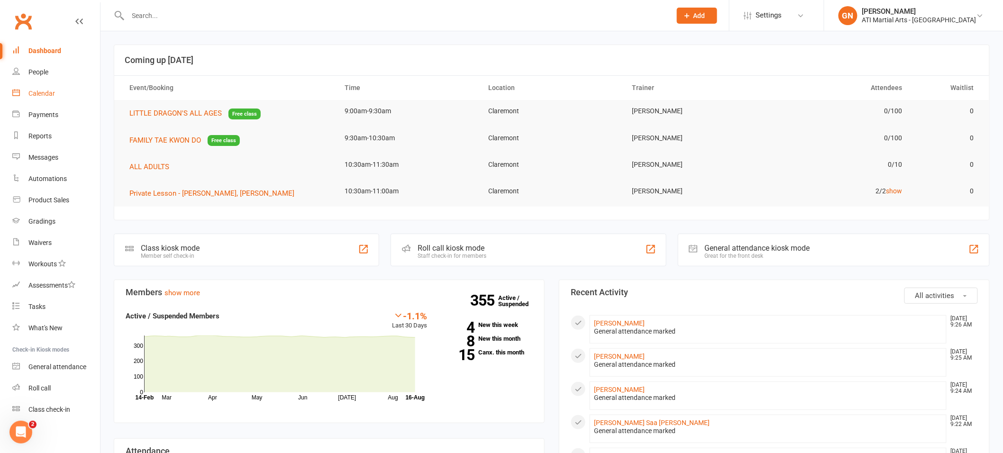
click at [49, 94] on div "Calendar" at bounding box center [41, 94] width 27 height 8
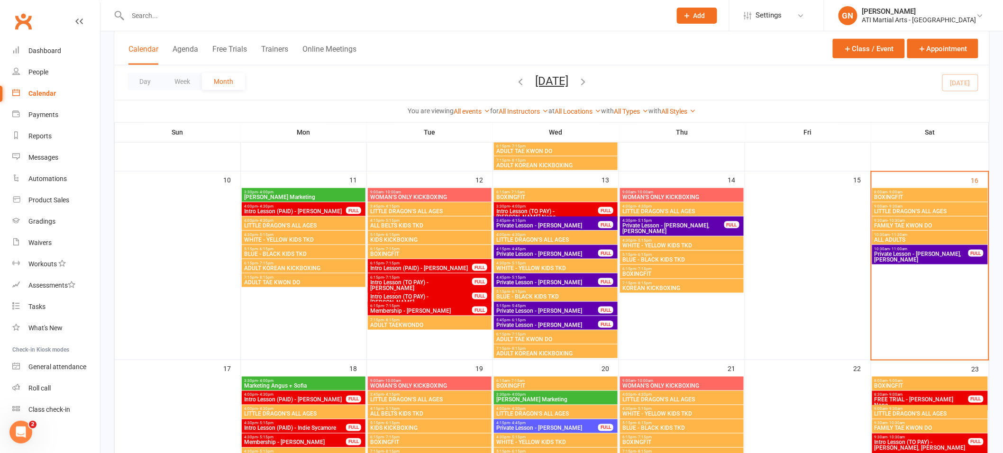
scroll to position [366, 0]
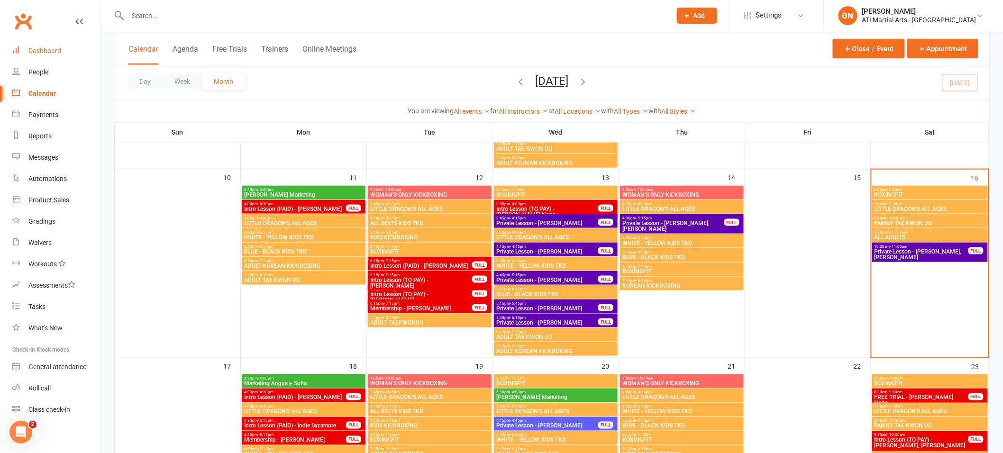
click at [77, 46] on link "Dashboard" at bounding box center [56, 50] width 88 height 21
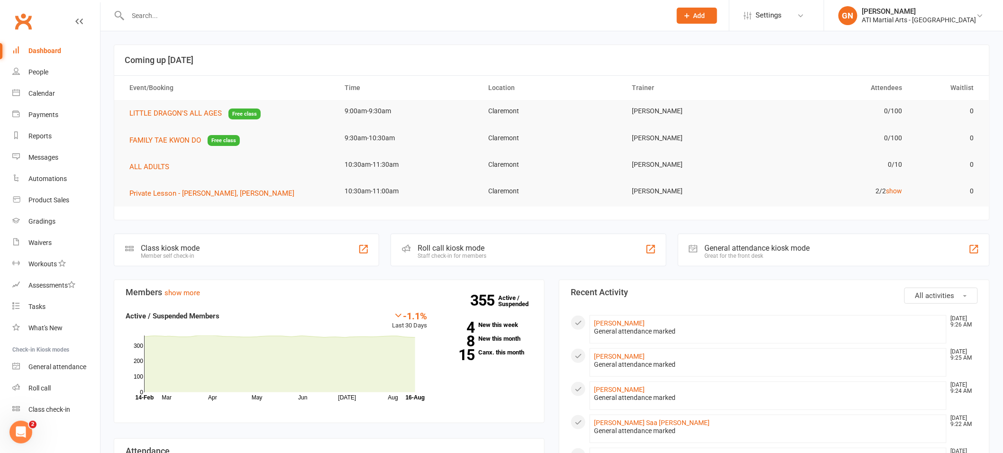
click at [181, 21] on input "text" at bounding box center [395, 15] width 540 height 13
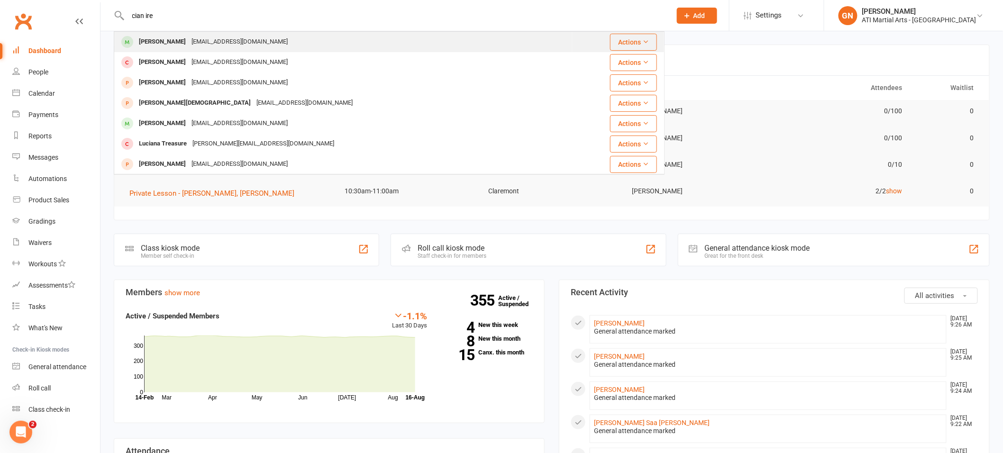
type input "cian ire"
click at [201, 37] on div "[EMAIL_ADDRESS][DOMAIN_NAME]" at bounding box center [240, 42] width 102 height 14
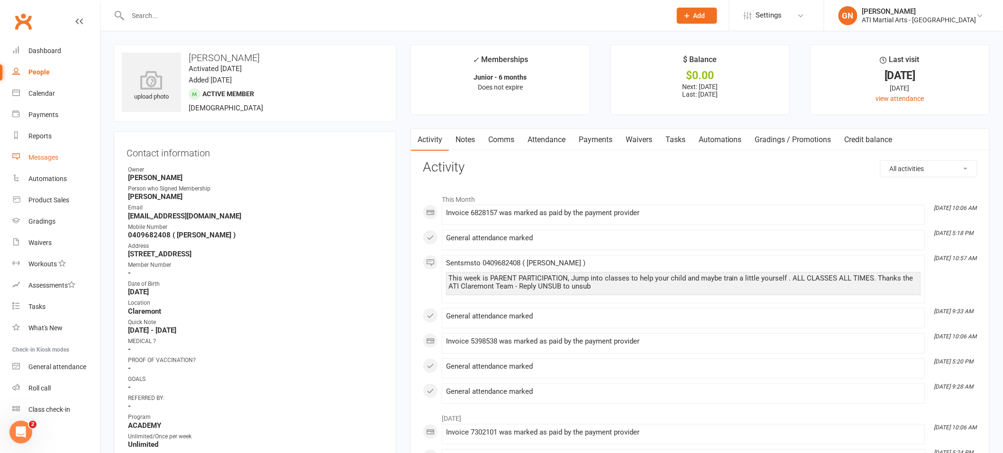
click at [52, 160] on div "Messages" at bounding box center [43, 158] width 30 height 8
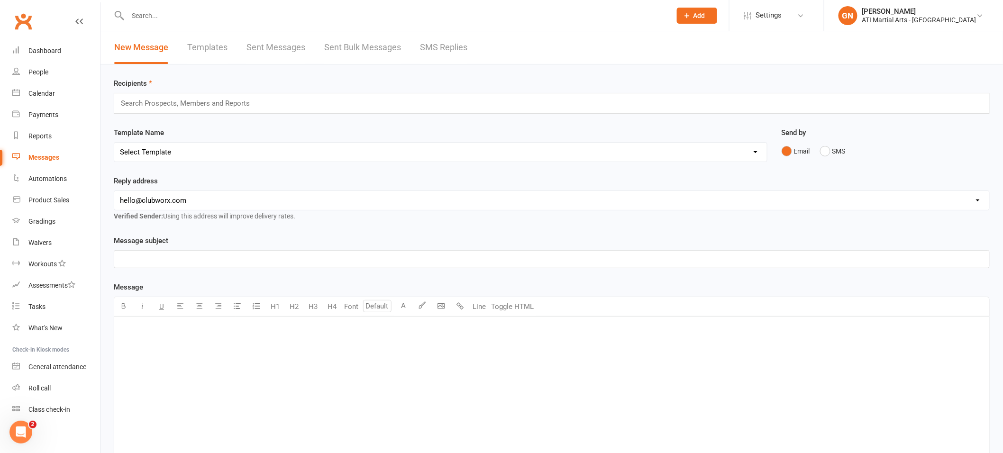
click at [463, 56] on link "SMS Replies" at bounding box center [443, 47] width 47 height 33
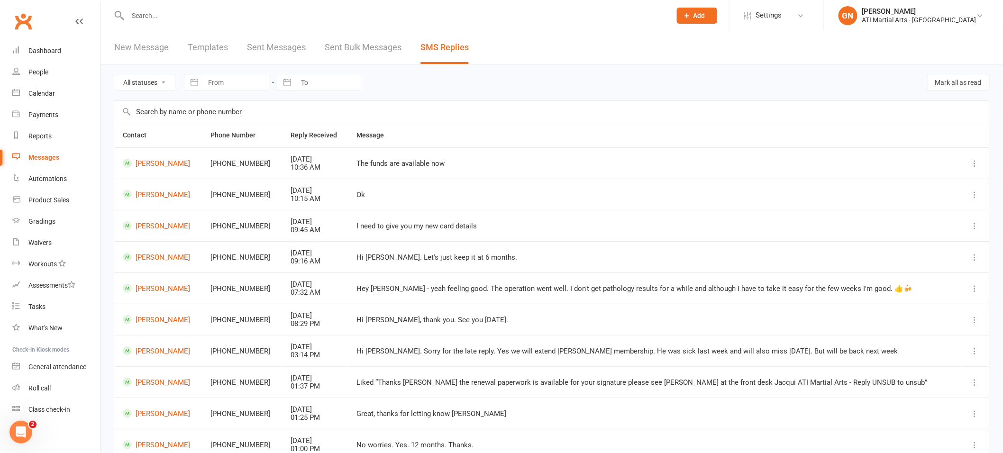
click at [156, 5] on div at bounding box center [389, 15] width 551 height 31
click at [154, 13] on input "text" at bounding box center [395, 15] width 540 height 13
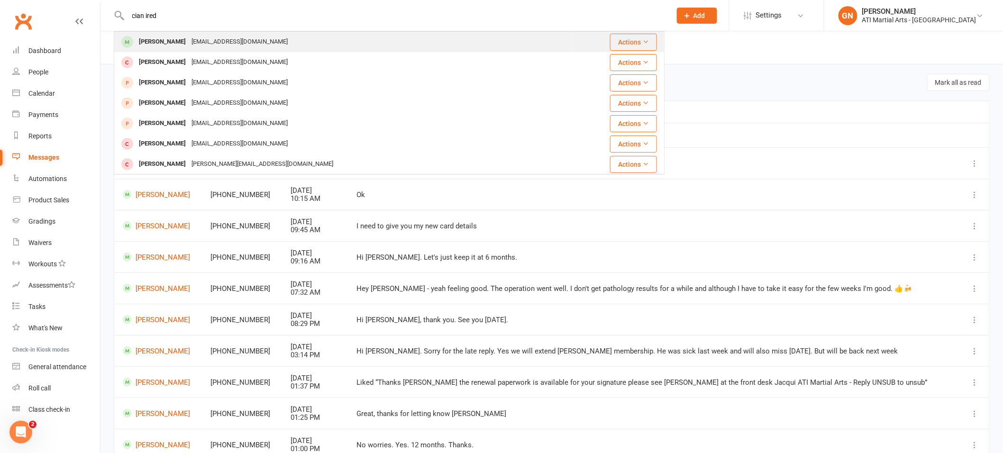
type input "cian ired"
click at [189, 43] on div "[EMAIL_ADDRESS][DOMAIN_NAME]" at bounding box center [240, 42] width 102 height 14
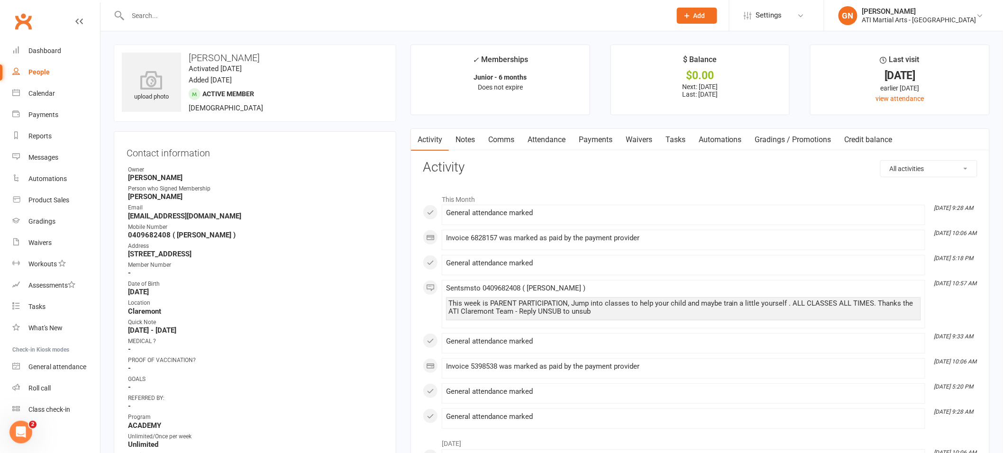
click at [603, 139] on link "Payments" at bounding box center [595, 140] width 47 height 22
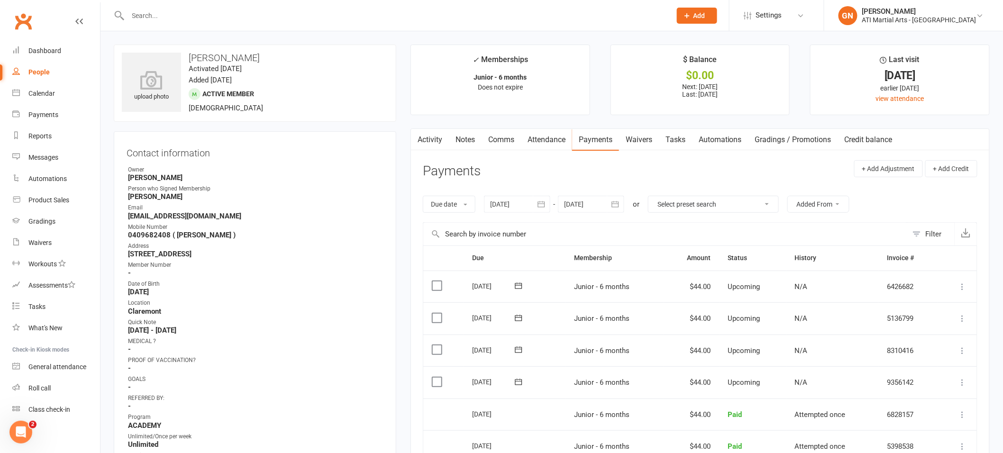
scroll to position [2, 0]
click at [552, 142] on link "Attendance" at bounding box center [546, 138] width 51 height 22
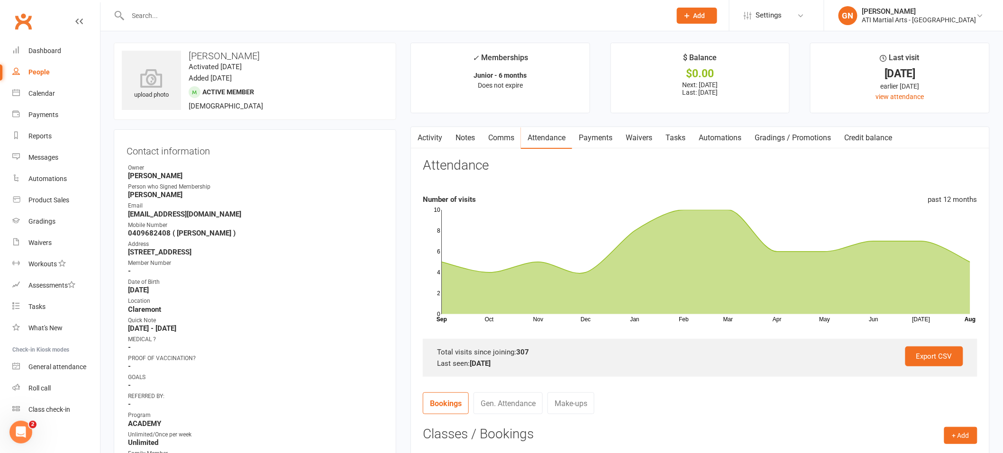
click at [607, 140] on link "Payments" at bounding box center [595, 138] width 47 height 22
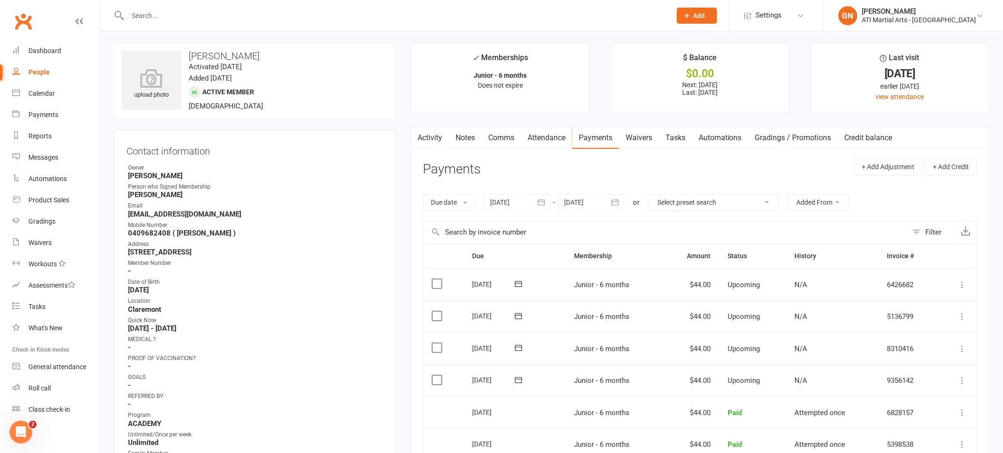
scroll to position [193, 0]
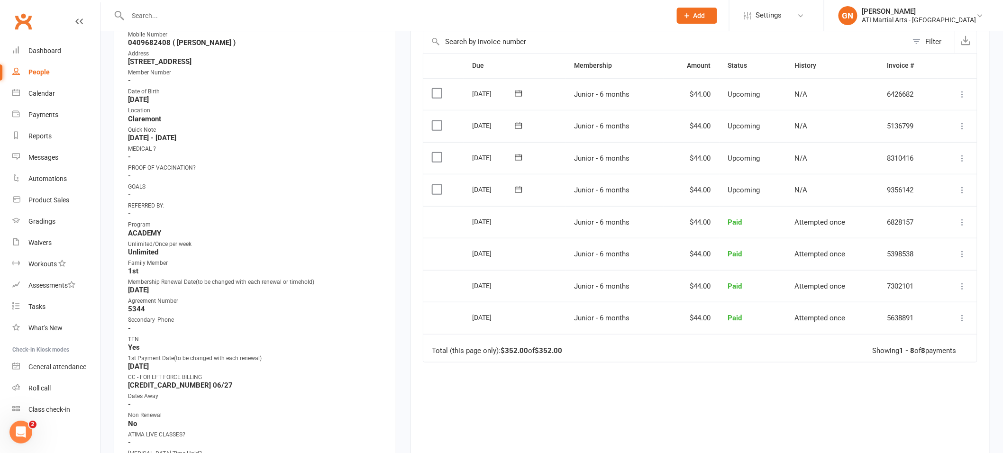
click at [184, 17] on input "text" at bounding box center [395, 15] width 540 height 13
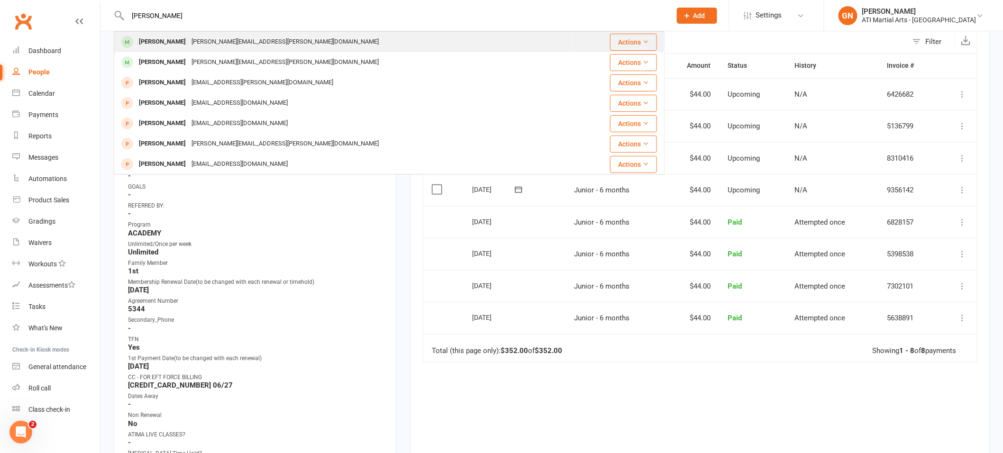
type input "[PERSON_NAME]"
click at [158, 44] on div "[PERSON_NAME]" at bounding box center [162, 42] width 53 height 14
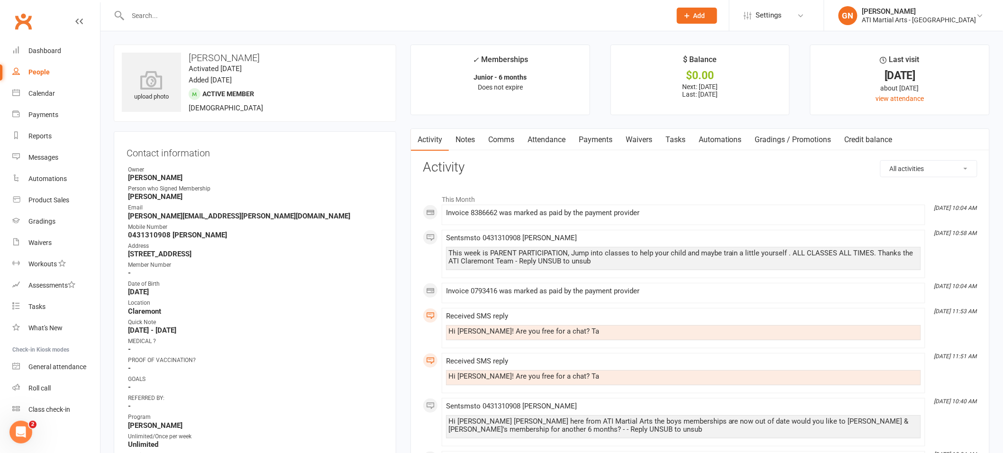
click at [610, 141] on link "Payments" at bounding box center [595, 140] width 47 height 22
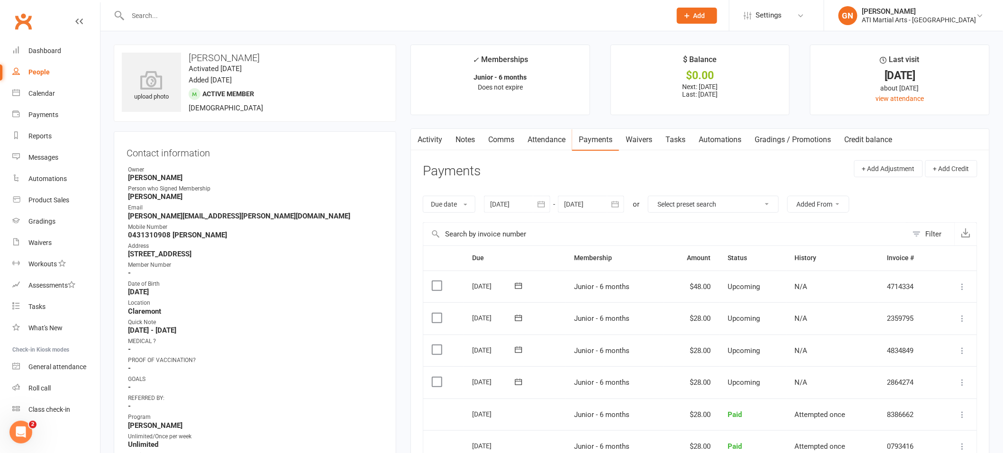
click at [161, 14] on input "text" at bounding box center [395, 15] width 540 height 13
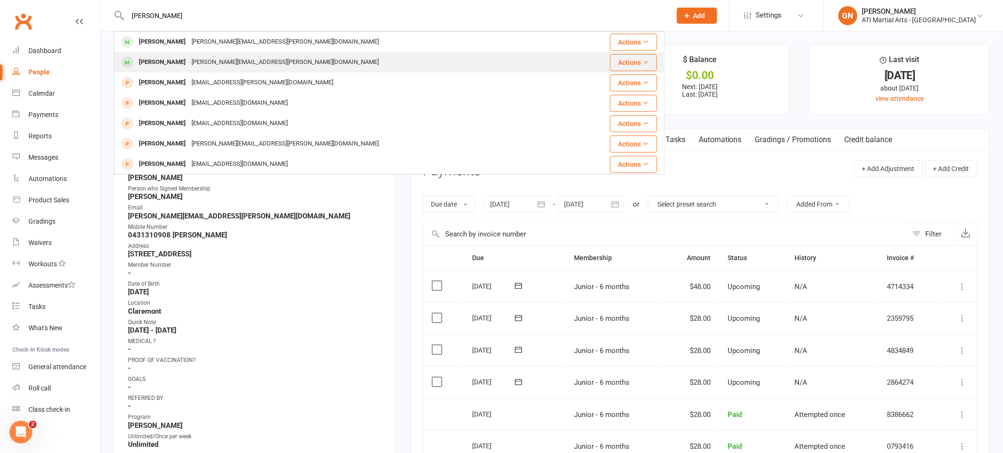
type input "[PERSON_NAME]"
click at [162, 58] on div "[PERSON_NAME]" at bounding box center [162, 62] width 53 height 14
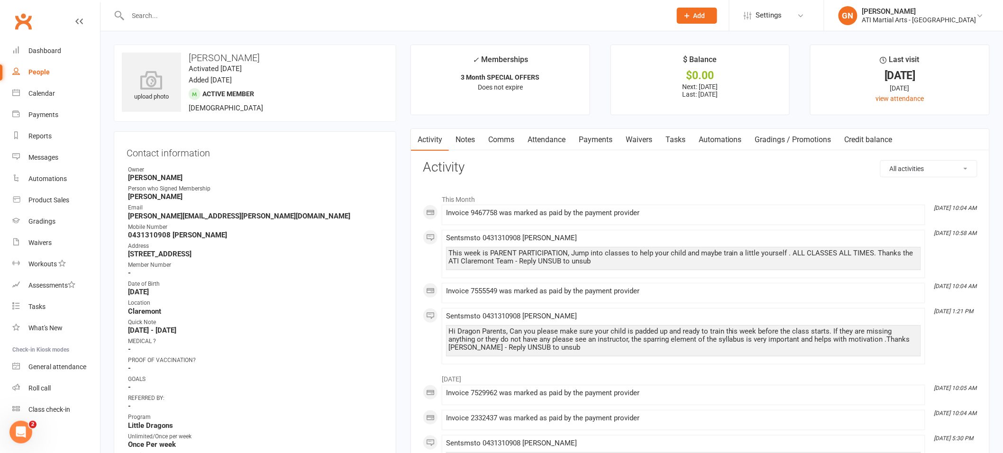
click at [588, 137] on link "Payments" at bounding box center [595, 140] width 47 height 22
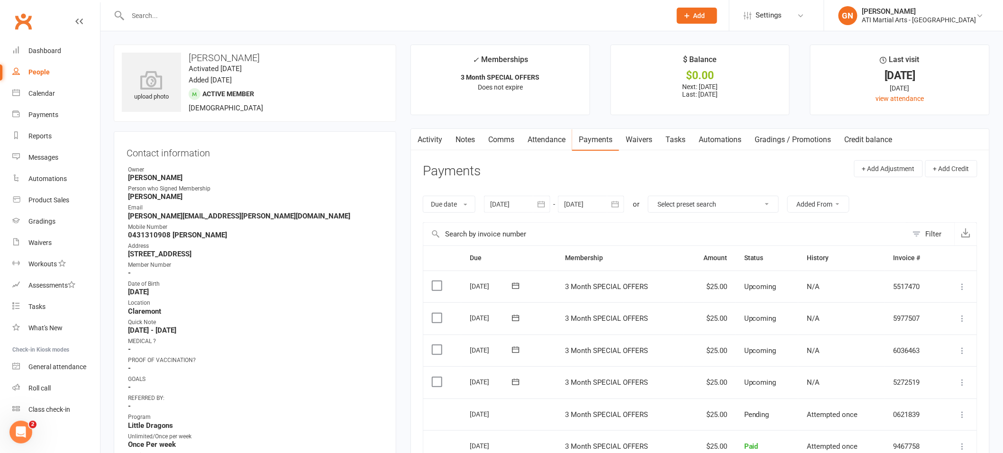
click at [151, 13] on input "text" at bounding box center [395, 15] width 540 height 13
type input "[PERSON_NAME]"
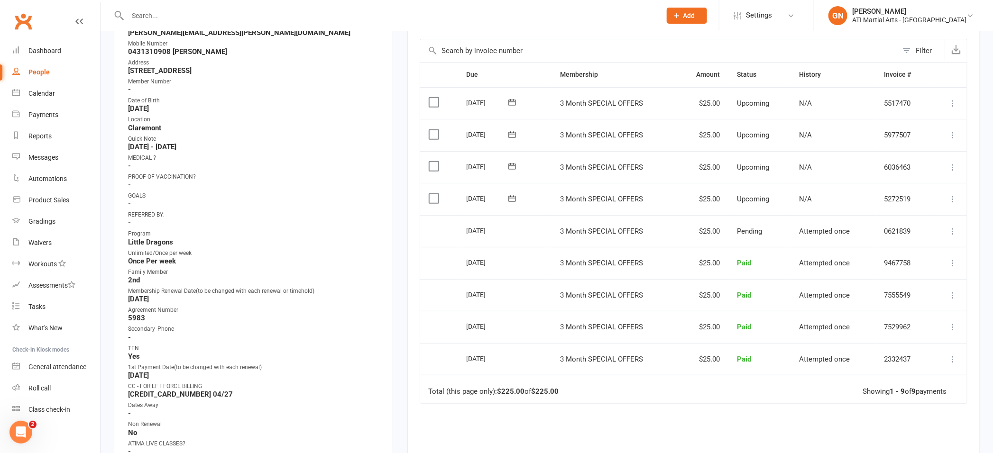
scroll to position [206, 0]
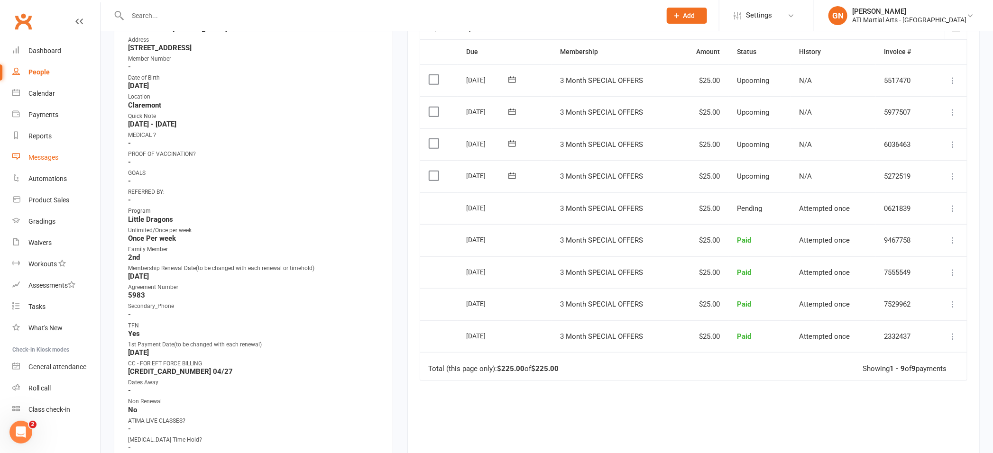
click at [46, 156] on div "Messages" at bounding box center [43, 158] width 30 height 8
